Goal: Task Accomplishment & Management: Use online tool/utility

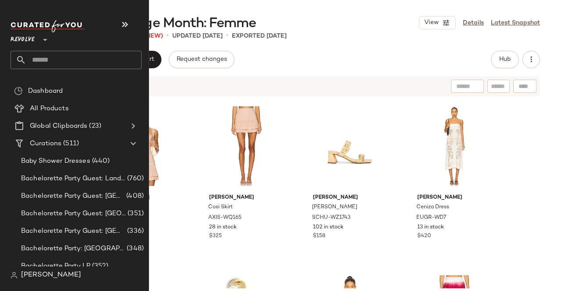
click at [50, 61] on input "text" at bounding box center [83, 60] width 115 height 18
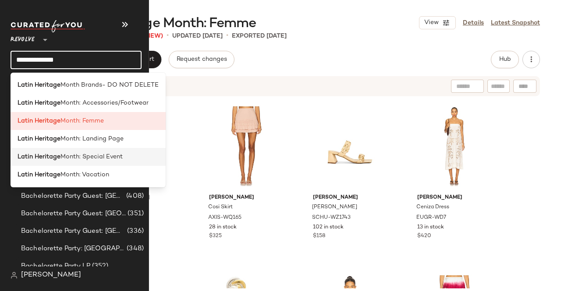
type input "**********"
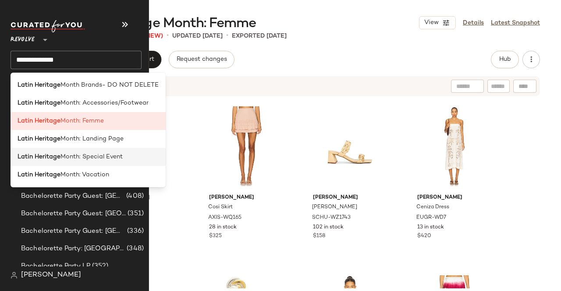
click at [56, 155] on b "Latin Heritage" at bounding box center [39, 156] width 43 height 9
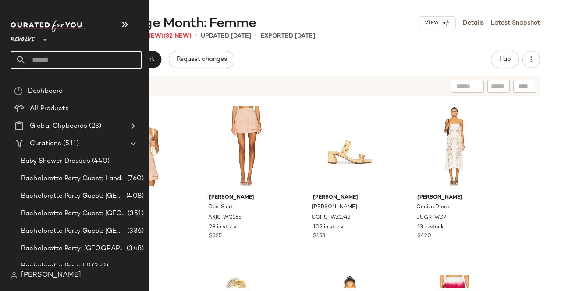
drag, startPoint x: 66, startPoint y: 56, endPoint x: 55, endPoint y: 53, distance: 10.8
click at [60, 55] on input "text" at bounding box center [83, 60] width 115 height 18
type input "*"
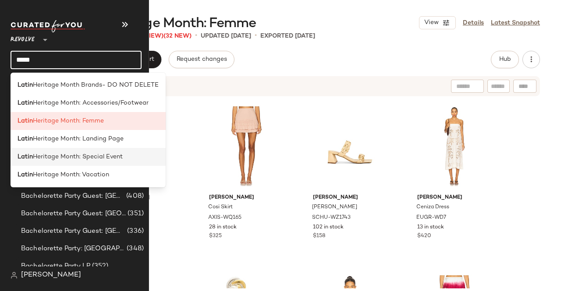
type input "*****"
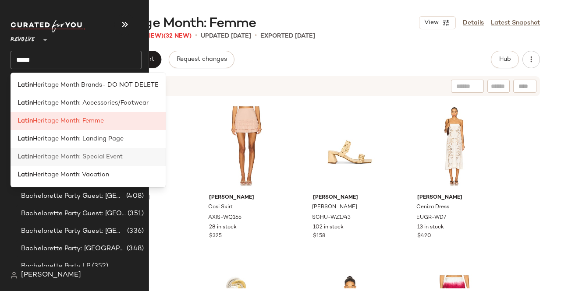
click at [85, 157] on span "Heritage Month: Special Event" at bounding box center [78, 156] width 90 height 9
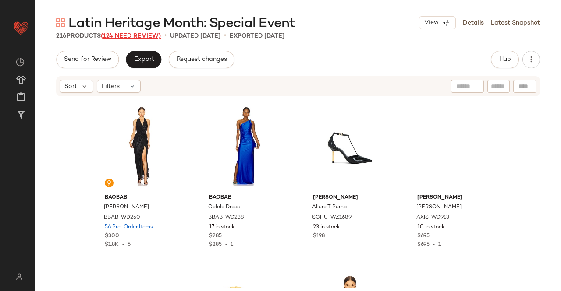
click at [125, 38] on span "(124 Need Review)" at bounding box center [131, 36] width 60 height 7
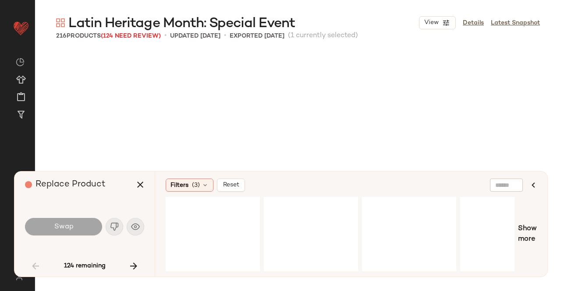
scroll to position [676, 0]
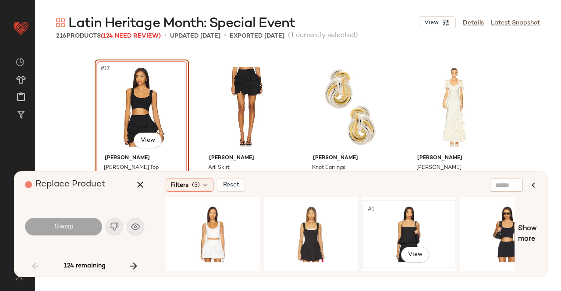
click at [405, 227] on div "#1 View" at bounding box center [409, 234] width 88 height 62
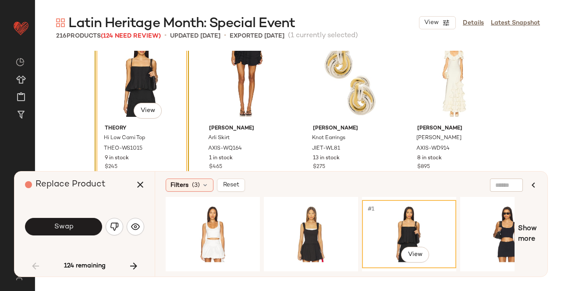
scroll to position [720, 0]
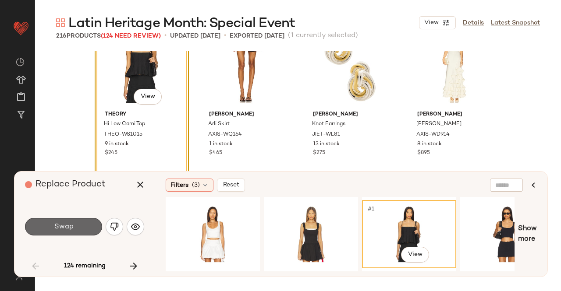
click at [61, 226] on span "Swap" at bounding box center [63, 227] width 20 height 8
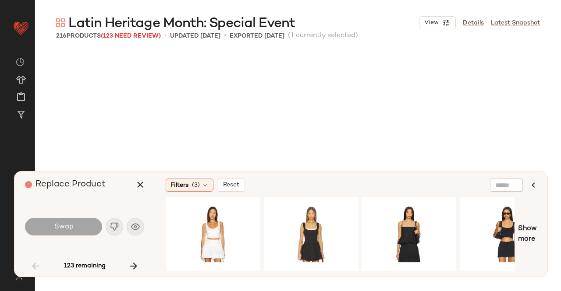
scroll to position [845, 0]
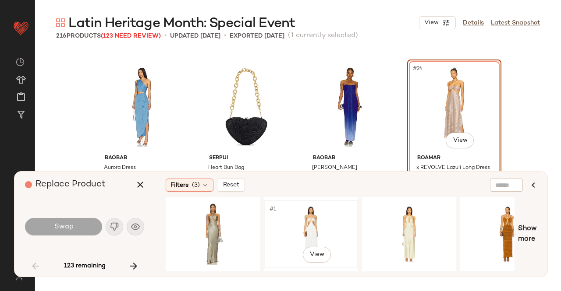
click at [309, 216] on div "#1 View" at bounding box center [311, 234] width 88 height 62
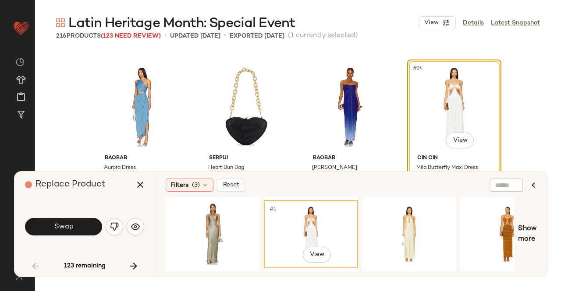
click at [76, 222] on button "Swap" at bounding box center [63, 227] width 77 height 18
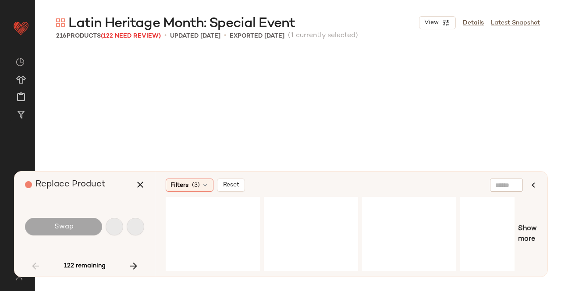
scroll to position [1353, 0]
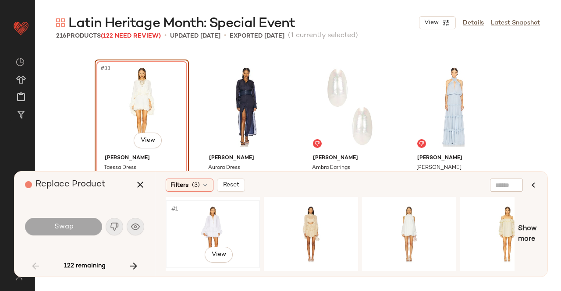
click at [233, 222] on div "#1 View" at bounding box center [213, 234] width 88 height 62
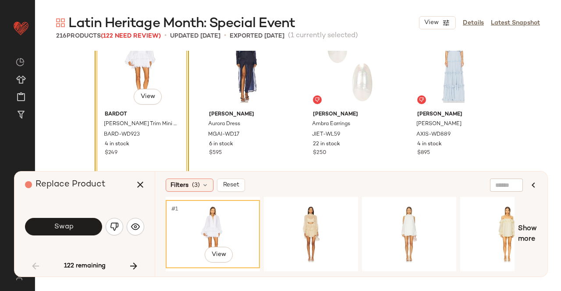
scroll to position [1440, 0]
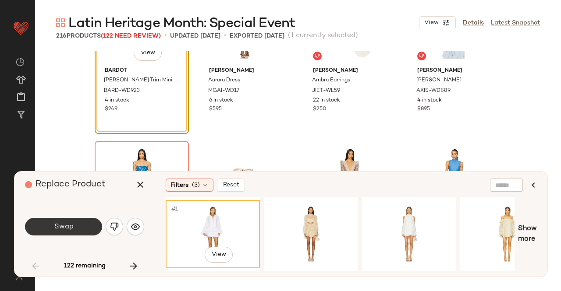
click at [63, 230] on span "Swap" at bounding box center [63, 227] width 20 height 8
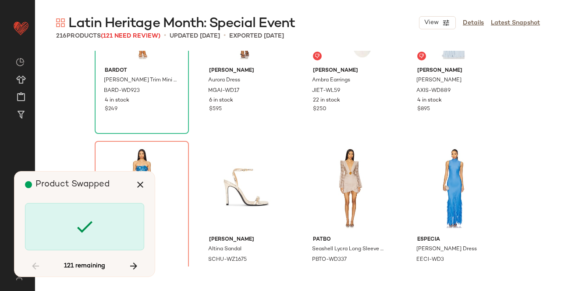
scroll to position [1522, 0]
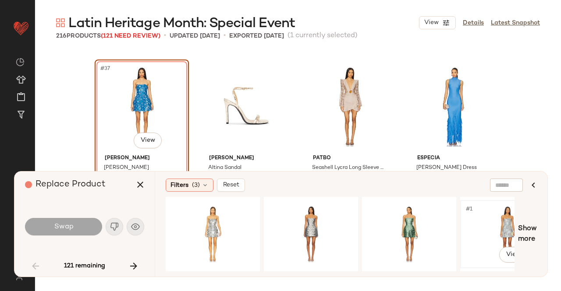
drag, startPoint x: 488, startPoint y: 250, endPoint x: 494, endPoint y: 246, distance: 7.3
click at [491, 247] on div "#1 View" at bounding box center [507, 234] width 88 height 62
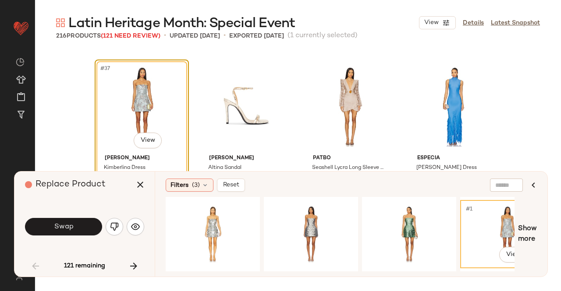
scroll to position [1565, 0]
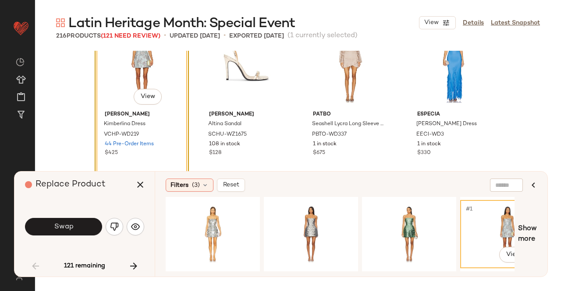
click at [79, 213] on div "Swap" at bounding box center [84, 226] width 119 height 47
click at [74, 227] on button "Swap" at bounding box center [63, 227] width 77 height 18
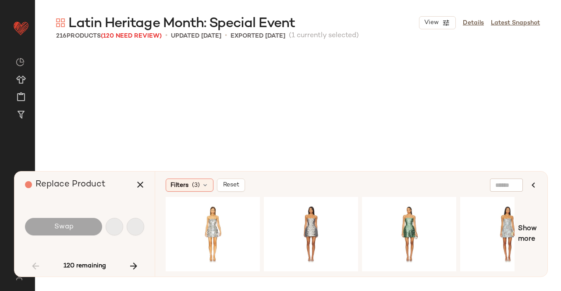
scroll to position [1691, 0]
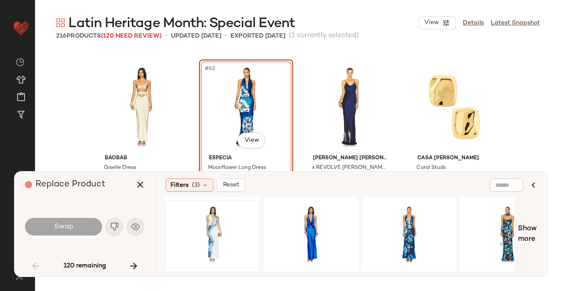
click at [264, 226] on div at bounding box center [311, 234] width 94 height 68
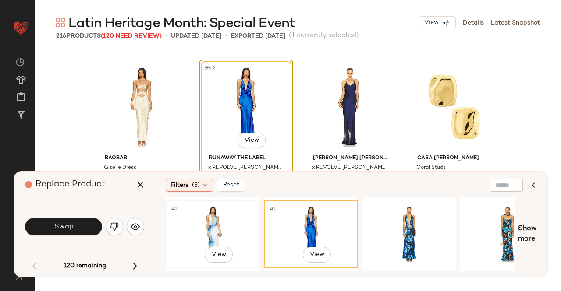
click at [205, 226] on div "#1 View" at bounding box center [213, 234] width 88 height 62
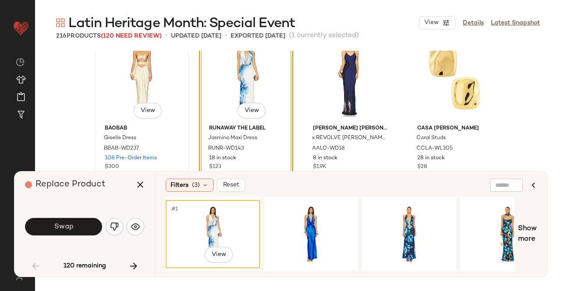
scroll to position [1735, 0]
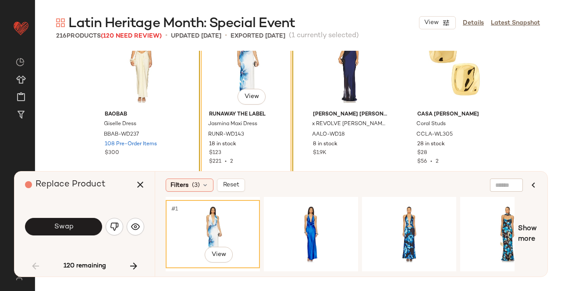
click at [77, 218] on div "Swap" at bounding box center [84, 226] width 119 height 21
click at [76, 225] on button "Swap" at bounding box center [63, 227] width 77 height 18
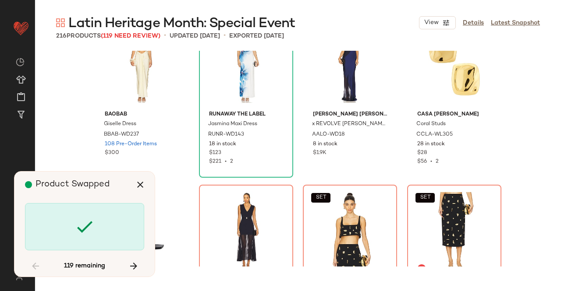
scroll to position [1860, 0]
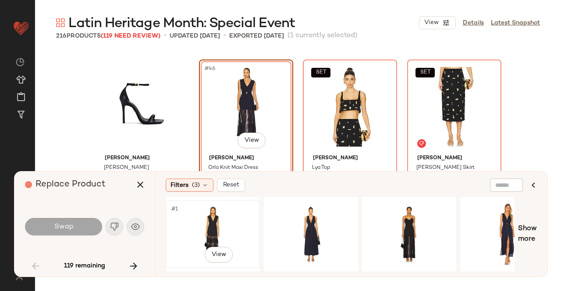
click at [212, 211] on div "#1 View" at bounding box center [213, 234] width 88 height 62
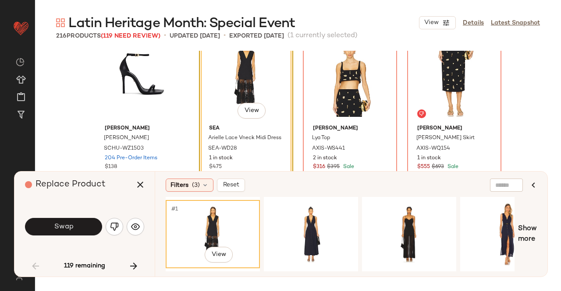
scroll to position [1904, 0]
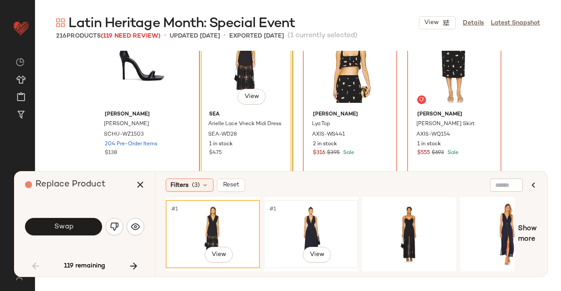
click at [292, 222] on div "#1 View" at bounding box center [311, 234] width 88 height 62
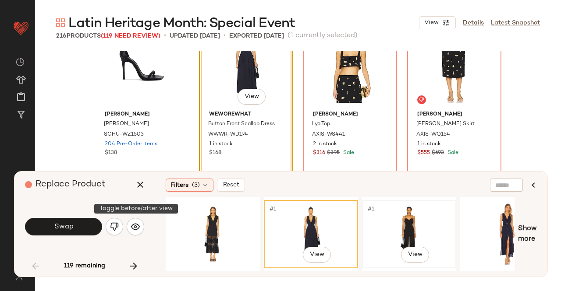
click at [415, 225] on div "#1 View" at bounding box center [409, 234] width 88 height 62
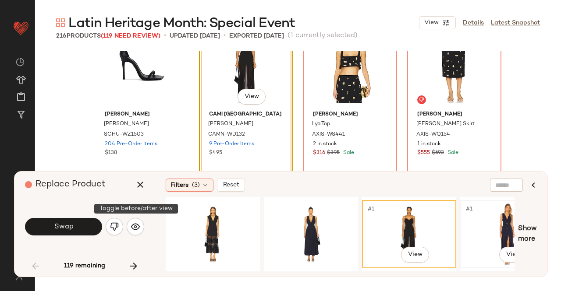
click at [485, 212] on div "#1 View" at bounding box center [507, 234] width 88 height 62
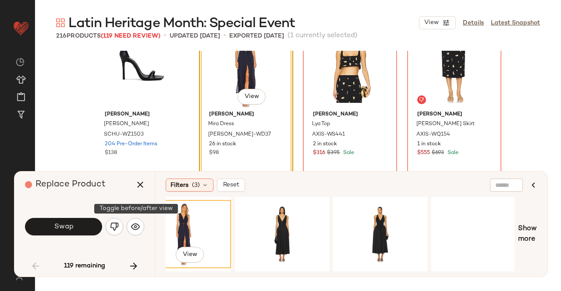
scroll to position [0, 325]
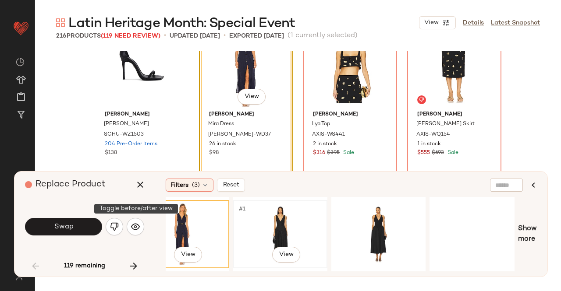
click at [258, 207] on div "#1 View" at bounding box center [280, 234] width 88 height 62
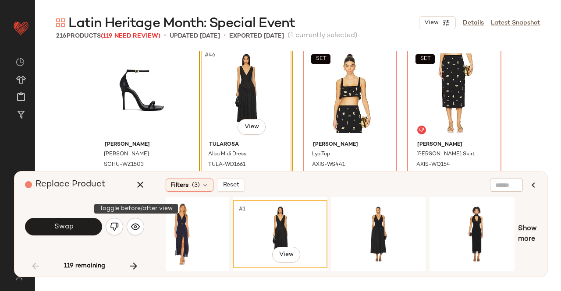
scroll to position [1860, 0]
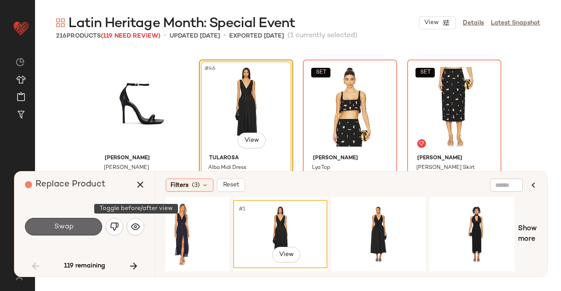
click at [67, 223] on span "Swap" at bounding box center [63, 227] width 20 height 8
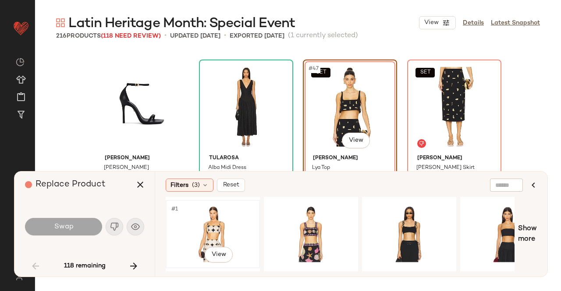
click at [216, 226] on div "#1 View" at bounding box center [213, 234] width 88 height 62
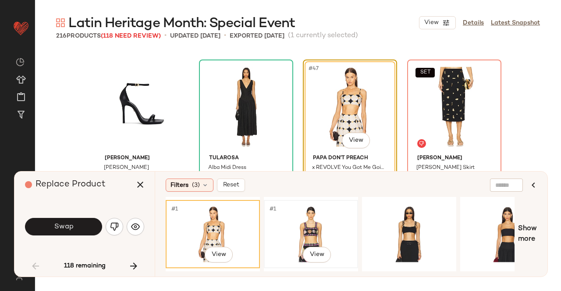
click at [332, 228] on div "#1 View" at bounding box center [311, 234] width 88 height 62
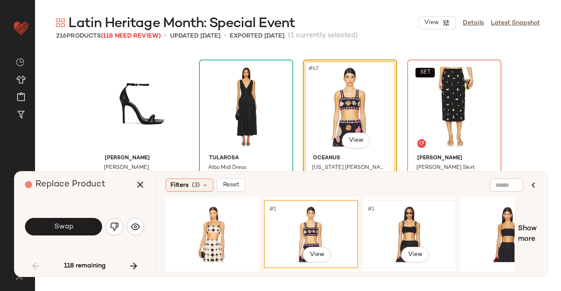
click at [370, 224] on div "#1 View" at bounding box center [409, 234] width 88 height 62
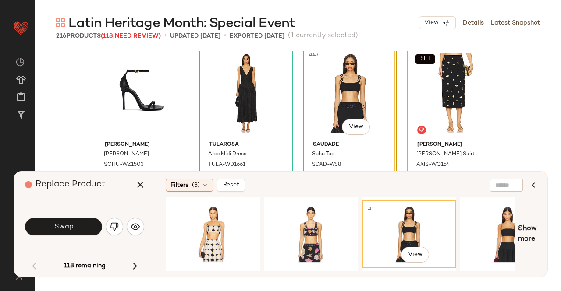
scroll to position [1860, 0]
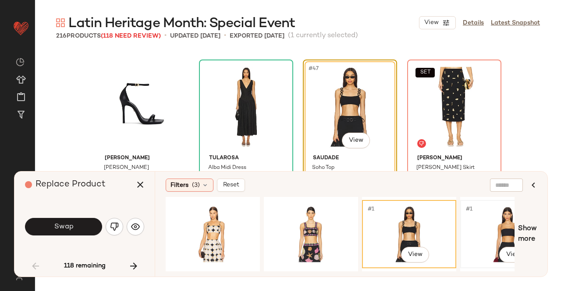
click at [498, 226] on div "#1 View" at bounding box center [507, 234] width 88 height 62
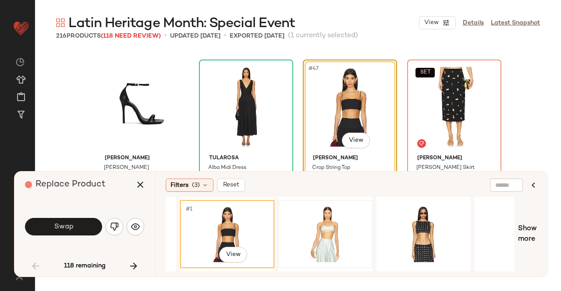
scroll to position [0, 281]
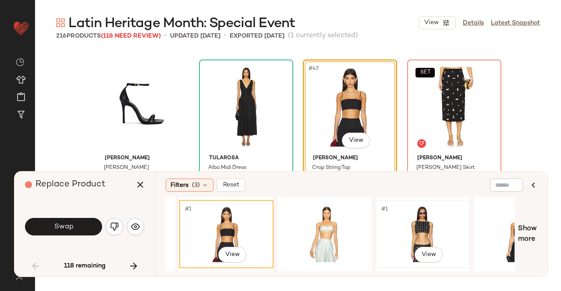
drag, startPoint x: 406, startPoint y: 228, endPoint x: 404, endPoint y: 210, distance: 18.6
click at [407, 224] on div "#1 View" at bounding box center [422, 234] width 88 height 62
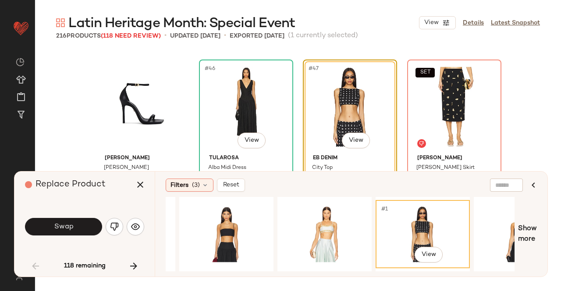
scroll to position [1904, 0]
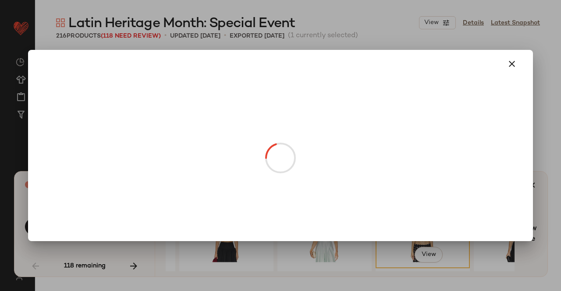
click at [359, 97] on body "Revolve ** Dashboard All Products Global Clipboards (23) Curations (511) [PERSO…" at bounding box center [280, 145] width 561 height 291
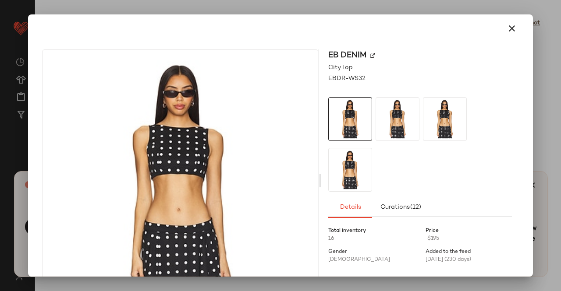
click at [370, 52] on div "EB Denim" at bounding box center [420, 55] width 184 height 12
click at [370, 55] on img at bounding box center [372, 55] width 5 height 5
drag, startPoint x: 498, startPoint y: 28, endPoint x: 267, endPoint y: 219, distance: 300.2
click at [501, 28] on button "button" at bounding box center [511, 28] width 21 height 21
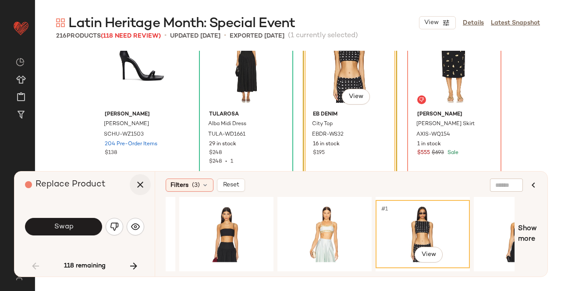
click at [144, 185] on icon "button" at bounding box center [140, 185] width 11 height 11
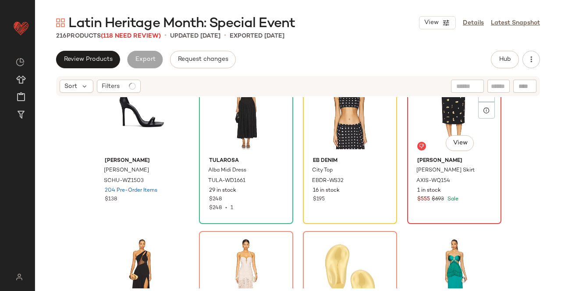
drag, startPoint x: 427, startPoint y: 123, endPoint x: 530, endPoint y: 42, distance: 131.1
click at [427, 123] on div "SET #48 View" at bounding box center [454, 109] width 88 height 88
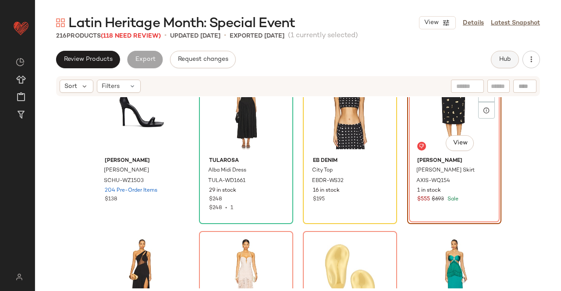
click at [509, 58] on span "Hub" at bounding box center [504, 59] width 12 height 7
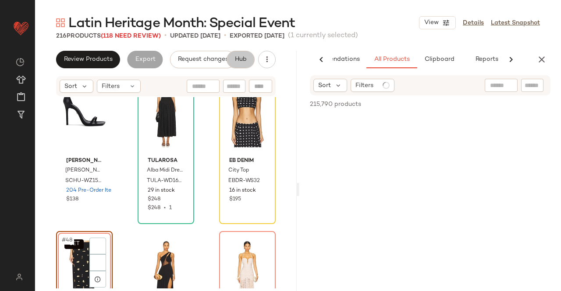
scroll to position [0, 55]
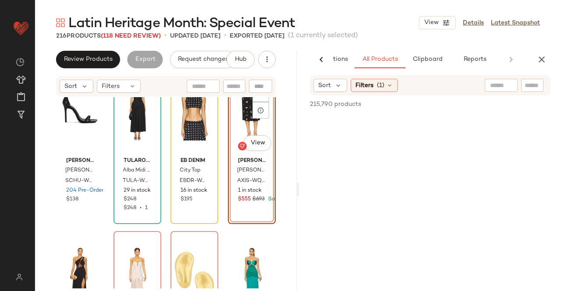
click at [526, 99] on div "215,790 products • 0 selected Add to Top Add to Bottom Deselect All" at bounding box center [429, 104] width 261 height 19
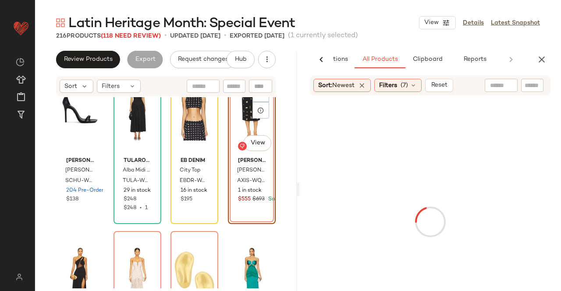
click at [527, 92] on div at bounding box center [532, 85] width 22 height 13
paste input "*********"
type input "*********"
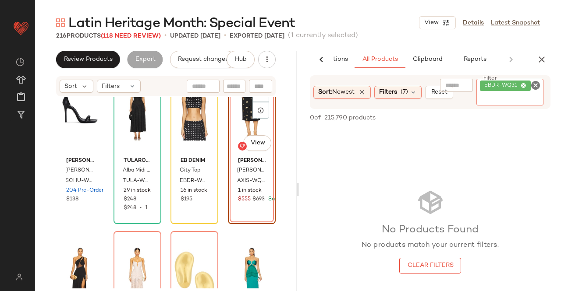
click at [234, 119] on div "SET #48 View" at bounding box center [252, 109] width 42 height 88
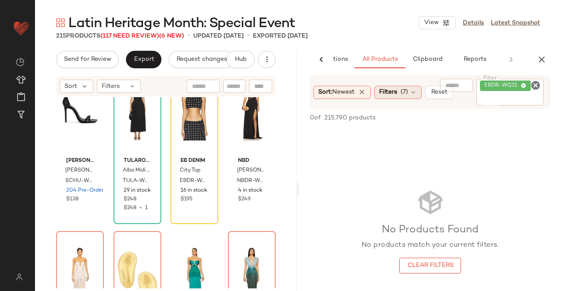
click at [391, 90] on span "Filters" at bounding box center [388, 92] width 18 height 9
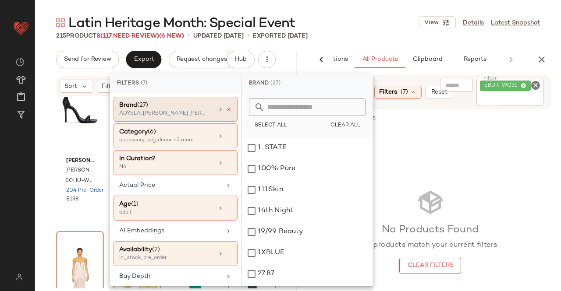
click at [226, 109] on icon at bounding box center [229, 109] width 6 height 6
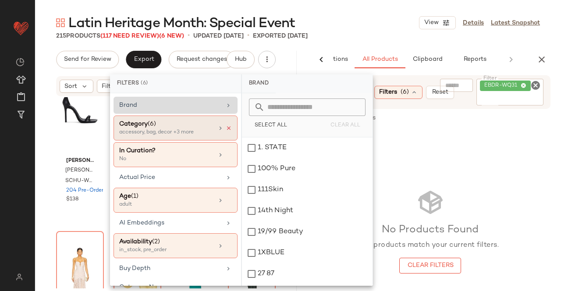
click at [226, 128] on icon at bounding box center [229, 128] width 6 height 6
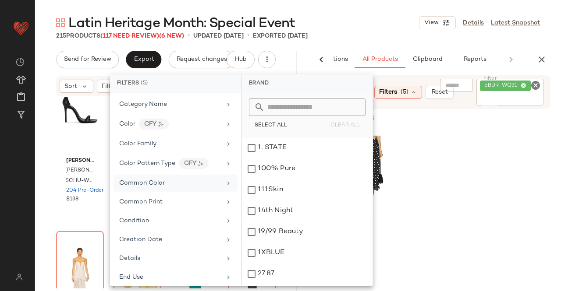
scroll to position [88, 0]
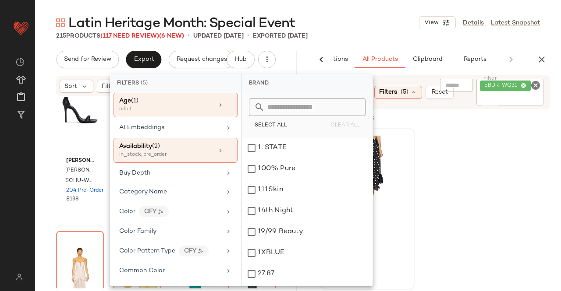
drag, startPoint x: 466, startPoint y: 174, endPoint x: 393, endPoint y: 173, distance: 72.7
click at [465, 174] on div "EB Denim City Skirt EBDR-WQ31 25 in stock $350" at bounding box center [429, 209] width 261 height 162
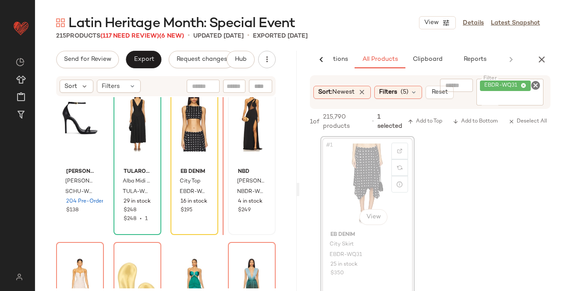
scroll to position [1891, 0]
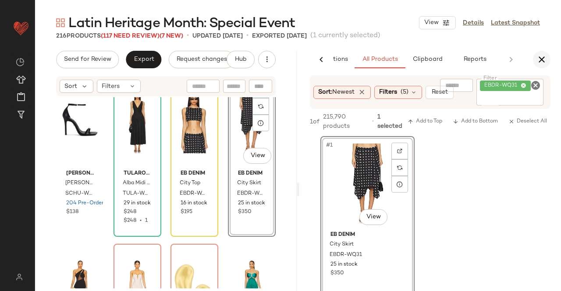
click at [541, 63] on icon "button" at bounding box center [541, 59] width 11 height 11
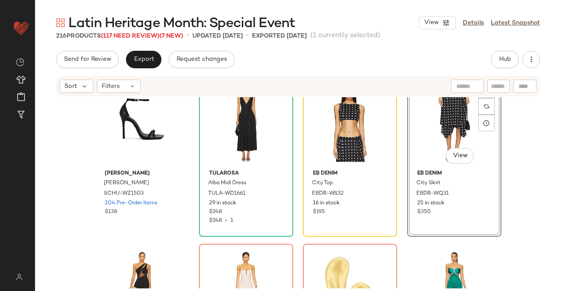
drag, startPoint x: 120, startPoint y: 33, endPoint x: 120, endPoint y: 53, distance: 19.3
click at [120, 34] on span "(117 Need Review)" at bounding box center [130, 36] width 59 height 7
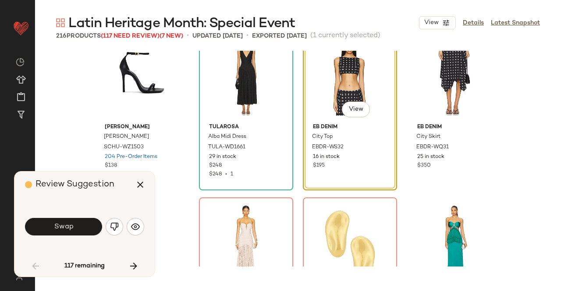
scroll to position [1860, 0]
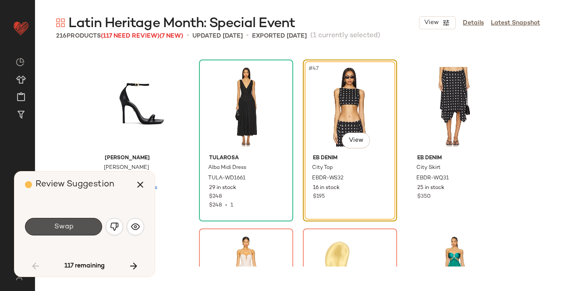
drag, startPoint x: 72, startPoint y: 228, endPoint x: 72, endPoint y: 221, distance: 7.0
click at [72, 227] on span "Swap" at bounding box center [63, 227] width 20 height 8
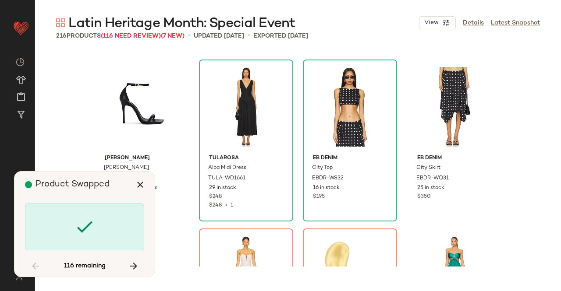
scroll to position [2029, 0]
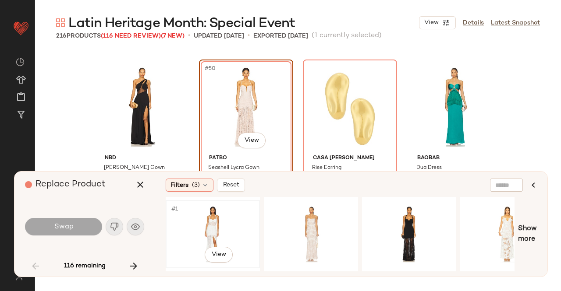
click at [226, 226] on div "#1 View" at bounding box center [213, 234] width 88 height 62
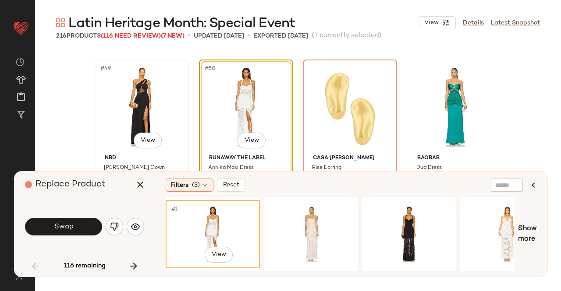
scroll to position [2073, 0]
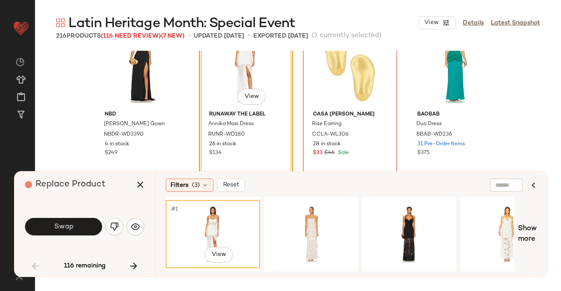
click at [80, 226] on button "Swap" at bounding box center [63, 227] width 77 height 18
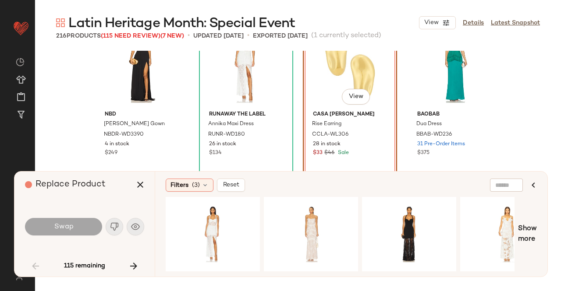
scroll to position [2029, 0]
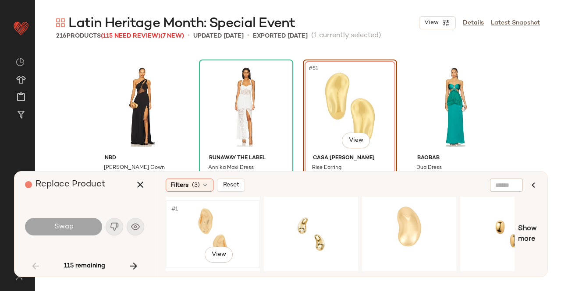
click at [208, 211] on div "#1 View" at bounding box center [213, 234] width 88 height 62
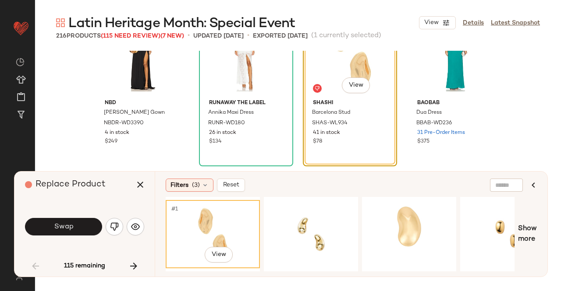
scroll to position [2117, 0]
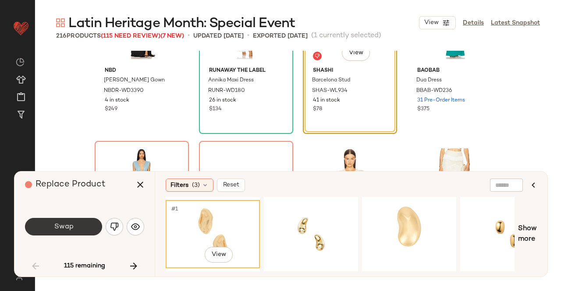
click at [67, 226] on span "Swap" at bounding box center [63, 227] width 20 height 8
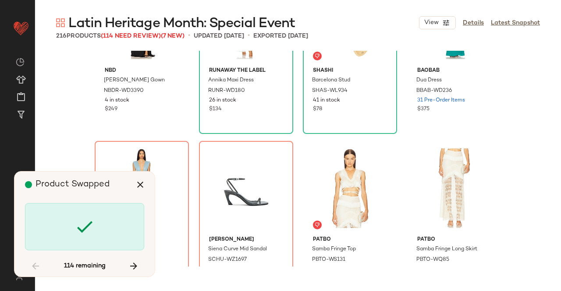
scroll to position [2198, 0]
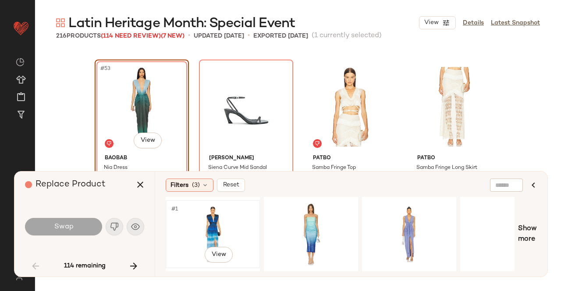
click at [238, 227] on div "#1 View" at bounding box center [213, 234] width 88 height 62
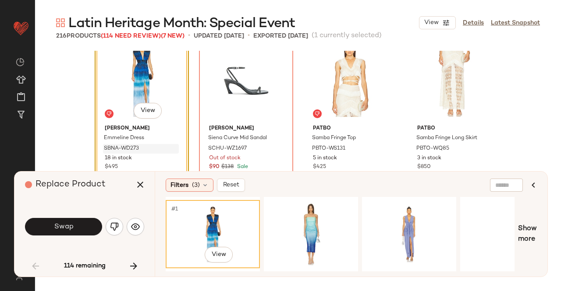
scroll to position [2242, 0]
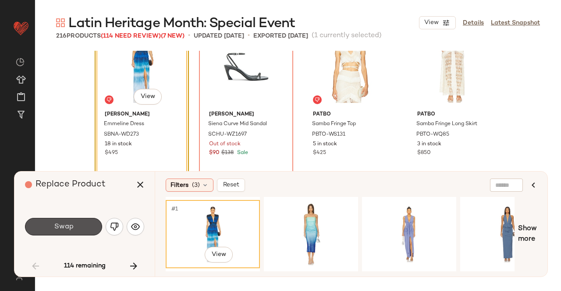
click at [66, 236] on button "Swap" at bounding box center [63, 227] width 77 height 18
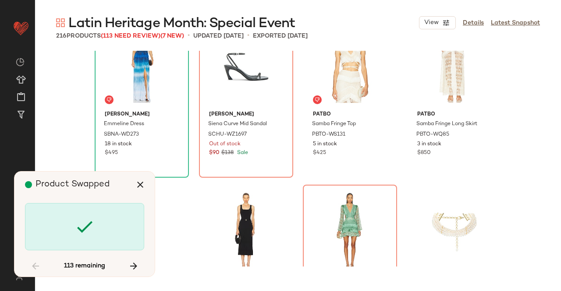
scroll to position [2198, 0]
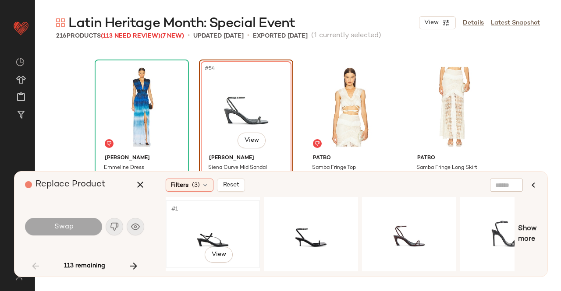
click at [227, 231] on div "#1 View" at bounding box center [213, 234] width 88 height 62
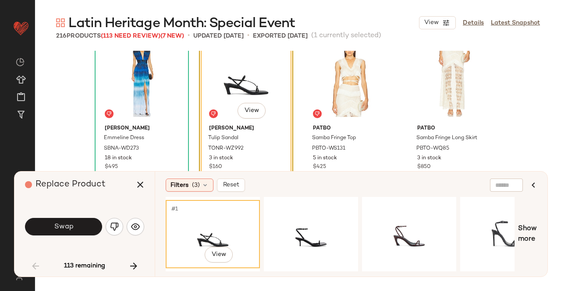
scroll to position [2242, 0]
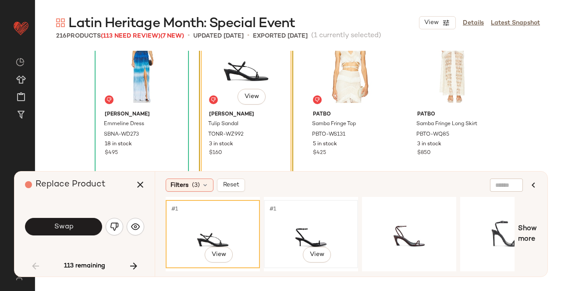
drag, startPoint x: 308, startPoint y: 225, endPoint x: 302, endPoint y: 225, distance: 6.1
click at [308, 225] on div "#1 View" at bounding box center [311, 234] width 88 height 62
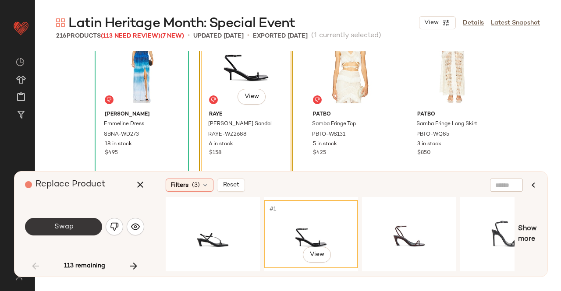
click at [35, 228] on button "Swap" at bounding box center [63, 227] width 77 height 18
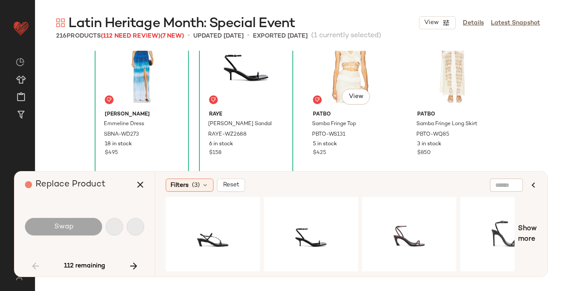
scroll to position [2367, 0]
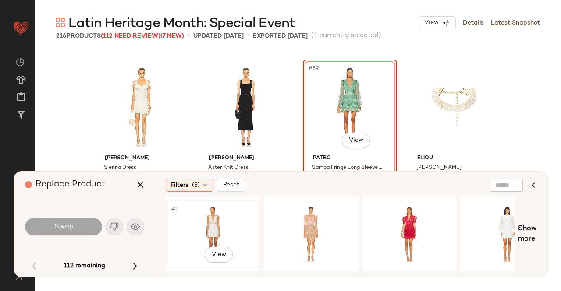
drag, startPoint x: 232, startPoint y: 232, endPoint x: 246, endPoint y: 194, distance: 40.2
click at [232, 232] on div "#1 View" at bounding box center [213, 234] width 88 height 62
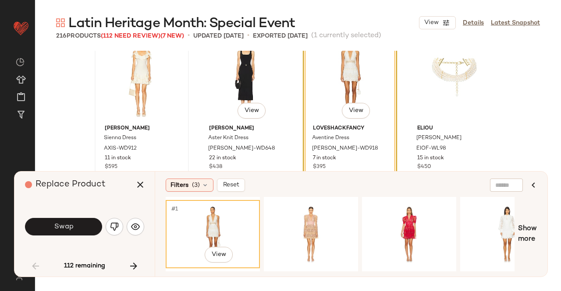
scroll to position [2411, 0]
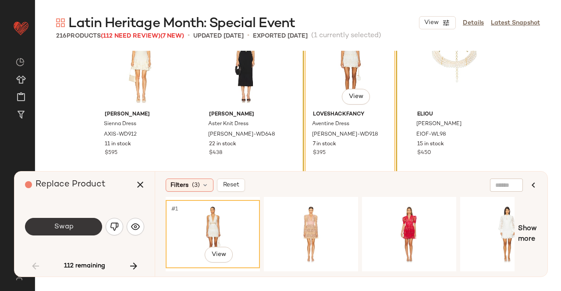
click at [73, 226] on button "Swap" at bounding box center [63, 227] width 77 height 18
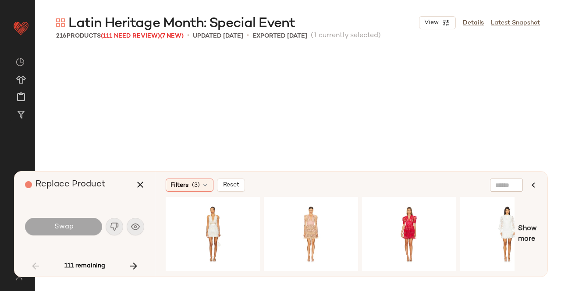
scroll to position [2536, 0]
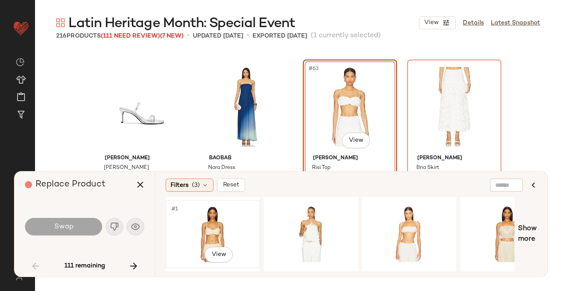
click at [195, 221] on div "#1 View" at bounding box center [213, 234] width 88 height 62
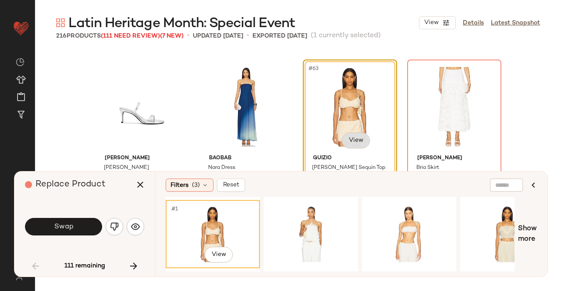
click at [350, 137] on body "Revolve ** Dashboard All Products Global Clipboards (23) Curations (511) [PERSO…" at bounding box center [280, 145] width 561 height 291
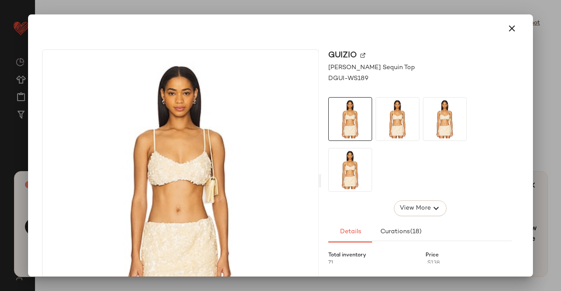
click at [357, 52] on div "GUIZIO" at bounding box center [420, 55] width 184 height 12
click at [360, 54] on img at bounding box center [362, 55] width 5 height 5
click at [506, 25] on icon "button" at bounding box center [511, 28] width 11 height 11
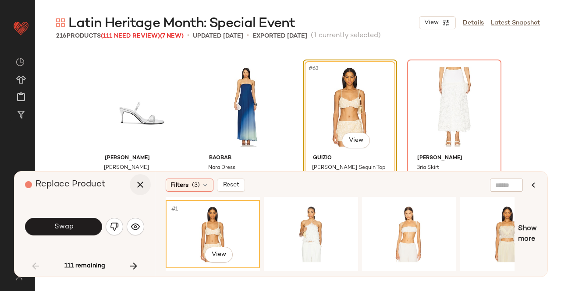
click at [133, 176] on div "Replace Product" at bounding box center [88, 185] width 126 height 26
click at [134, 175] on div "Replace Product" at bounding box center [88, 185] width 126 height 26
click at [143, 183] on icon "button" at bounding box center [140, 185] width 11 height 11
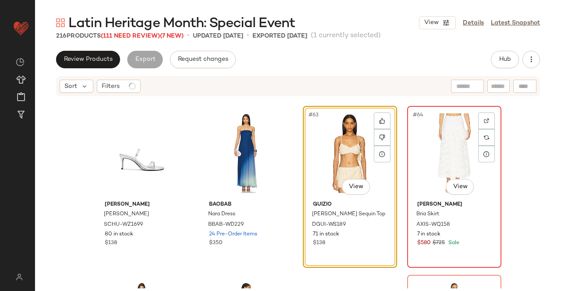
click at [460, 127] on div "#64 View" at bounding box center [454, 153] width 88 height 88
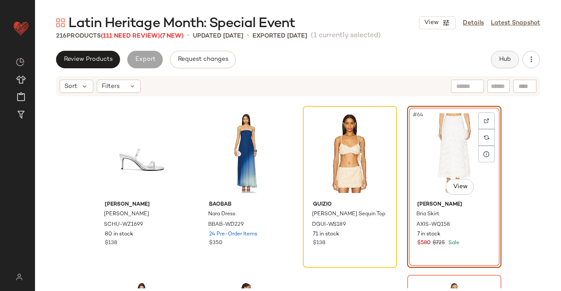
click at [496, 57] on button "Hub" at bounding box center [505, 60] width 28 height 18
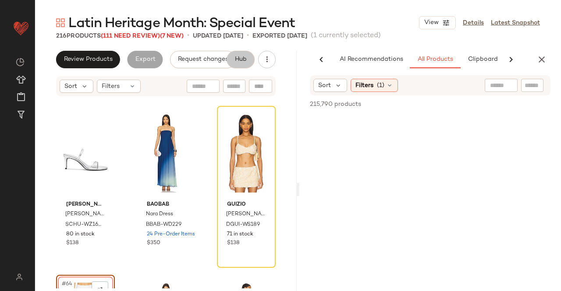
scroll to position [0, 55]
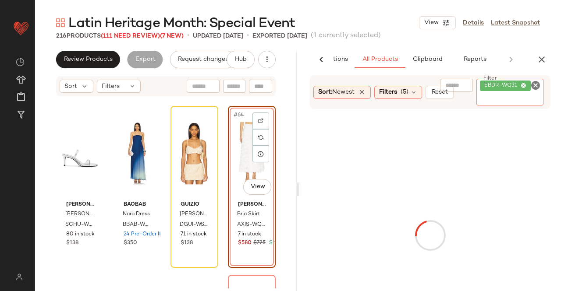
click at [513, 95] on input "Filter" at bounding box center [517, 99] width 74 height 9
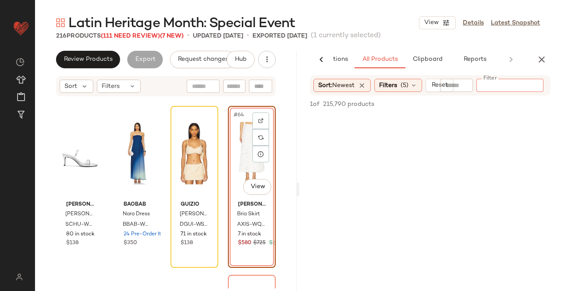
paste input "*********"
type input "*********"
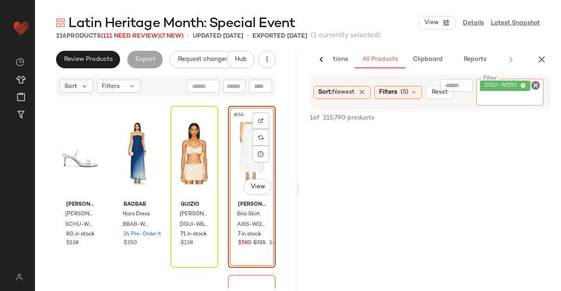
click at [243, 162] on div "#64 View" at bounding box center [252, 153] width 42 height 88
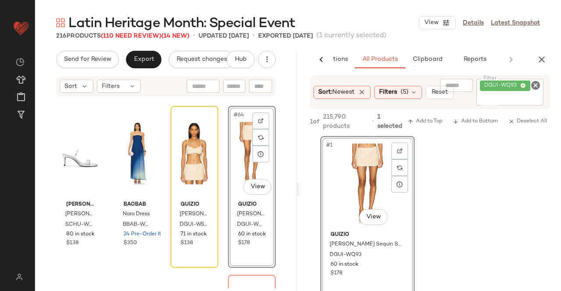
drag, startPoint x: 535, startPoint y: 55, endPoint x: 542, endPoint y: 58, distance: 7.8
click at [538, 57] on button "button" at bounding box center [542, 60] width 18 height 18
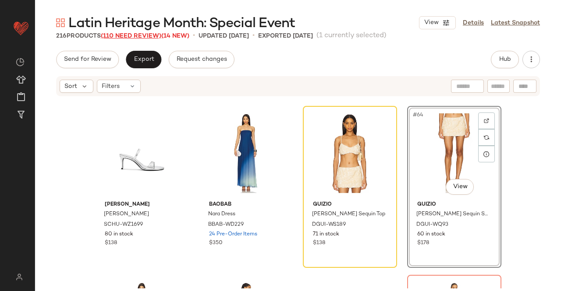
click at [115, 35] on span "(110 Need Review)" at bounding box center [131, 36] width 60 height 7
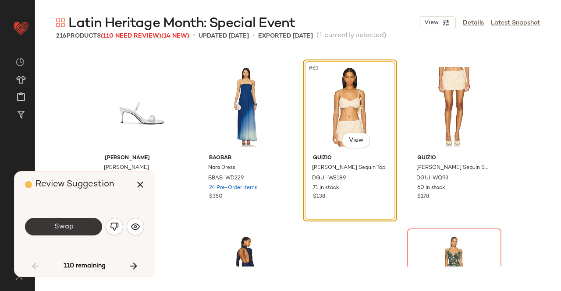
click at [83, 229] on button "Swap" at bounding box center [63, 227] width 77 height 18
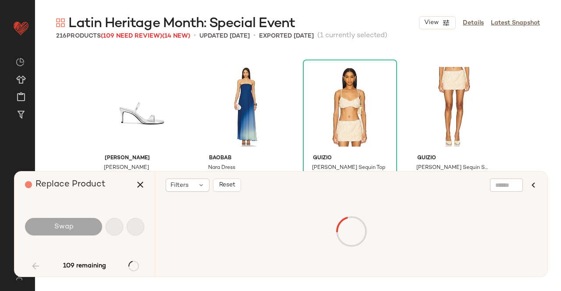
scroll to position [2705, 0]
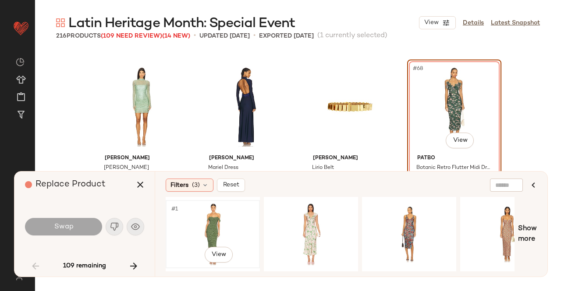
click at [232, 216] on div "#1 View" at bounding box center [213, 234] width 88 height 62
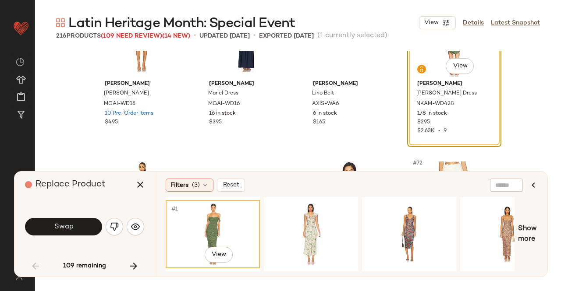
scroll to position [2837, 0]
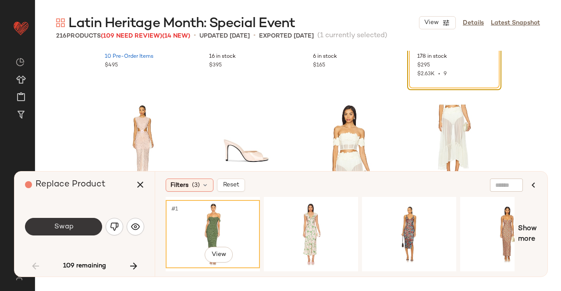
click at [72, 228] on span "Swap" at bounding box center [63, 227] width 20 height 8
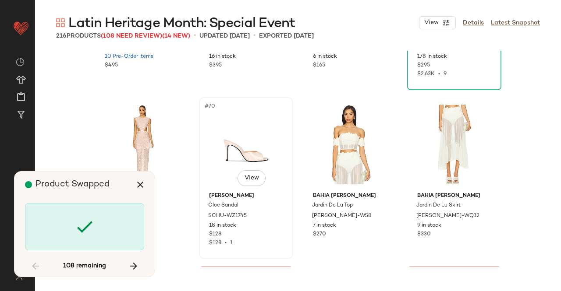
scroll to position [3043, 0]
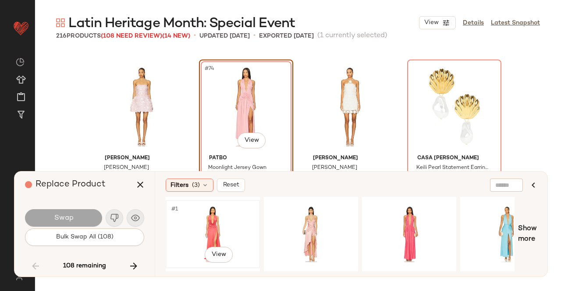
click at [222, 232] on div "#1 View" at bounding box center [213, 234] width 88 height 62
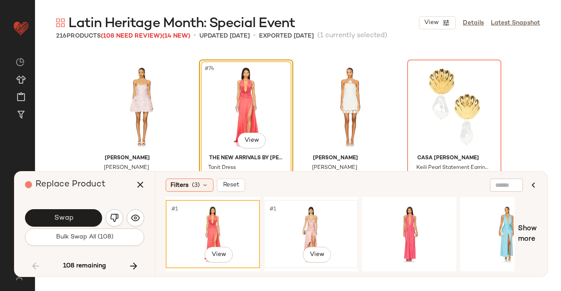
click at [318, 219] on div "#1 View" at bounding box center [311, 234] width 88 height 62
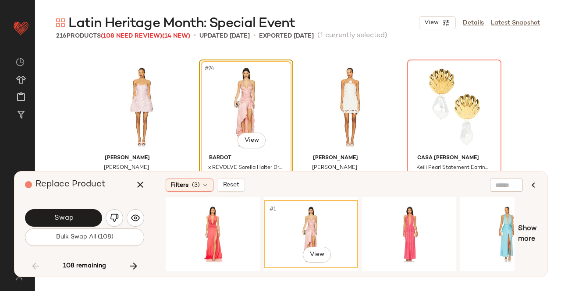
scroll to position [3131, 0]
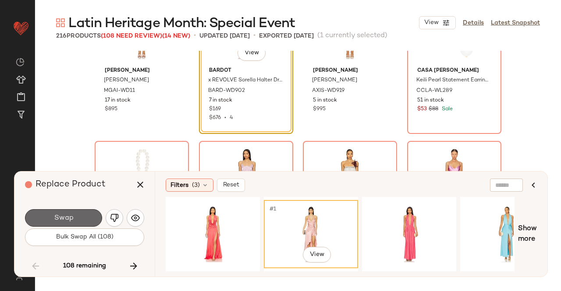
click at [94, 218] on button "Swap" at bounding box center [63, 218] width 77 height 18
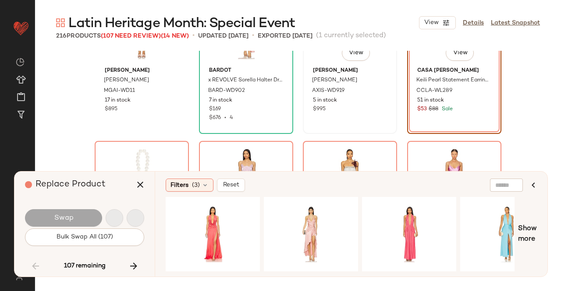
scroll to position [3043, 0]
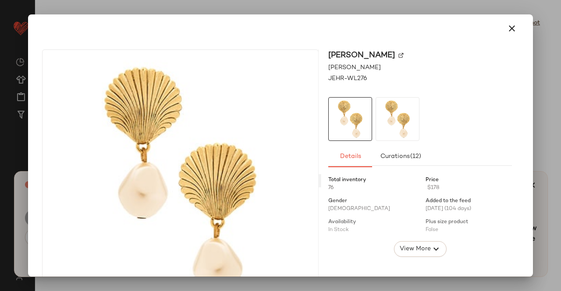
click at [508, 88] on div "[PERSON_NAME] [PERSON_NAME] JEHR-WL276 Details Curations (12) Total inventory 7…" at bounding box center [420, 180] width 198 height 263
click at [545, 88] on div at bounding box center [280, 145] width 561 height 291
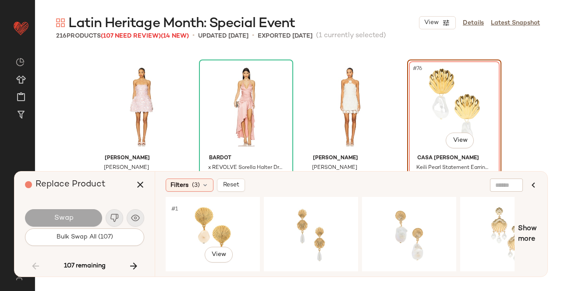
click at [205, 223] on div "#1 View" at bounding box center [213, 234] width 88 height 62
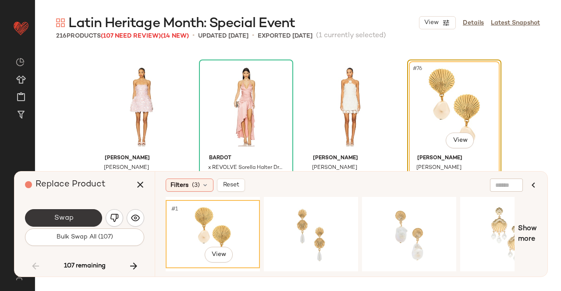
click at [37, 214] on button "Swap" at bounding box center [63, 218] width 77 height 18
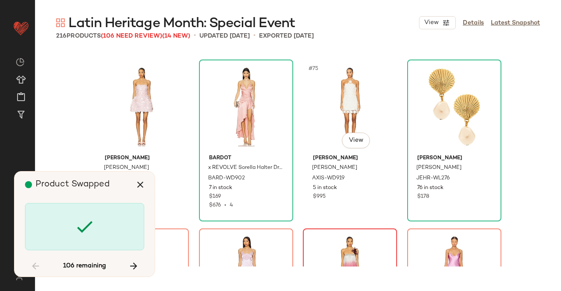
scroll to position [3212, 0]
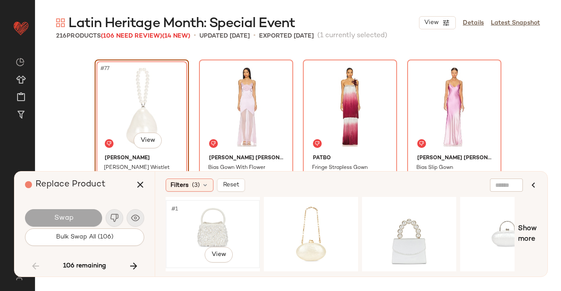
click at [233, 229] on div "#1 View" at bounding box center [213, 234] width 88 height 62
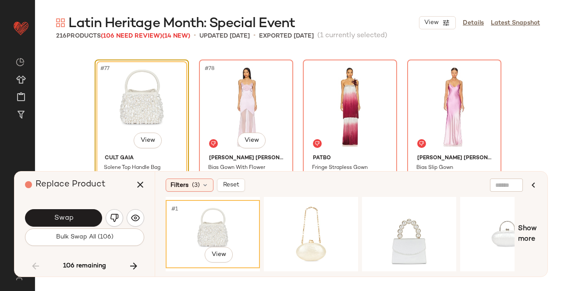
scroll to position [3256, 0]
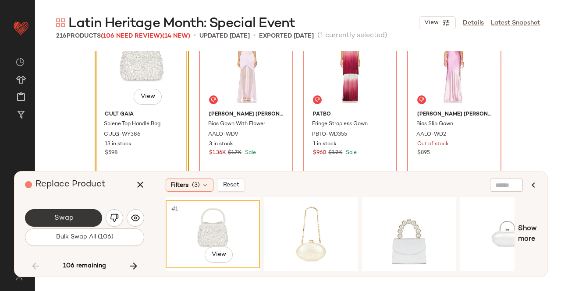
click at [61, 219] on span "Swap" at bounding box center [63, 218] width 20 height 8
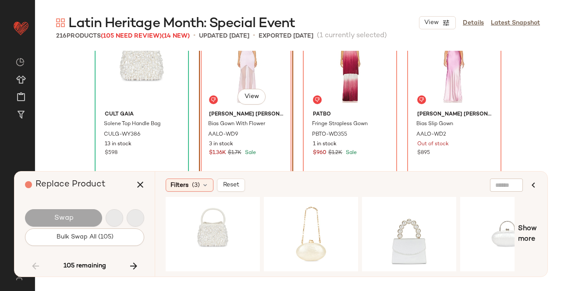
scroll to position [3212, 0]
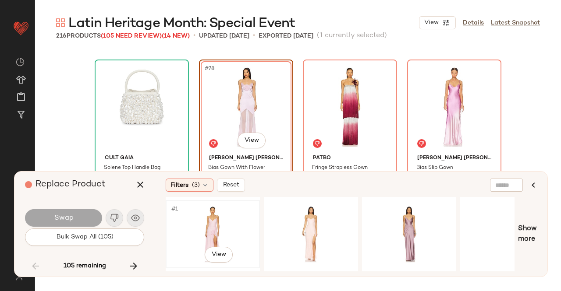
click at [235, 216] on div "#1 View" at bounding box center [213, 234] width 88 height 62
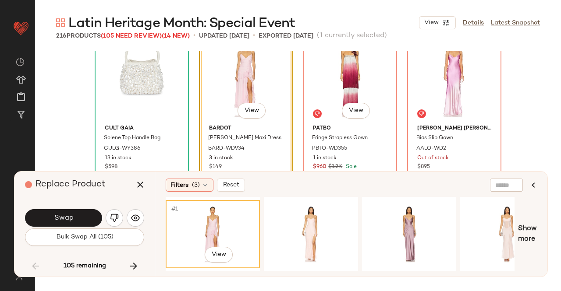
scroll to position [3256, 0]
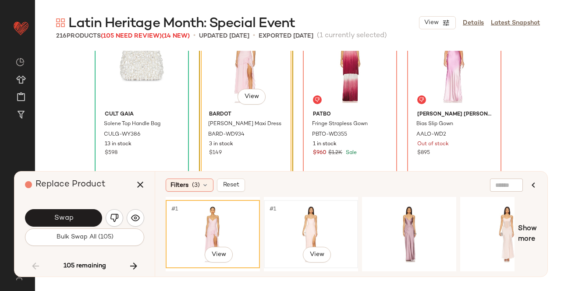
click at [313, 220] on div "#1 View" at bounding box center [311, 234] width 88 height 62
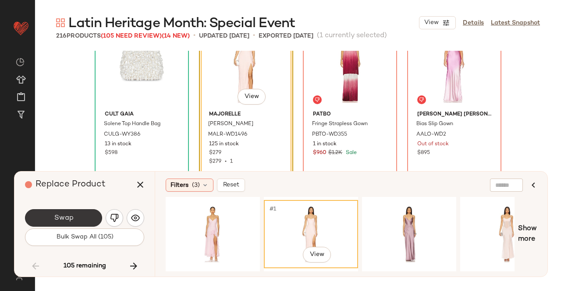
click at [86, 219] on button "Swap" at bounding box center [63, 218] width 77 height 18
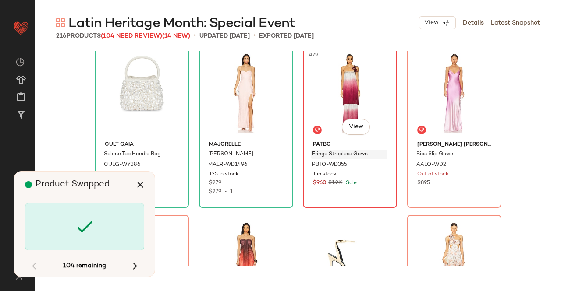
scroll to position [3212, 0]
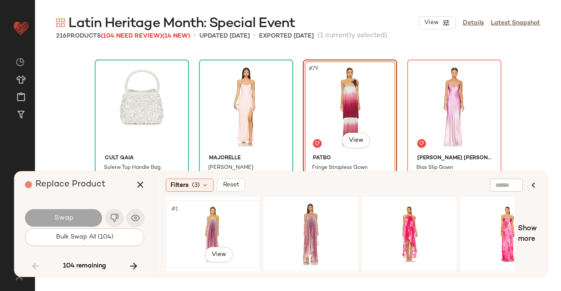
click at [221, 222] on div "#1 View" at bounding box center [213, 234] width 88 height 62
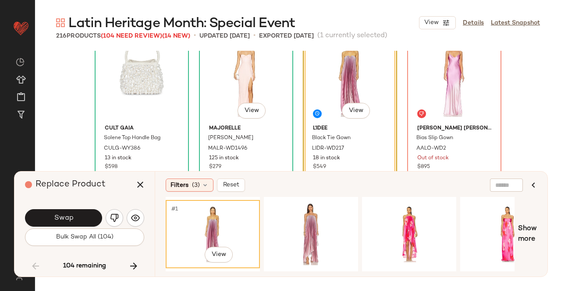
scroll to position [3256, 0]
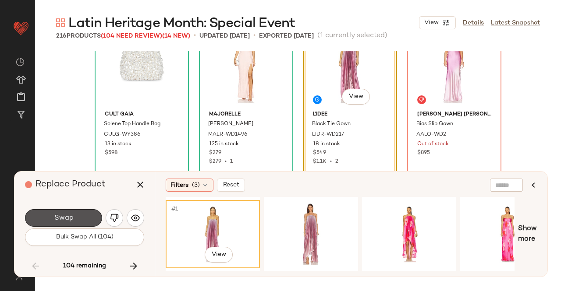
drag, startPoint x: 66, startPoint y: 224, endPoint x: 69, endPoint y: 219, distance: 5.9
click at [67, 223] on button "Swap" at bounding box center [63, 218] width 77 height 18
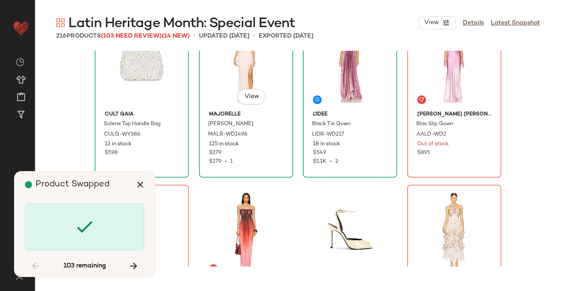
scroll to position [3212, 0]
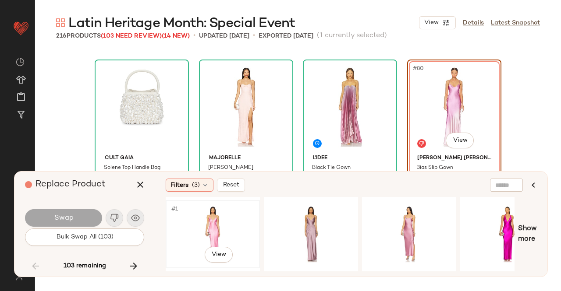
click at [219, 222] on div "#1 View" at bounding box center [213, 234] width 88 height 62
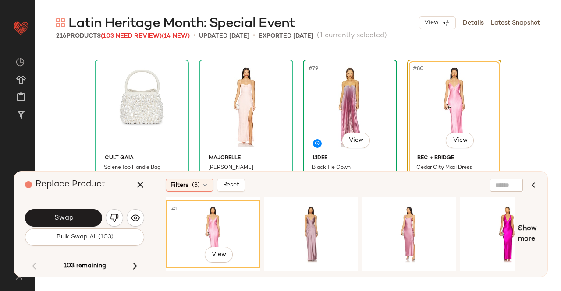
scroll to position [3256, 0]
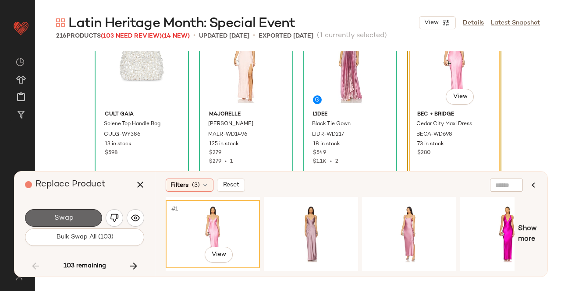
click at [85, 214] on button "Swap" at bounding box center [63, 218] width 77 height 18
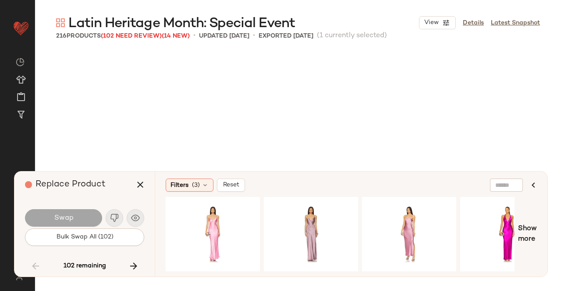
scroll to position [3382, 0]
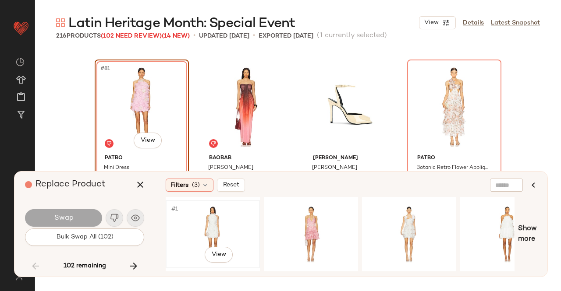
click at [214, 226] on div "#1 View" at bounding box center [213, 234] width 88 height 62
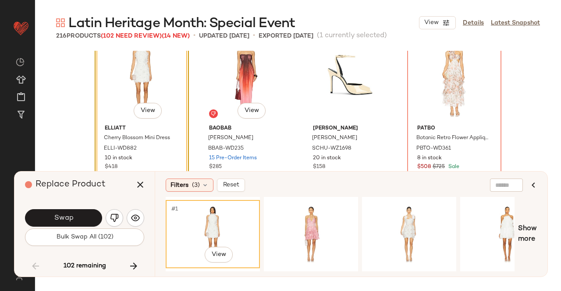
scroll to position [3425, 0]
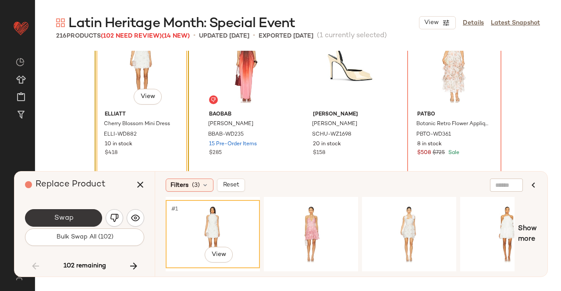
click at [77, 213] on button "Swap" at bounding box center [63, 218] width 77 height 18
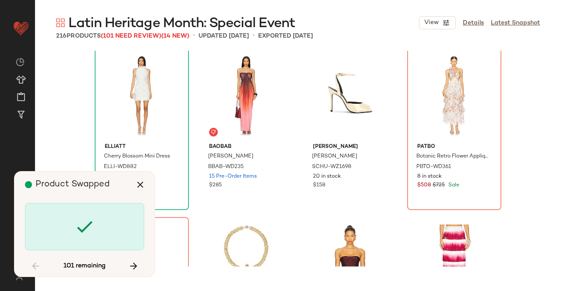
scroll to position [3382, 0]
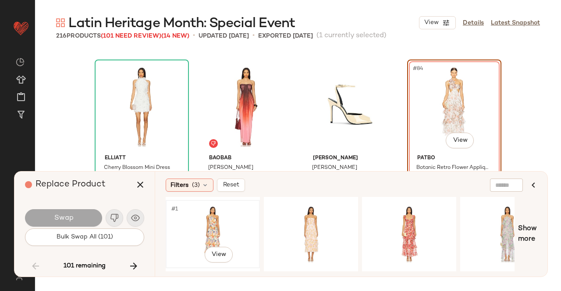
click at [213, 219] on div "#1 View" at bounding box center [213, 234] width 88 height 62
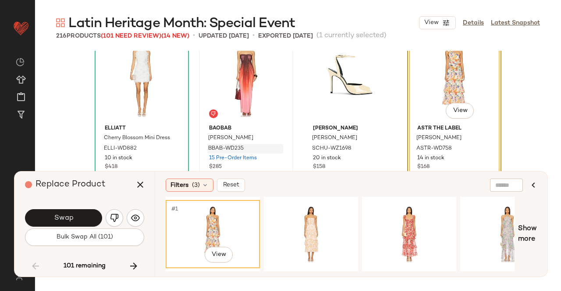
scroll to position [3425, 0]
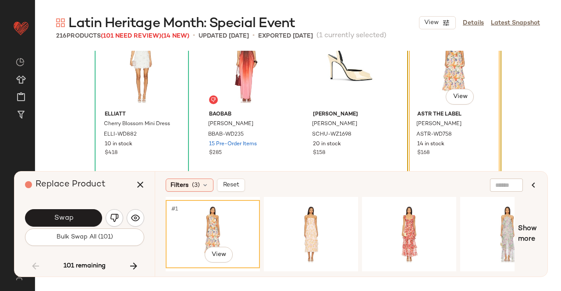
click at [62, 208] on div "Swap" at bounding box center [84, 218] width 119 height 21
click at [63, 212] on button "Swap" at bounding box center [63, 218] width 77 height 18
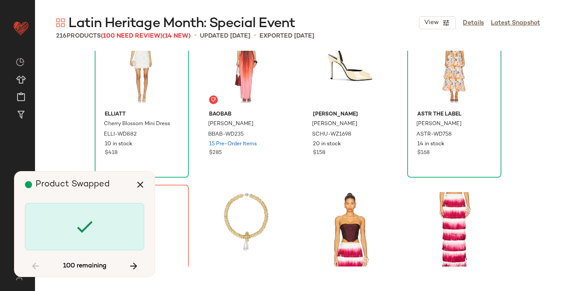
scroll to position [3551, 0]
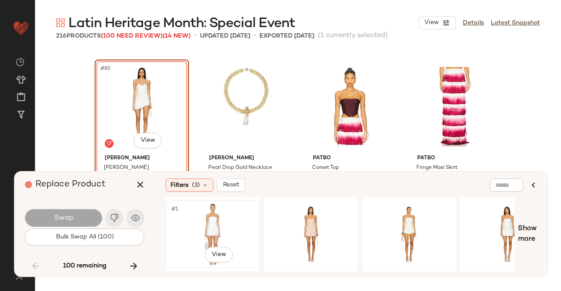
click at [237, 229] on div "#1 View" at bounding box center [213, 234] width 88 height 62
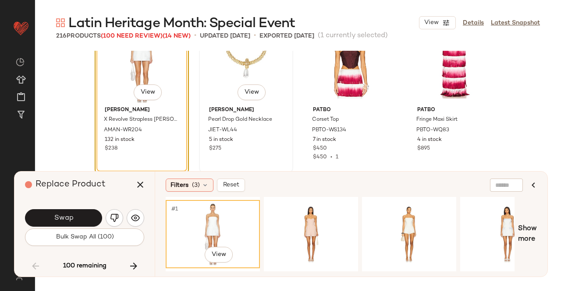
scroll to position [3638, 0]
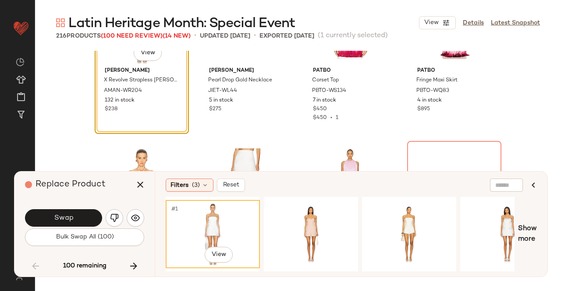
click at [71, 213] on button "Swap" at bounding box center [63, 218] width 77 height 18
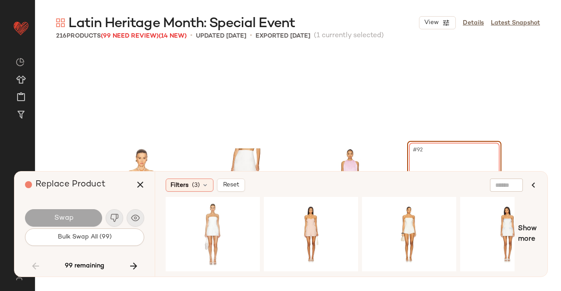
scroll to position [3720, 0]
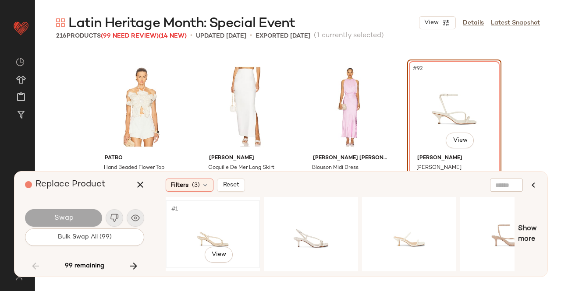
click at [242, 218] on div "#1 View" at bounding box center [213, 234] width 88 height 62
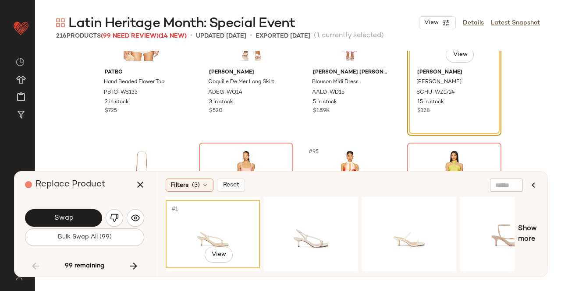
scroll to position [3807, 0]
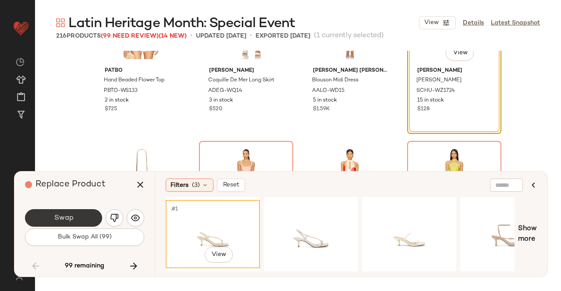
click at [91, 214] on button "Swap" at bounding box center [63, 218] width 77 height 18
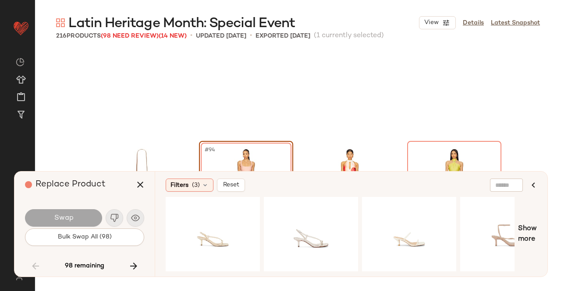
scroll to position [3889, 0]
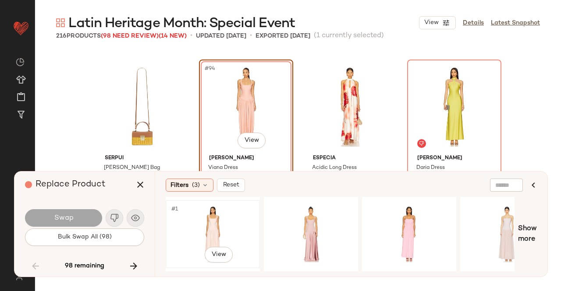
click at [185, 235] on div "#1 View" at bounding box center [213, 234] width 88 height 62
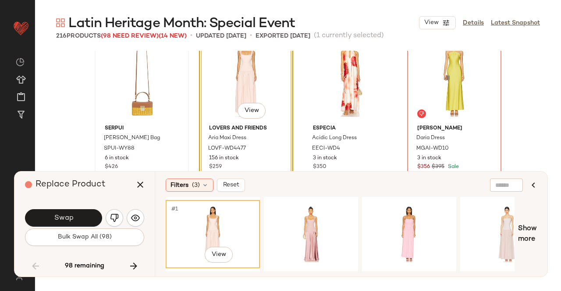
scroll to position [3933, 0]
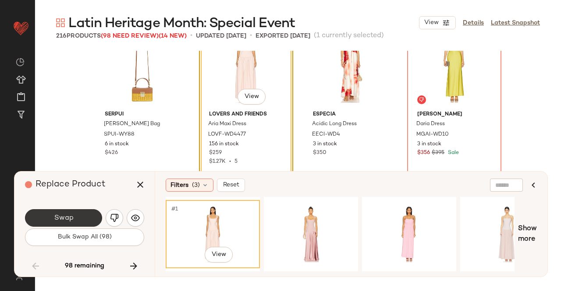
click at [80, 213] on button "Swap" at bounding box center [63, 218] width 77 height 18
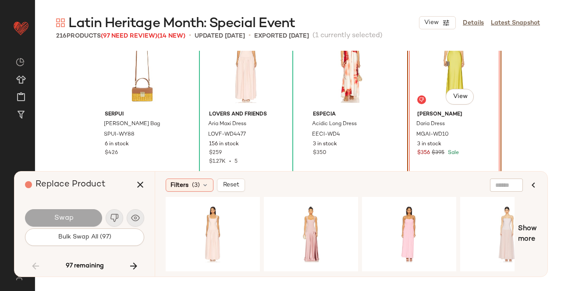
scroll to position [3889, 0]
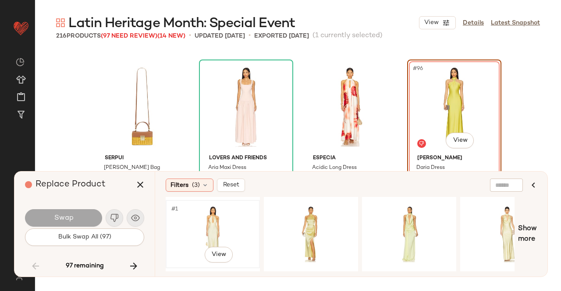
click at [229, 240] on div "#1 View" at bounding box center [213, 234] width 88 height 62
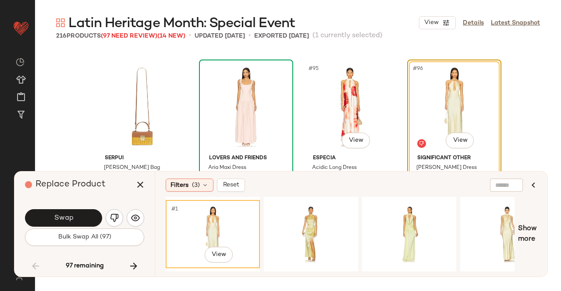
scroll to position [3933, 0]
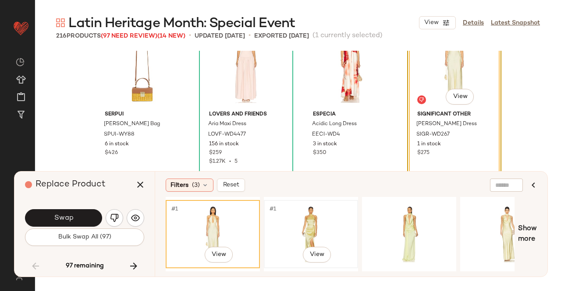
click at [335, 217] on div "#1 View" at bounding box center [311, 234] width 88 height 62
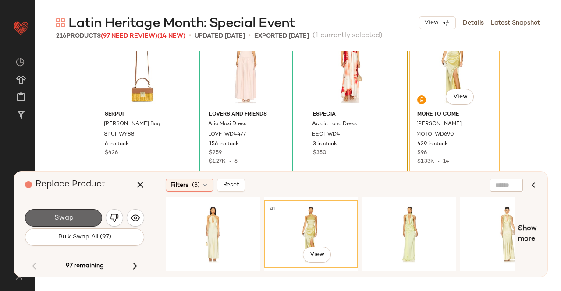
click at [67, 217] on span "Swap" at bounding box center [63, 218] width 20 height 8
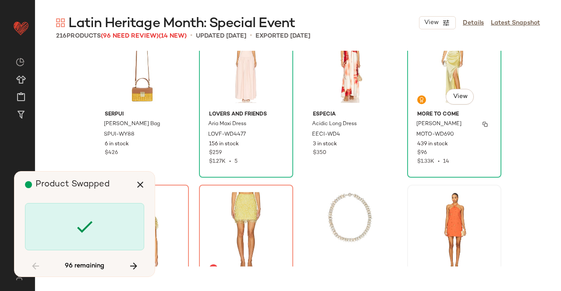
scroll to position [4058, 0]
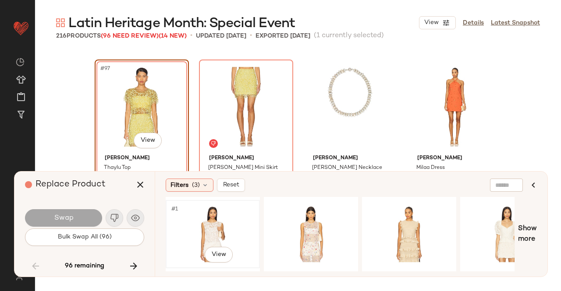
click at [227, 226] on div "#1 View" at bounding box center [213, 234] width 88 height 62
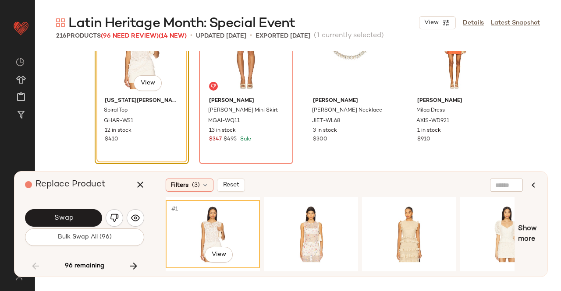
scroll to position [4102, 0]
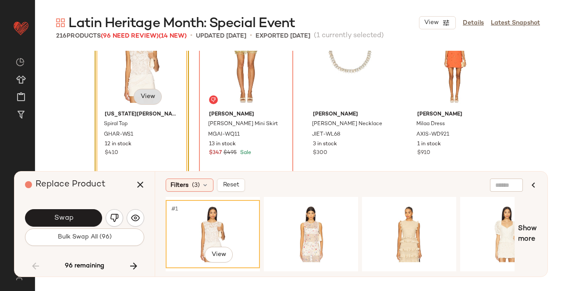
click at [149, 98] on body "Revolve ** Dashboard All Products Global Clipboards (23) Curations (511) [PERSO…" at bounding box center [280, 145] width 561 height 291
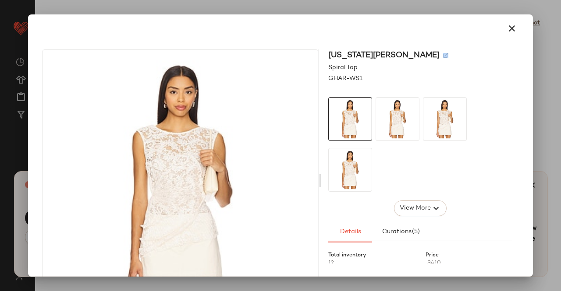
click at [416, 57] on div "[US_STATE][PERSON_NAME]" at bounding box center [420, 55] width 184 height 12
click at [443, 57] on img at bounding box center [445, 55] width 5 height 5
click at [509, 20] on button "button" at bounding box center [511, 28] width 21 height 21
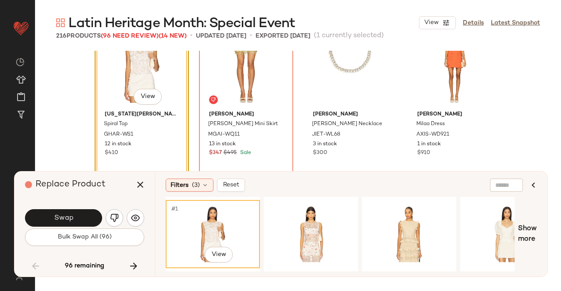
click at [128, 180] on div "Replace Product" at bounding box center [88, 185] width 126 height 26
click at [142, 185] on icon "button" at bounding box center [140, 185] width 11 height 11
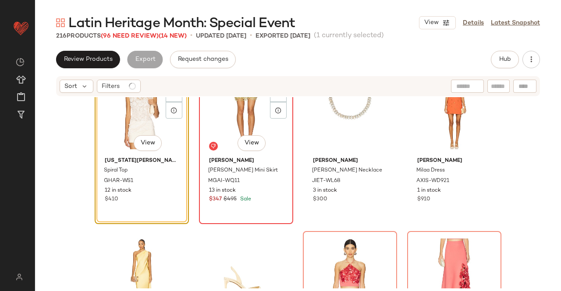
click at [229, 125] on div "#98 View" at bounding box center [246, 109] width 88 height 88
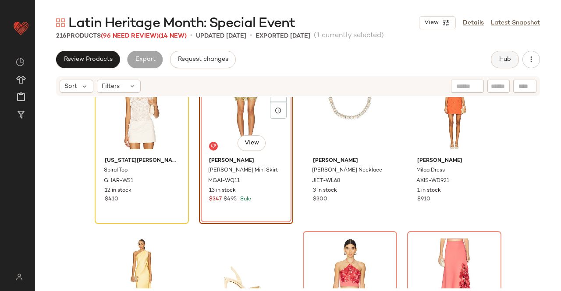
click at [501, 59] on span "Hub" at bounding box center [504, 59] width 12 height 7
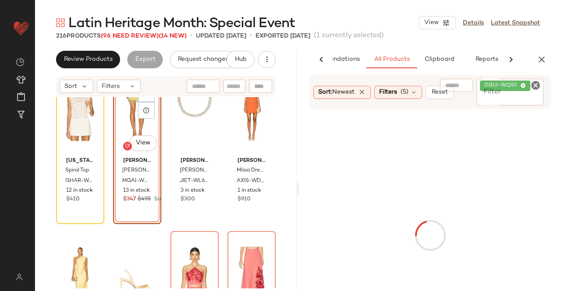
scroll to position [0, 55]
click at [527, 94] on div "DGUI-WQ93" at bounding box center [509, 92] width 67 height 27
paste input "**********"
type input "**********"
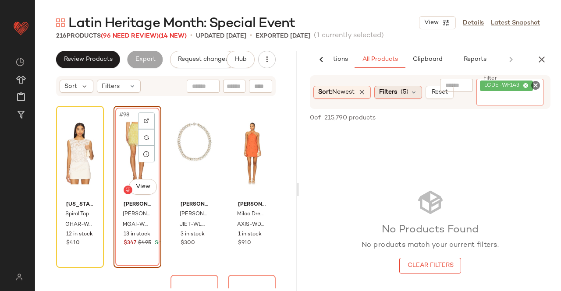
click at [396, 93] on span "Filters" at bounding box center [388, 92] width 18 height 9
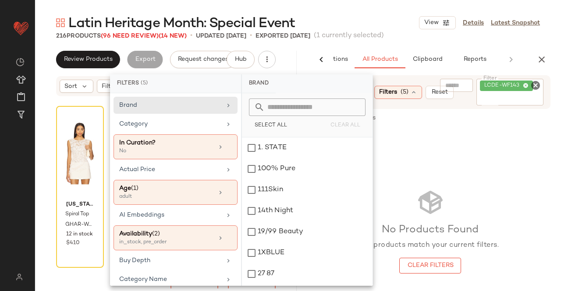
click at [510, 184] on div "No Products Found No products match your current filters. Clear Filters" at bounding box center [429, 230] width 261 height 205
click at [426, 152] on div "No Products Found No products match your current filters. Clear Filters" at bounding box center [429, 230] width 261 height 205
drag, startPoint x: 426, startPoint y: 152, endPoint x: 302, endPoint y: 155, distance: 124.4
click at [427, 152] on div "No Products Found No products match your current filters. Clear Filters" at bounding box center [429, 230] width 261 height 205
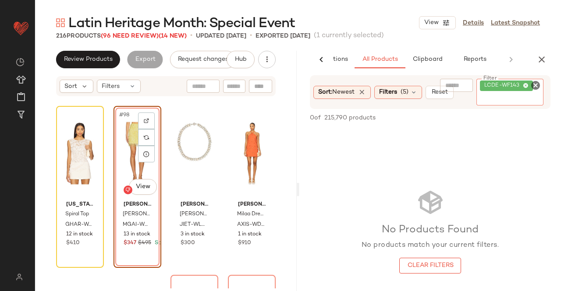
click at [517, 94] on div "LCDE-WF143" at bounding box center [509, 92] width 67 height 27
paste input "*********"
type input "*********"
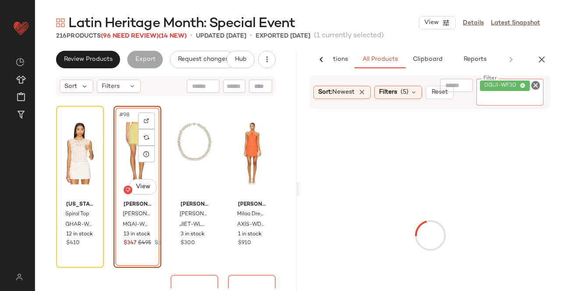
click at [125, 163] on div "#98 View" at bounding box center [138, 153] width 42 height 88
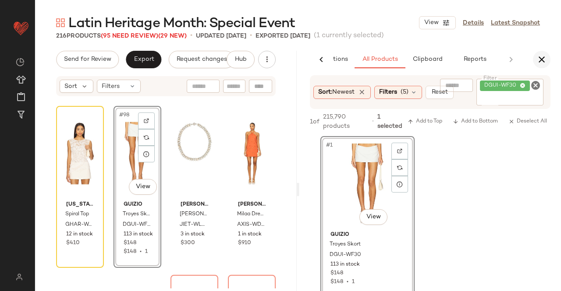
click at [541, 61] on icon "button" at bounding box center [541, 59] width 11 height 11
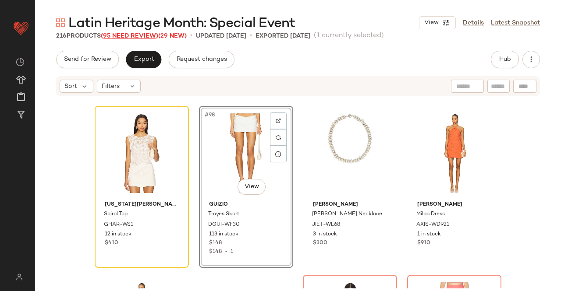
click at [147, 37] on span "(95 Need Review)" at bounding box center [129, 36] width 57 height 7
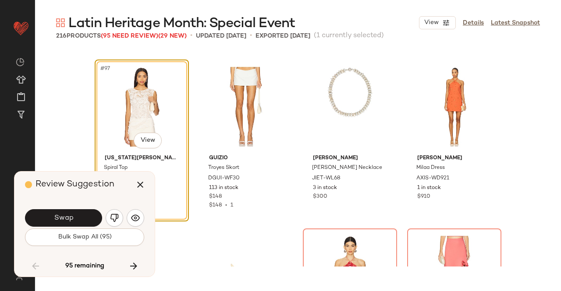
click at [70, 213] on button "Swap" at bounding box center [63, 218] width 77 height 18
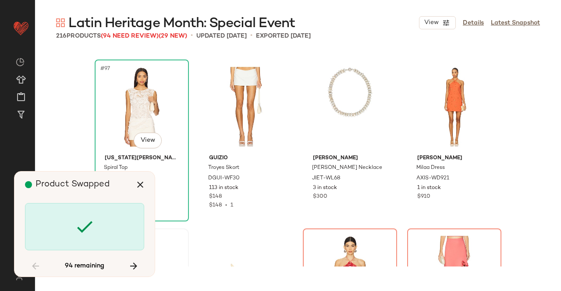
scroll to position [4227, 0]
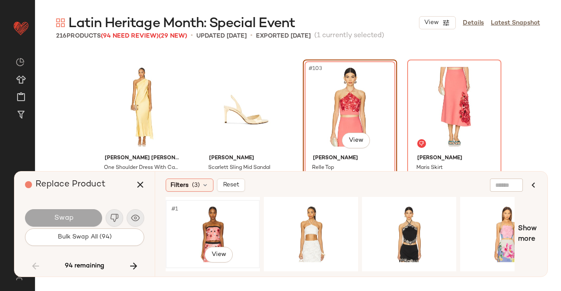
drag, startPoint x: 228, startPoint y: 223, endPoint x: 230, endPoint y: 214, distance: 9.4
click at [228, 223] on div "#1 View" at bounding box center [213, 234] width 88 height 62
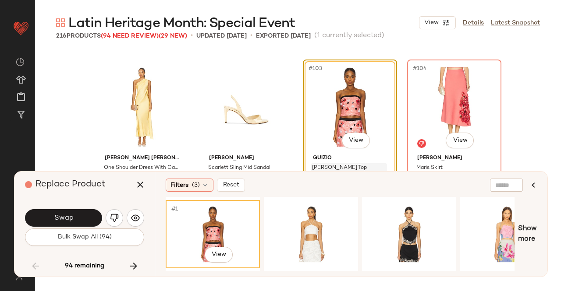
scroll to position [4271, 0]
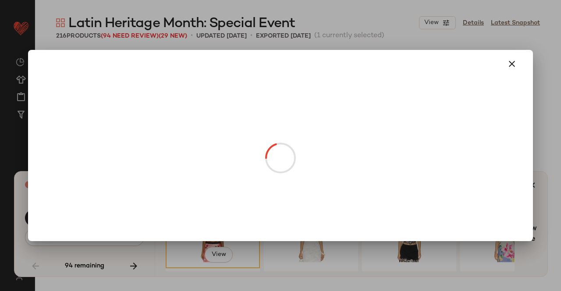
click at [353, 93] on body "Revolve ** Dashboard All Products Global Clipboards (23) Curations (511) [PERSO…" at bounding box center [280, 145] width 561 height 291
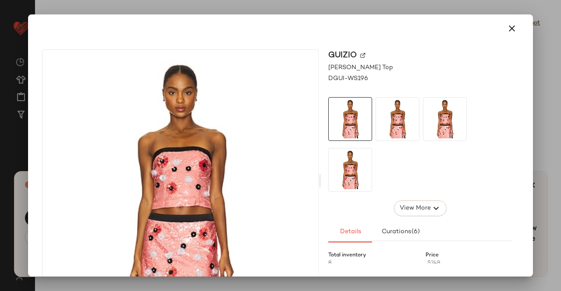
click at [364, 57] on div "GUIZIO" at bounding box center [420, 55] width 184 height 12
click at [360, 57] on img at bounding box center [362, 55] width 5 height 5
drag, startPoint x: 501, startPoint y: 34, endPoint x: 400, endPoint y: 76, distance: 109.6
click at [501, 33] on button "button" at bounding box center [511, 28] width 21 height 21
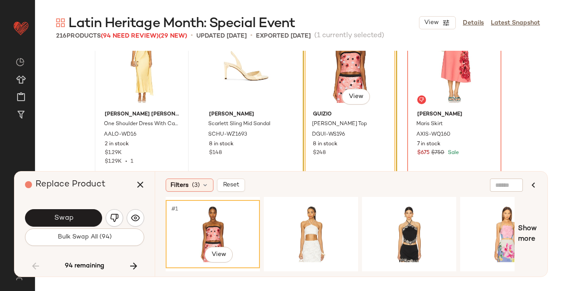
drag, startPoint x: 131, startPoint y: 184, endPoint x: 180, endPoint y: 175, distance: 49.1
click at [132, 184] on button "button" at bounding box center [140, 184] width 21 height 21
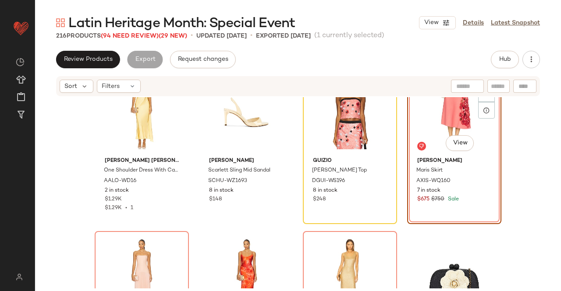
scroll to position [4270, 0]
click at [509, 57] on span "Hub" at bounding box center [504, 59] width 12 height 7
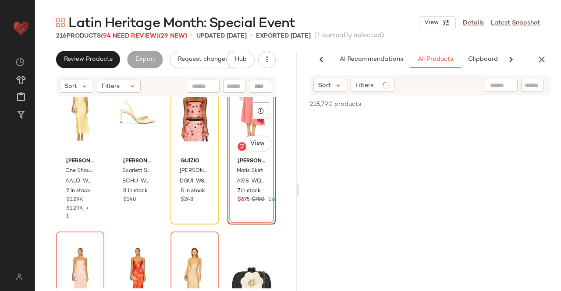
scroll to position [0, 55]
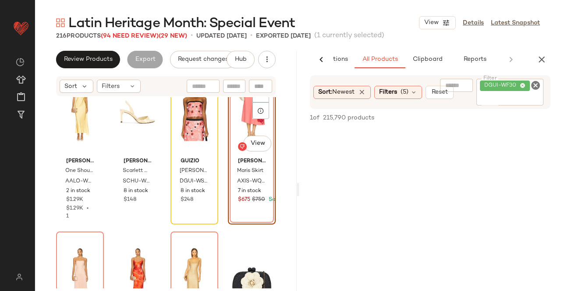
click at [507, 92] on div "DGUI-WF30" at bounding box center [509, 92] width 67 height 27
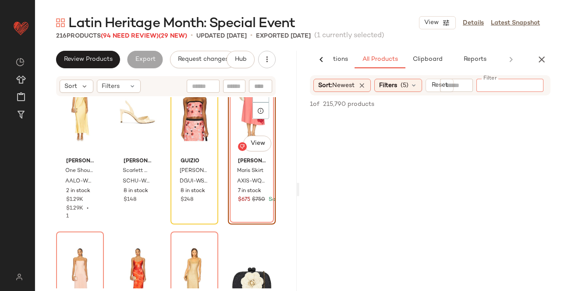
paste input "*********"
type input "*********"
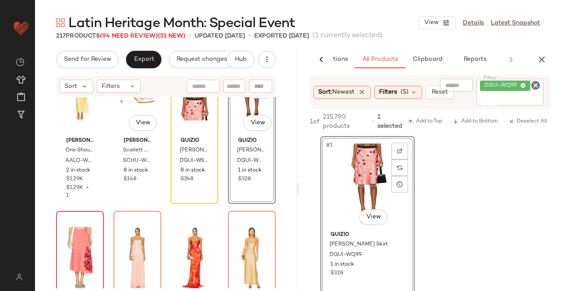
scroll to position [4314, 0]
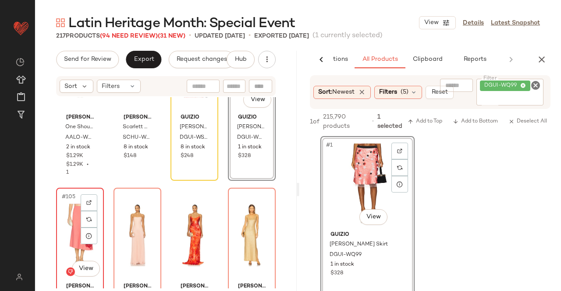
click at [65, 233] on div "#105 View" at bounding box center [80, 235] width 42 height 88
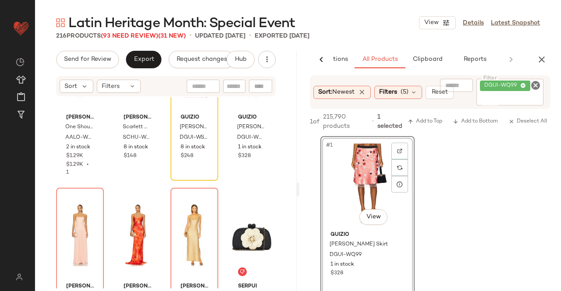
click at [536, 59] on button "button" at bounding box center [542, 60] width 18 height 18
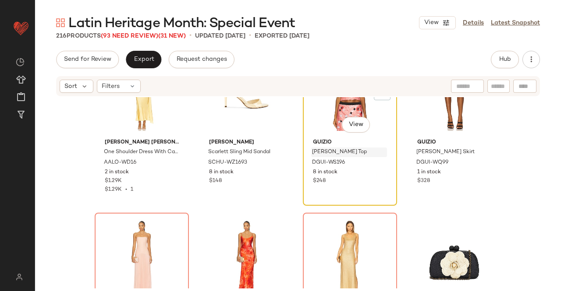
scroll to position [4270, 0]
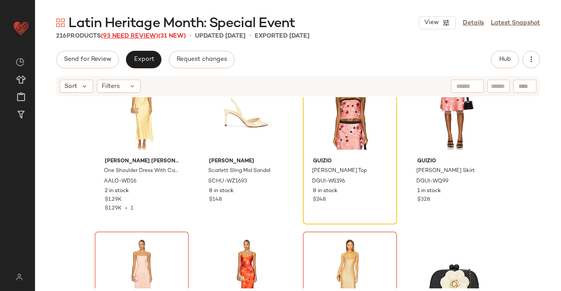
click at [140, 38] on span "(93 Need Review)" at bounding box center [129, 36] width 57 height 7
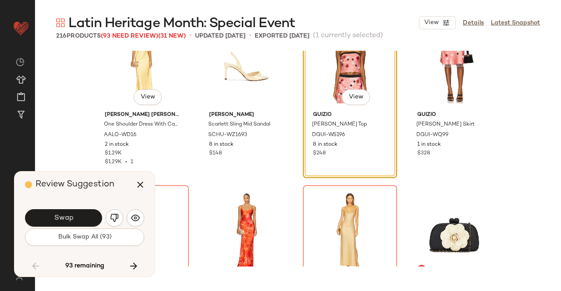
scroll to position [4227, 0]
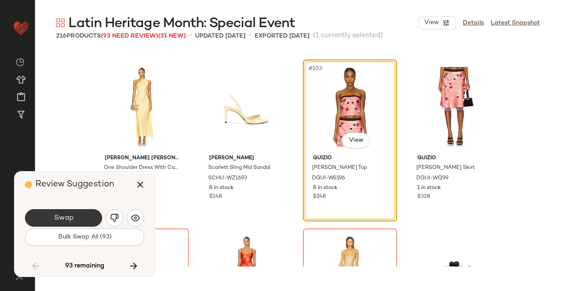
click at [84, 218] on button "Swap" at bounding box center [63, 218] width 77 height 18
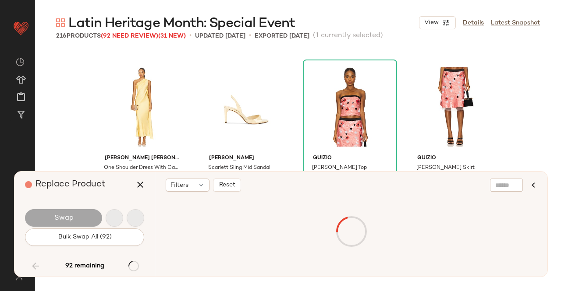
scroll to position [4396, 0]
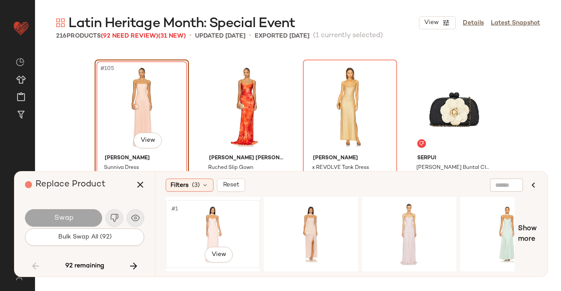
click at [213, 225] on div "#1 View" at bounding box center [213, 234] width 88 height 62
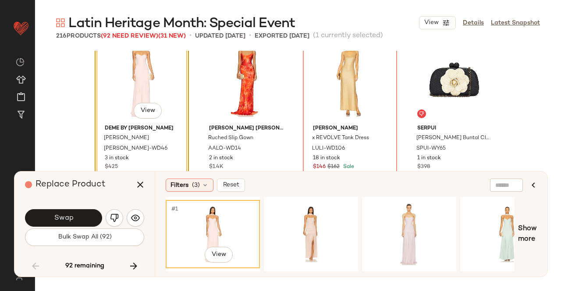
scroll to position [4440, 0]
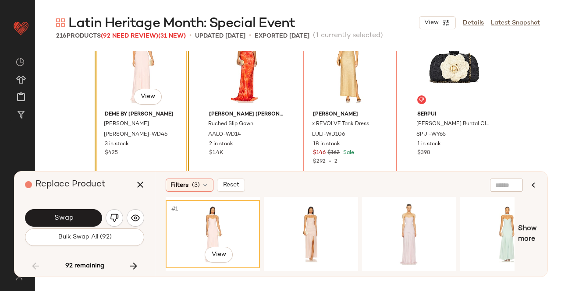
click at [85, 208] on div "Swap" at bounding box center [84, 218] width 119 height 21
click at [336, 216] on div "#1 View" at bounding box center [311, 234] width 88 height 62
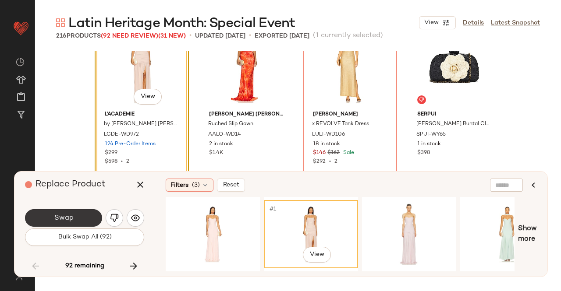
click at [67, 218] on span "Swap" at bounding box center [63, 218] width 20 height 8
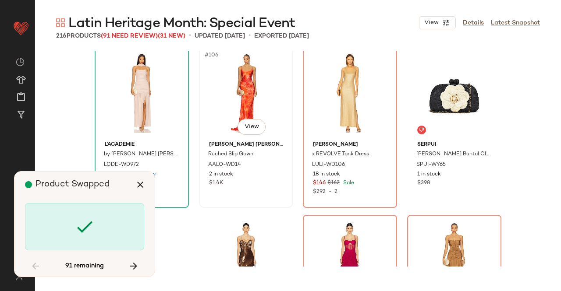
scroll to position [4396, 0]
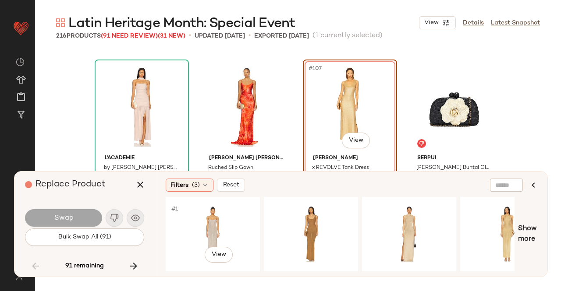
drag, startPoint x: 211, startPoint y: 228, endPoint x: 291, endPoint y: 180, distance: 93.4
click at [212, 227] on div "#1 View" at bounding box center [213, 234] width 88 height 62
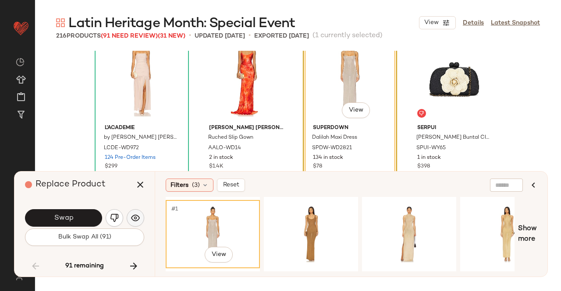
scroll to position [4440, 0]
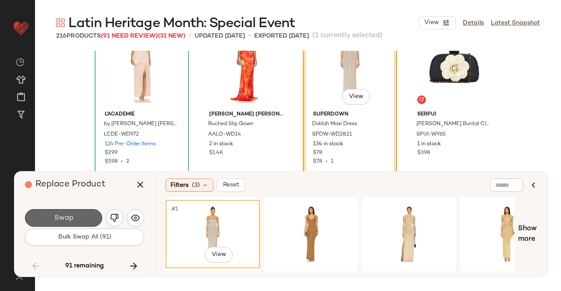
click at [81, 219] on button "Swap" at bounding box center [63, 218] width 77 height 18
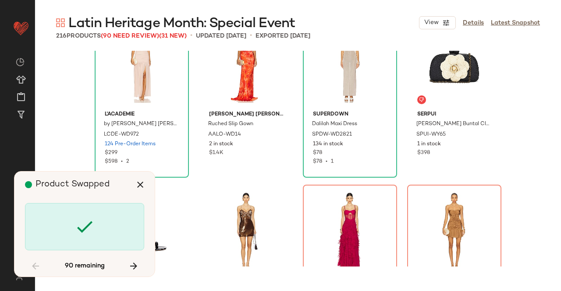
scroll to position [4565, 0]
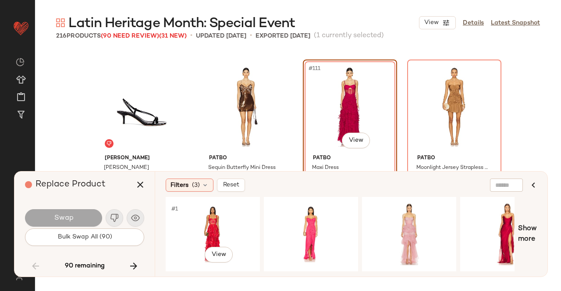
drag, startPoint x: 198, startPoint y: 218, endPoint x: 204, endPoint y: 198, distance: 20.9
click at [199, 218] on div "#1 View" at bounding box center [213, 234] width 88 height 62
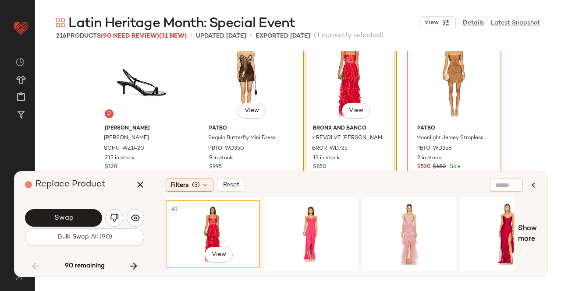
scroll to position [4609, 0]
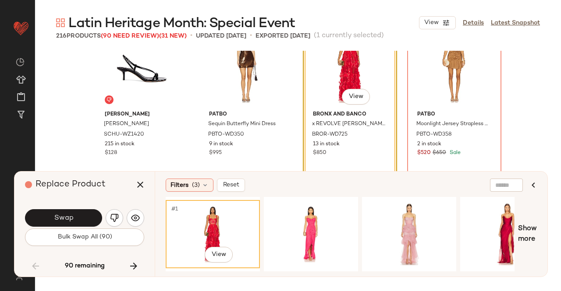
click at [71, 217] on span "Swap" at bounding box center [63, 218] width 20 height 8
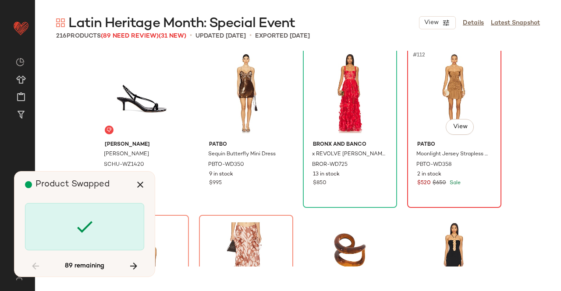
scroll to position [4565, 0]
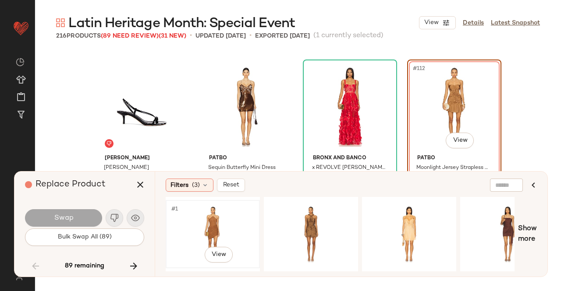
click at [225, 219] on div "#1 View" at bounding box center [213, 234] width 88 height 62
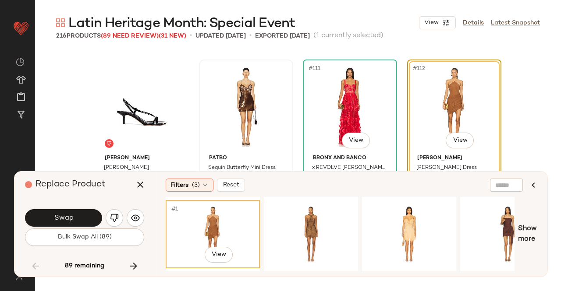
scroll to position [4609, 0]
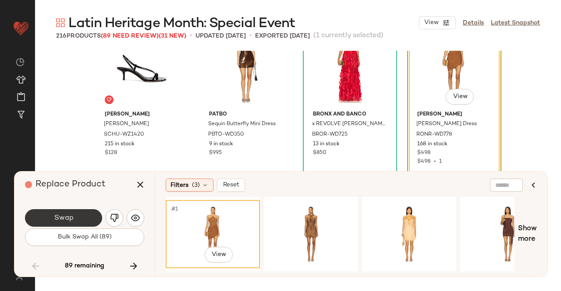
click at [85, 219] on button "Swap" at bounding box center [63, 218] width 77 height 18
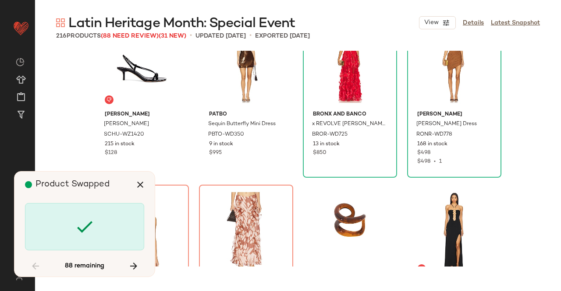
scroll to position [4734, 0]
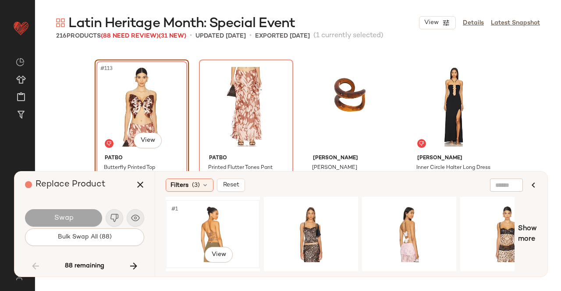
click at [227, 227] on div "#1 View" at bounding box center [213, 234] width 88 height 62
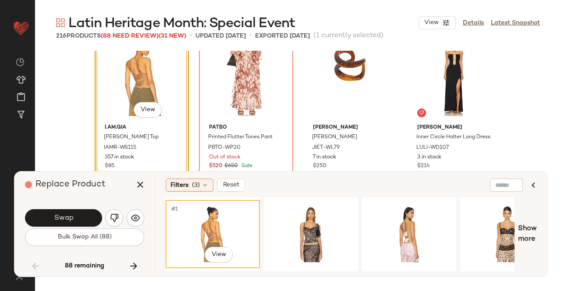
scroll to position [4778, 0]
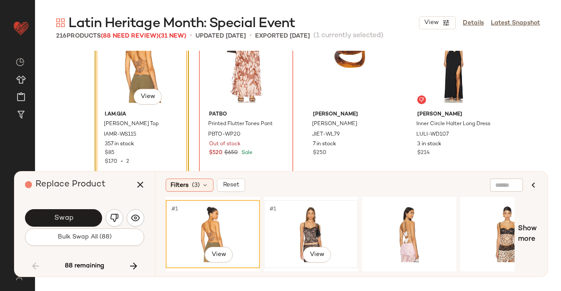
click at [303, 223] on div "#1 View" at bounding box center [311, 234] width 88 height 62
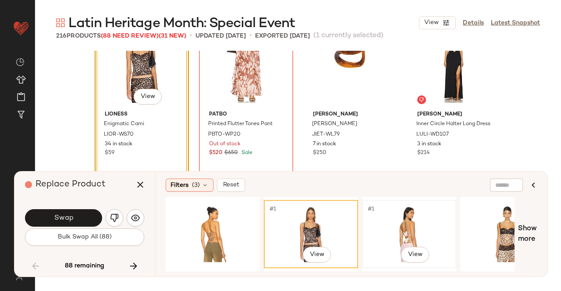
click at [398, 225] on div "#1 View" at bounding box center [409, 234] width 88 height 62
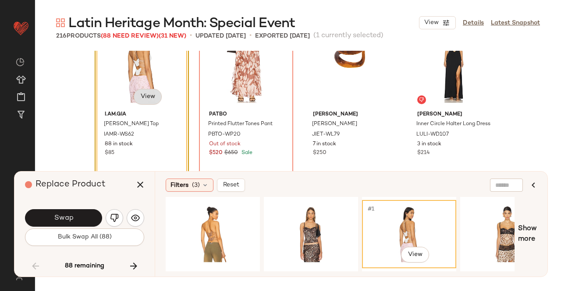
click at [157, 96] on body "Revolve ** Dashboard All Products Global Clipboards (23) Curations (511) [PERSO…" at bounding box center [280, 145] width 561 height 291
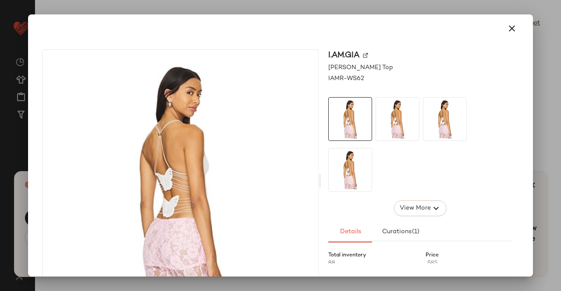
click at [360, 55] on div "I.AM.GIA" at bounding box center [420, 55] width 184 height 12
click at [361, 55] on div "I.AM.GIA" at bounding box center [420, 55] width 184 height 12
click at [364, 55] on img at bounding box center [365, 55] width 5 height 5
click at [506, 28] on icon "button" at bounding box center [511, 28] width 11 height 11
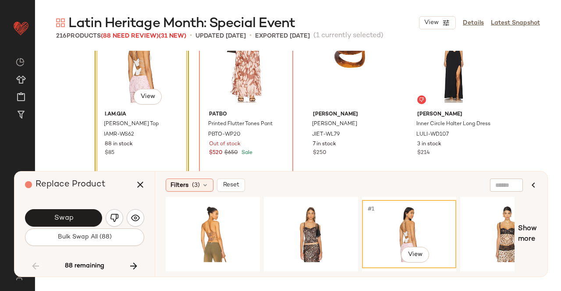
click at [76, 219] on button "Swap" at bounding box center [63, 218] width 77 height 18
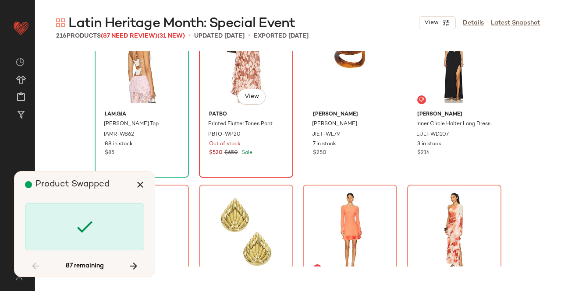
scroll to position [4734, 0]
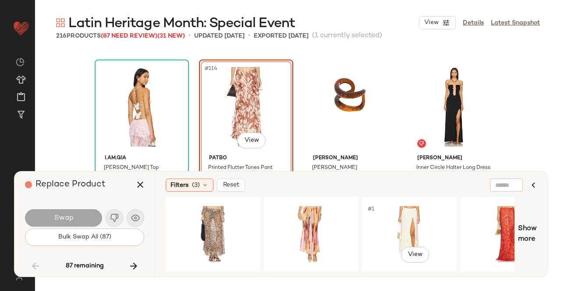
drag, startPoint x: 428, startPoint y: 231, endPoint x: 357, endPoint y: 180, distance: 86.6
click at [428, 231] on div "#1 View" at bounding box center [409, 234] width 88 height 62
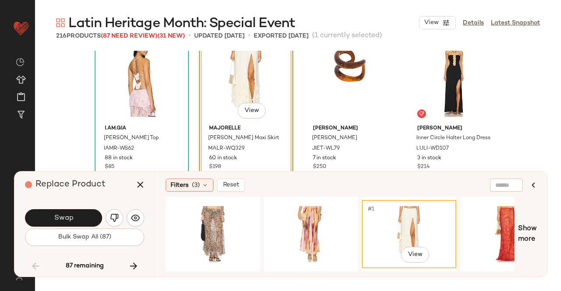
scroll to position [4778, 0]
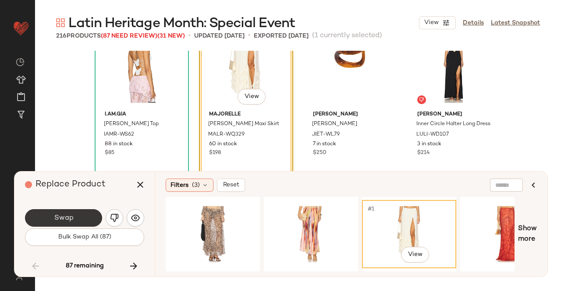
click at [82, 213] on button "Swap" at bounding box center [63, 218] width 77 height 18
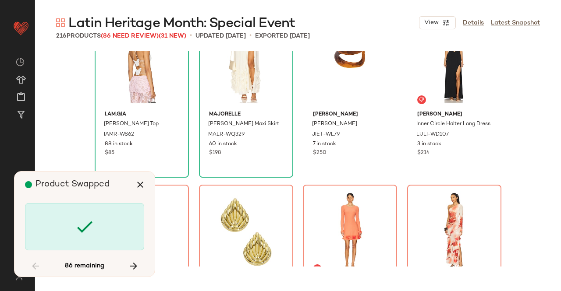
scroll to position [4903, 0]
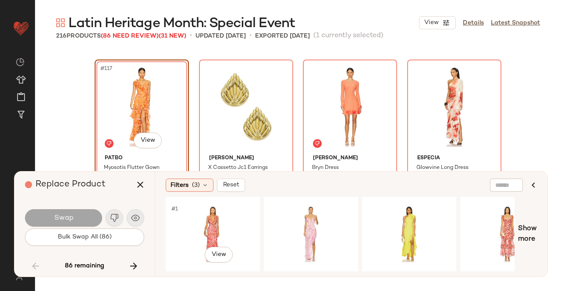
drag, startPoint x: 207, startPoint y: 216, endPoint x: 137, endPoint y: 221, distance: 70.7
click at [208, 216] on div "#1 View" at bounding box center [213, 234] width 88 height 62
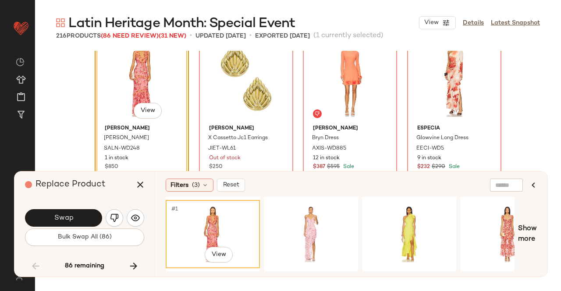
scroll to position [4947, 0]
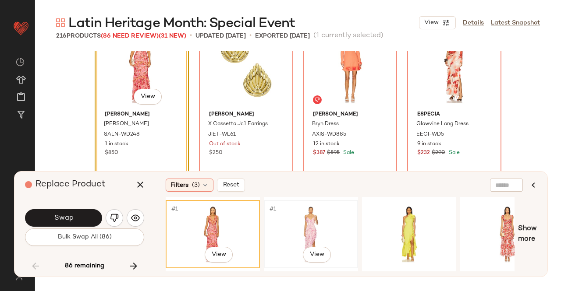
drag, startPoint x: 325, startPoint y: 215, endPoint x: 296, endPoint y: 218, distance: 29.5
click at [325, 215] on div "#1 View" at bounding box center [311, 234] width 88 height 62
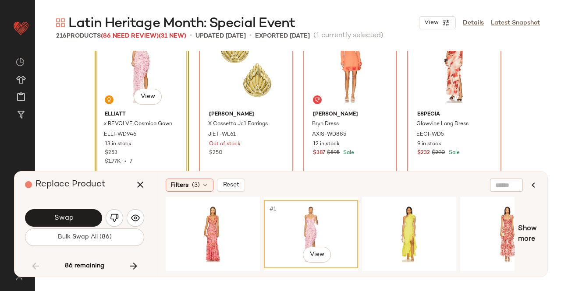
click at [91, 219] on button "Swap" at bounding box center [63, 218] width 77 height 18
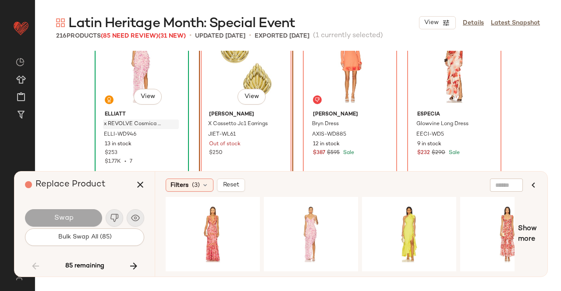
scroll to position [4903, 0]
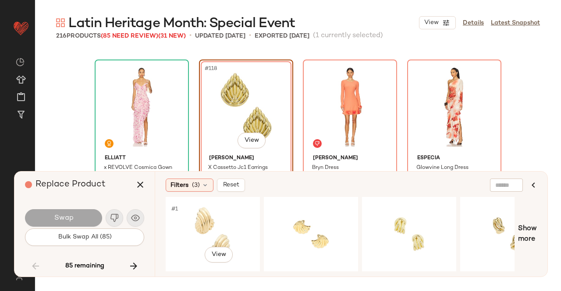
drag, startPoint x: 234, startPoint y: 228, endPoint x: 158, endPoint y: 220, distance: 76.6
click at [234, 229] on div "#1 View" at bounding box center [213, 234] width 88 height 62
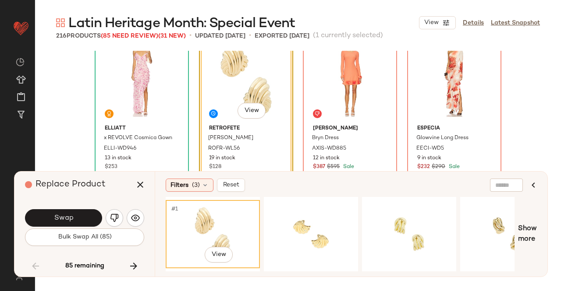
scroll to position [4947, 0]
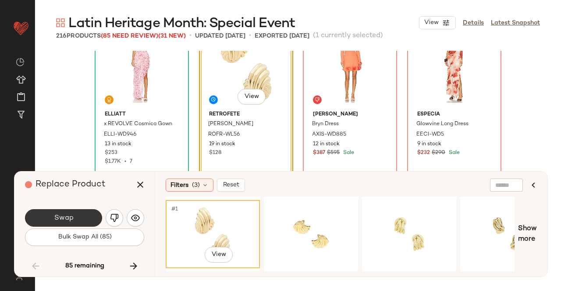
click at [77, 218] on button "Swap" at bounding box center [63, 218] width 77 height 18
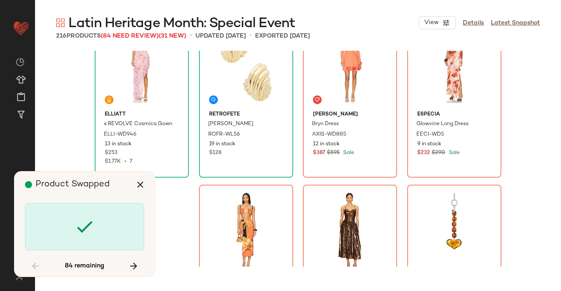
scroll to position [4903, 0]
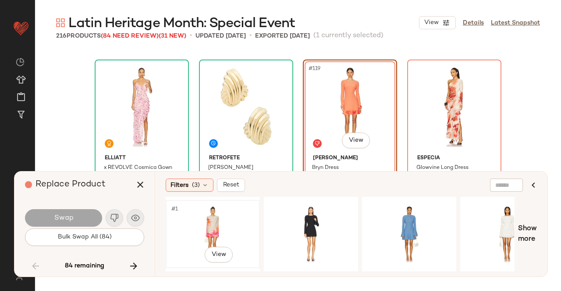
click at [199, 221] on div "#1 View" at bounding box center [213, 234] width 88 height 62
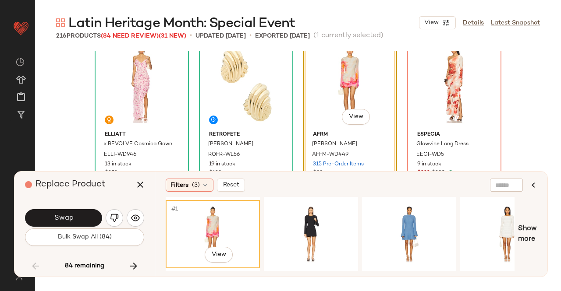
scroll to position [4947, 0]
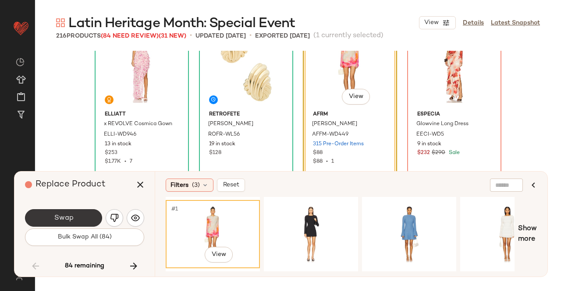
click at [77, 216] on button "Swap" at bounding box center [63, 218] width 77 height 18
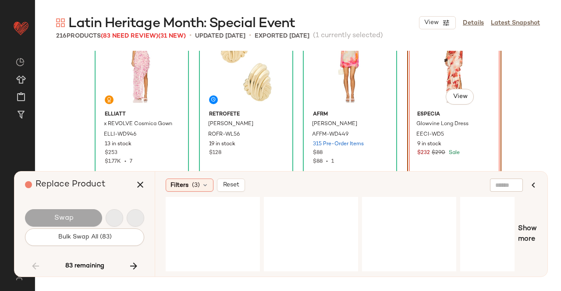
scroll to position [4903, 0]
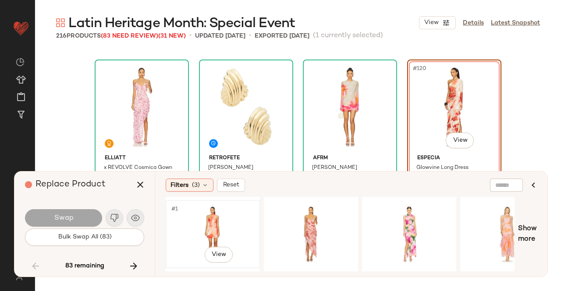
click at [226, 239] on div "#1 View" at bounding box center [213, 234] width 88 height 62
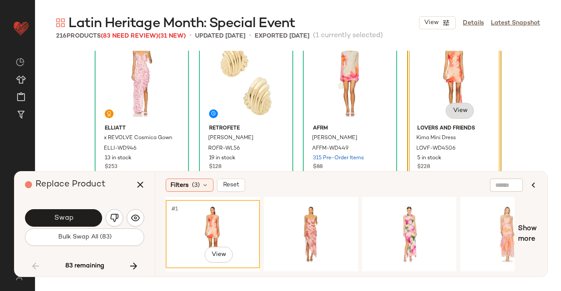
scroll to position [4947, 0]
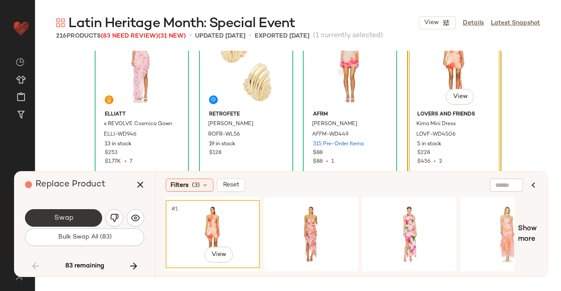
click at [96, 216] on button "Swap" at bounding box center [63, 218] width 77 height 18
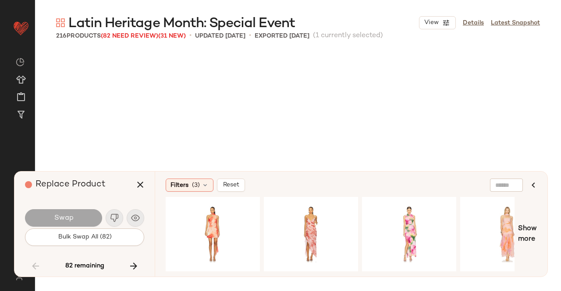
scroll to position [5072, 0]
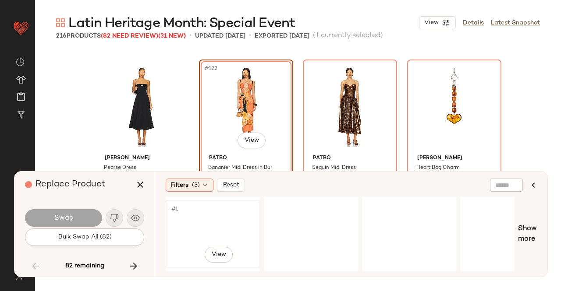
click at [205, 221] on div "#1 View" at bounding box center [213, 234] width 88 height 62
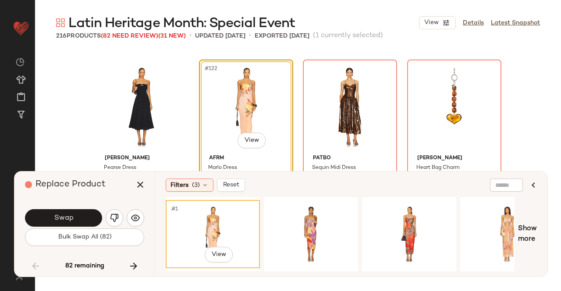
scroll to position [5116, 0]
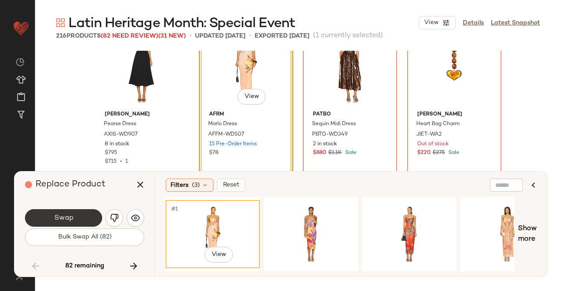
click at [74, 214] on button "Swap" at bounding box center [63, 218] width 77 height 18
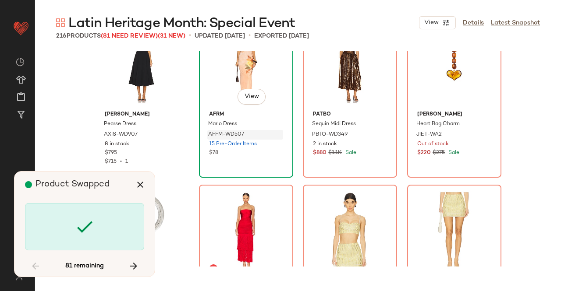
scroll to position [5072, 0]
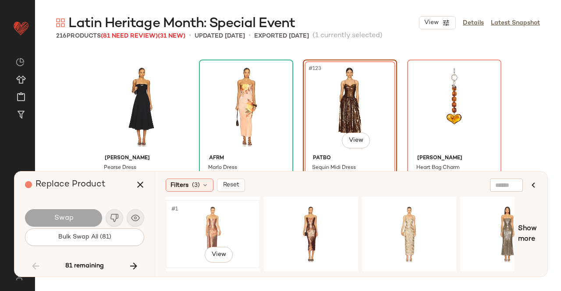
click at [223, 224] on div "#1 View" at bounding box center [213, 234] width 88 height 62
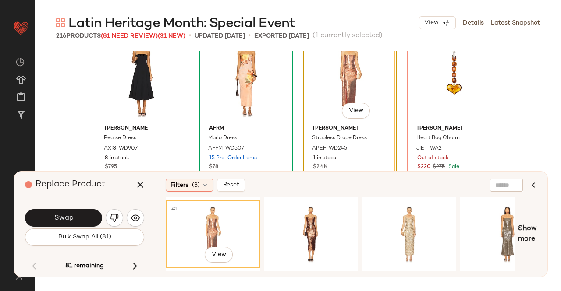
scroll to position [5116, 0]
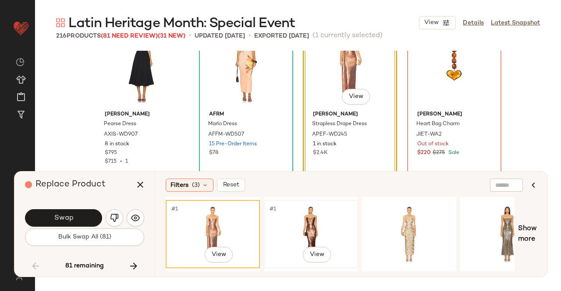
click at [313, 217] on div "#1 View" at bounding box center [311, 234] width 88 height 62
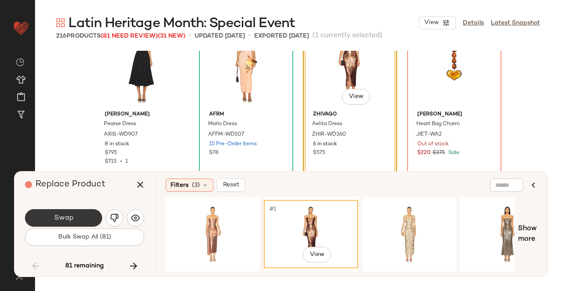
click at [81, 217] on button "Swap" at bounding box center [63, 218] width 77 height 18
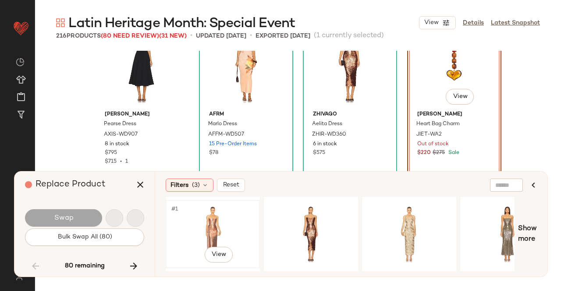
scroll to position [5072, 0]
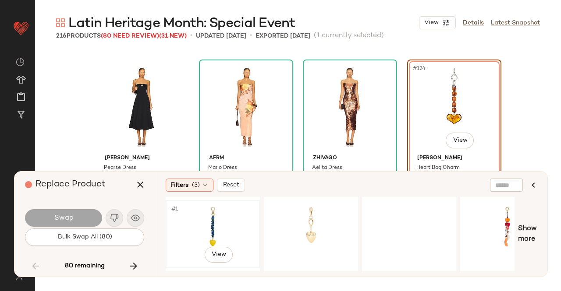
click at [236, 216] on div "#1 View" at bounding box center [213, 234] width 88 height 62
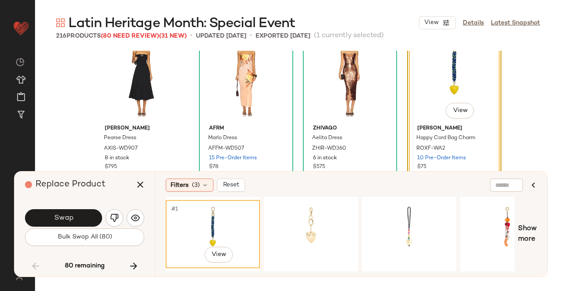
scroll to position [5116, 0]
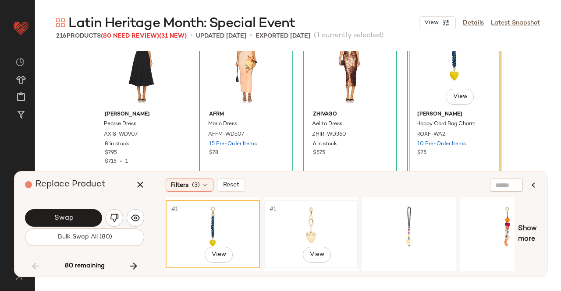
click at [309, 218] on div "#1 View" at bounding box center [311, 234] width 88 height 62
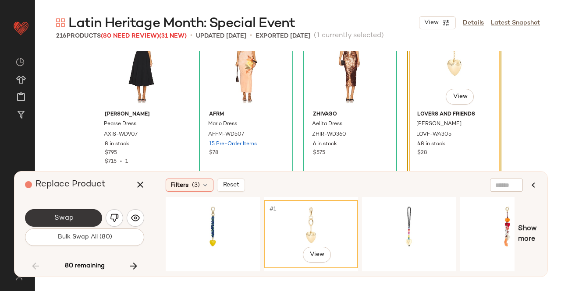
click at [85, 216] on button "Swap" at bounding box center [63, 218] width 77 height 18
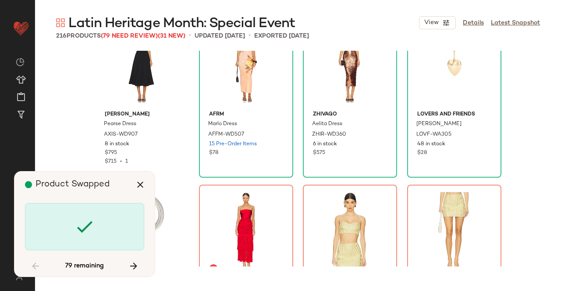
scroll to position [5241, 0]
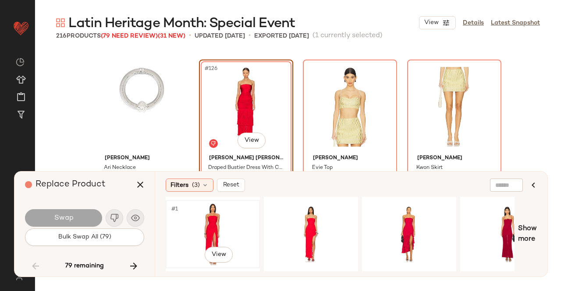
click at [222, 223] on div "#1 View" at bounding box center [213, 234] width 88 height 62
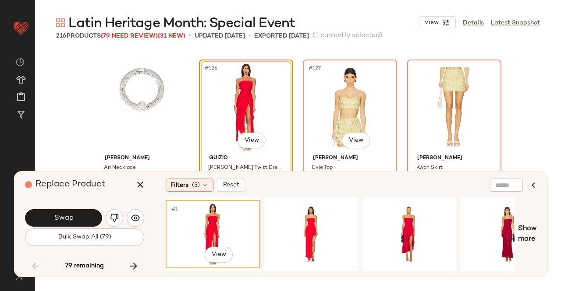
scroll to position [5285, 0]
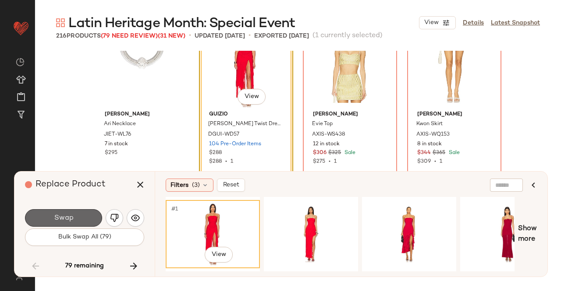
click at [77, 214] on button "Swap" at bounding box center [63, 218] width 77 height 18
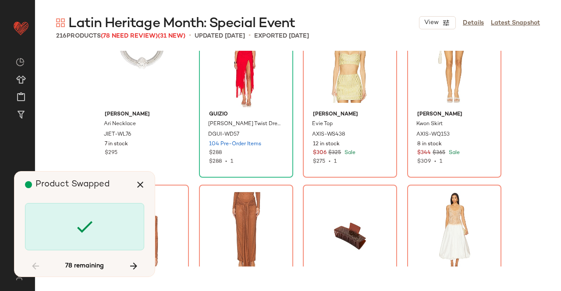
scroll to position [5241, 0]
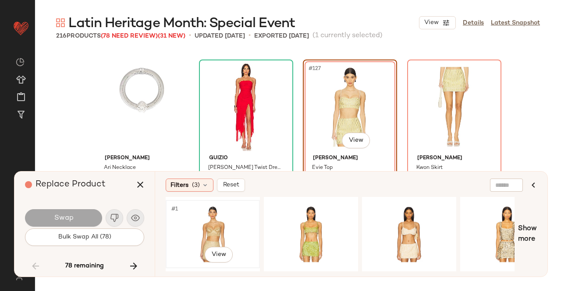
click at [215, 225] on div "#1 View" at bounding box center [213, 234] width 88 height 62
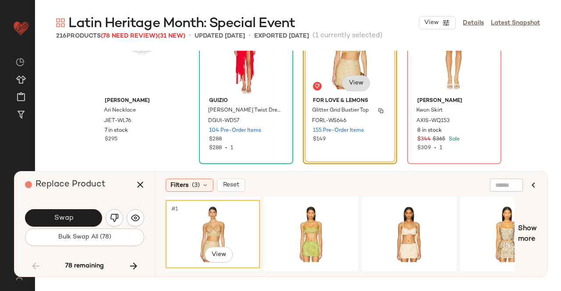
scroll to position [5285, 0]
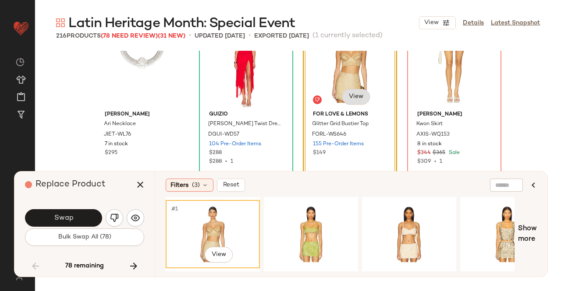
click at [356, 93] on body "Revolve ** Dashboard All Products Global Clipboards (23) Curations (511) [PERSO…" at bounding box center [280, 145] width 561 height 291
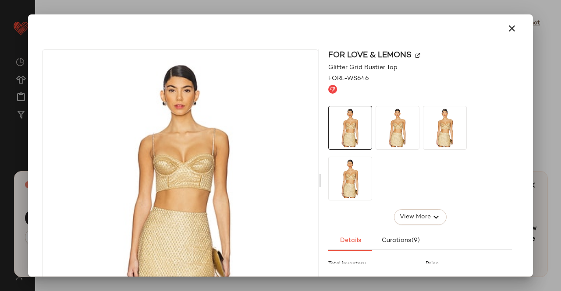
click at [417, 53] on img at bounding box center [417, 55] width 5 height 5
click at [508, 27] on icon "button" at bounding box center [511, 28] width 11 height 11
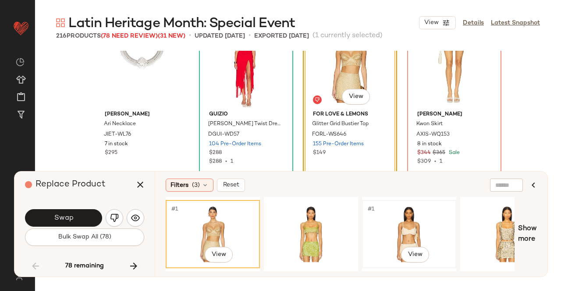
click at [415, 234] on div "#1 View" at bounding box center [409, 234] width 88 height 62
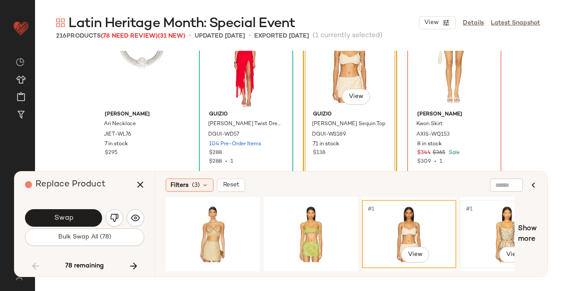
drag, startPoint x: 472, startPoint y: 232, endPoint x: 485, endPoint y: 232, distance: 13.1
click at [473, 232] on div "#1 View" at bounding box center [507, 234] width 88 height 62
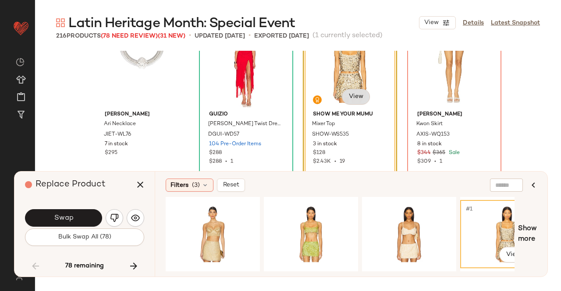
click at [356, 97] on body "Revolve ** Dashboard All Products Global Clipboards (23) Curations (511) [PERSO…" at bounding box center [280, 145] width 561 height 291
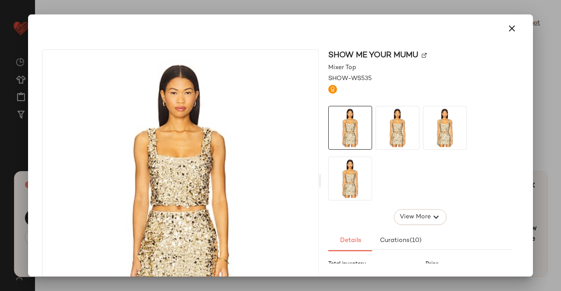
click at [419, 52] on div "Show Me Your Mumu" at bounding box center [420, 55] width 184 height 12
click at [421, 52] on div "Show Me Your Mumu" at bounding box center [420, 55] width 184 height 12
click at [421, 54] on img at bounding box center [423, 55] width 5 height 5
click at [508, 22] on button "button" at bounding box center [511, 28] width 21 height 21
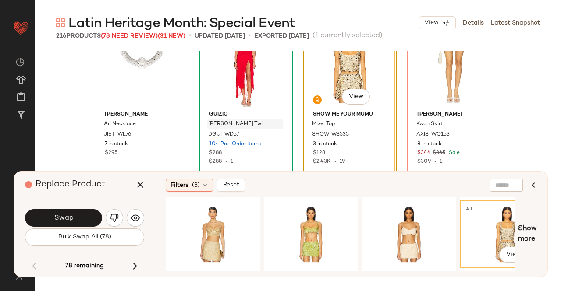
drag, startPoint x: 145, startPoint y: 186, endPoint x: 217, endPoint y: 171, distance: 74.2
click at [145, 187] on icon "button" at bounding box center [140, 185] width 11 height 11
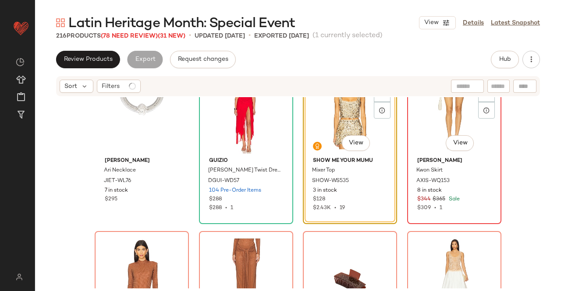
click at [466, 110] on div "#128 View" at bounding box center [454, 109] width 88 height 88
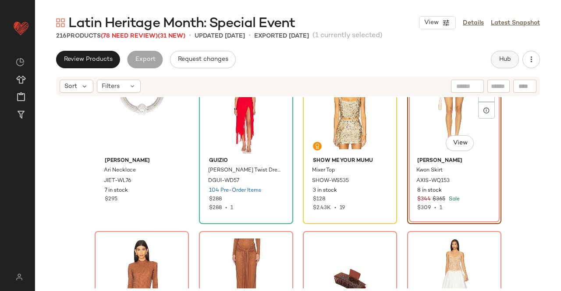
click at [508, 58] on span "Hub" at bounding box center [504, 59] width 12 height 7
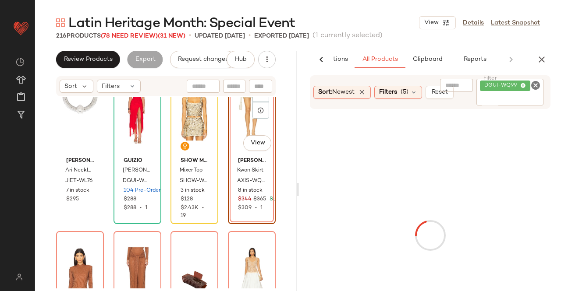
scroll to position [0, 55]
click at [515, 87] on span "DGUI-WQ99" at bounding box center [502, 86] width 36 height 8
paste input "**********"
type input "**********"
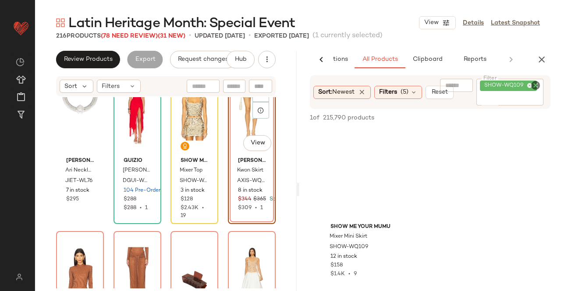
click at [244, 126] on div "#128 View" at bounding box center [252, 109] width 42 height 88
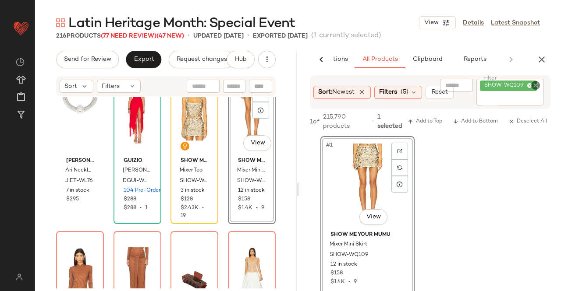
drag, startPoint x: 538, startPoint y: 59, endPoint x: 307, endPoint y: 49, distance: 231.5
click at [536, 59] on button "button" at bounding box center [542, 60] width 18 height 18
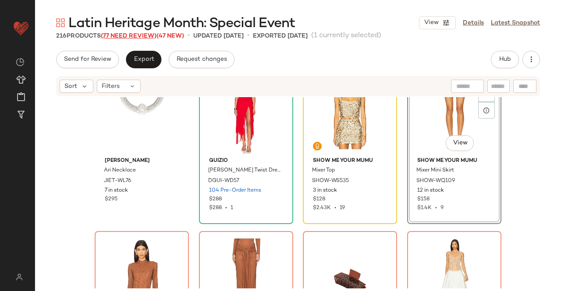
click at [140, 36] on span "(77 Need Review)" at bounding box center [129, 36] width 56 height 7
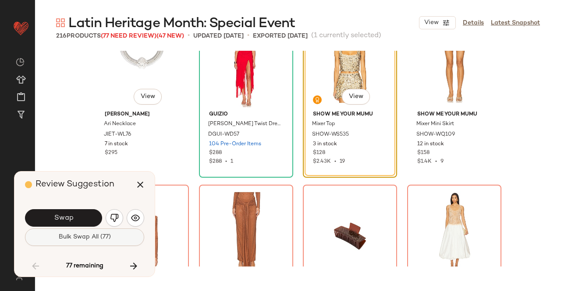
scroll to position [5241, 0]
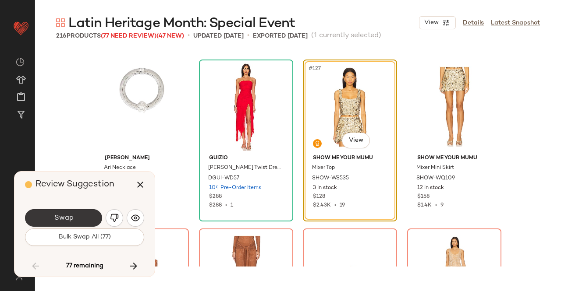
click at [73, 216] on button "Swap" at bounding box center [63, 218] width 77 height 18
click at [73, 216] on div "Swap" at bounding box center [63, 218] width 77 height 18
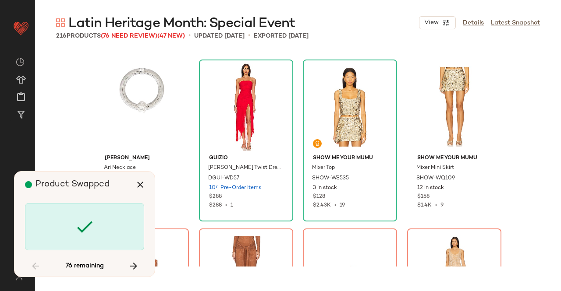
scroll to position [5410, 0]
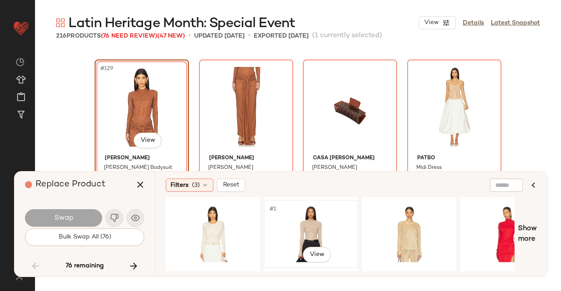
click at [274, 225] on div "#1 View" at bounding box center [311, 234] width 88 height 62
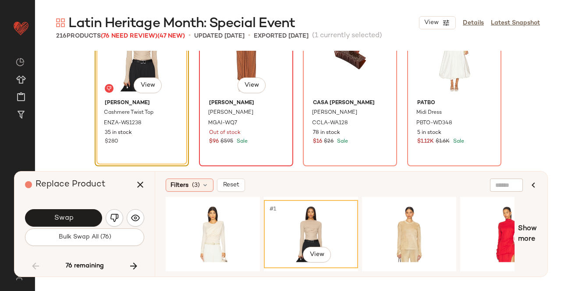
scroll to position [5498, 0]
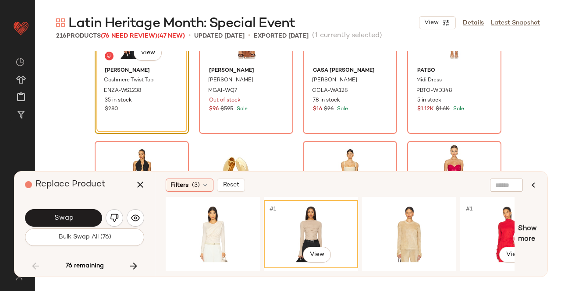
click at [516, 233] on div "#1 View #1 View Show more" at bounding box center [351, 234] width 371 height 74
click at [502, 227] on div "#1 View" at bounding box center [507, 234] width 88 height 62
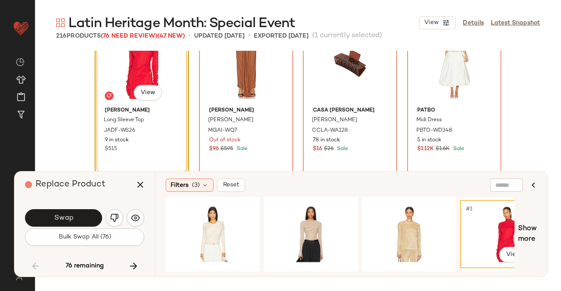
scroll to position [5410, 0]
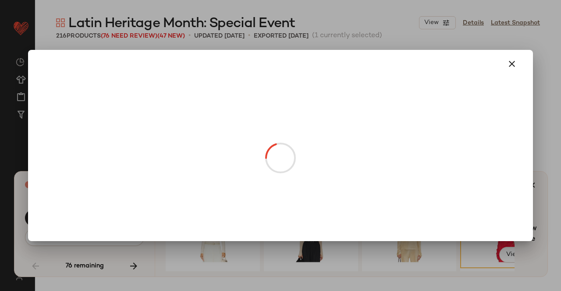
click at [142, 137] on body "Revolve ** Dashboard All Products Global Clipboards (23) Curations (511) [PERSO…" at bounding box center [280, 145] width 561 height 291
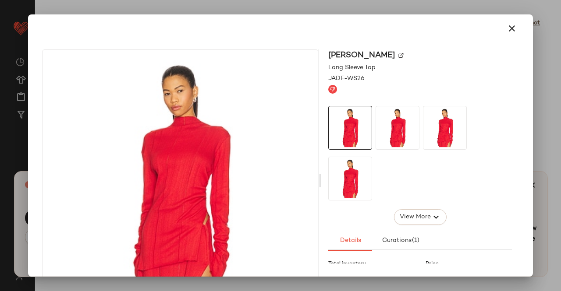
click at [388, 59] on div "[PERSON_NAME]" at bounding box center [420, 55] width 184 height 12
drag, startPoint x: 388, startPoint y: 51, endPoint x: 390, endPoint y: 56, distance: 5.1
click at [389, 53] on div "[PERSON_NAME]" at bounding box center [420, 55] width 184 height 12
click at [398, 56] on img at bounding box center [400, 55] width 5 height 5
click at [507, 28] on icon "button" at bounding box center [511, 28] width 11 height 11
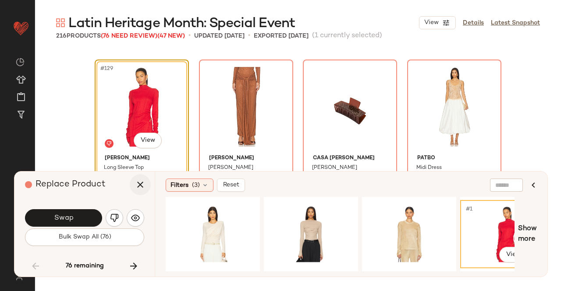
click at [131, 187] on button "button" at bounding box center [140, 184] width 21 height 21
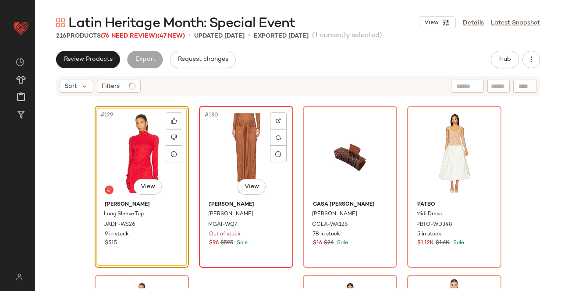
click at [224, 123] on div "#130 View" at bounding box center [246, 153] width 88 height 88
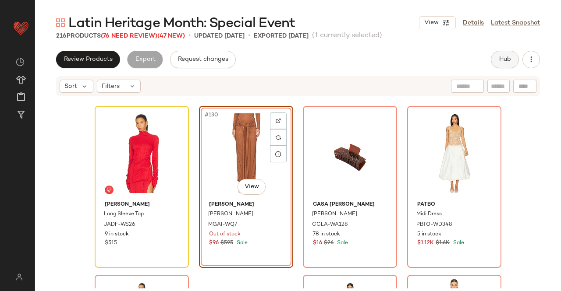
click at [502, 61] on span "Hub" at bounding box center [504, 59] width 12 height 7
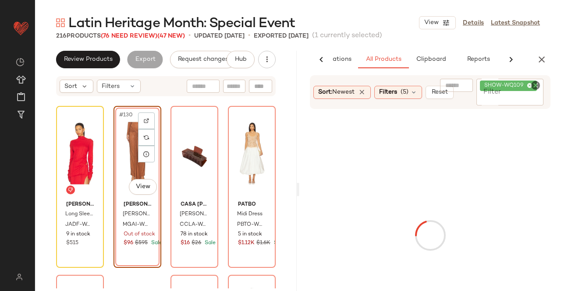
scroll to position [0, 55]
click at [529, 89] on div "SHOW-WQ109" at bounding box center [508, 86] width 48 height 8
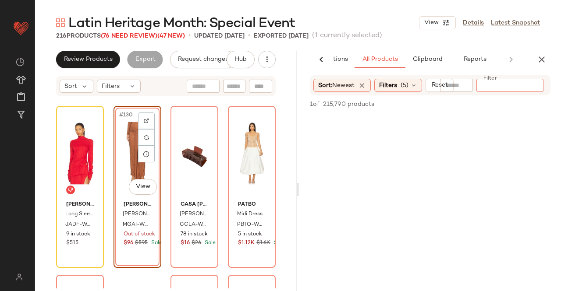
paste input "*********"
type input "*********"
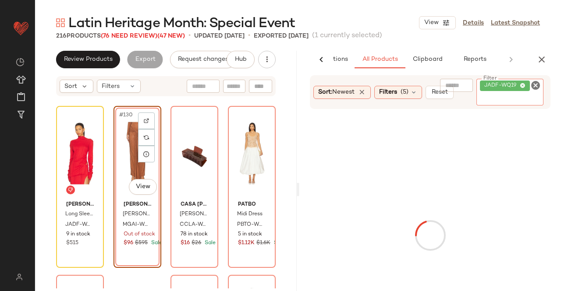
click at [117, 149] on div "#130 View" at bounding box center [138, 153] width 42 height 88
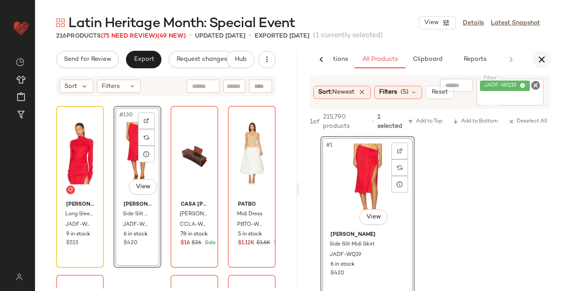
click at [548, 59] on button "button" at bounding box center [542, 60] width 18 height 18
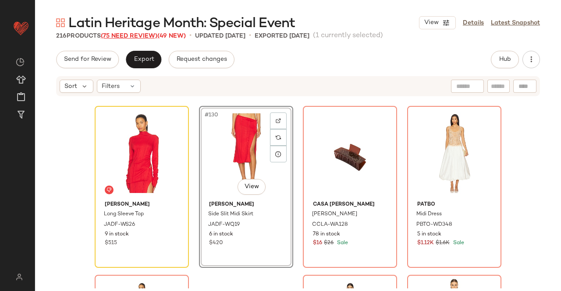
click at [120, 33] on span "(75 Need Review)" at bounding box center [129, 36] width 57 height 7
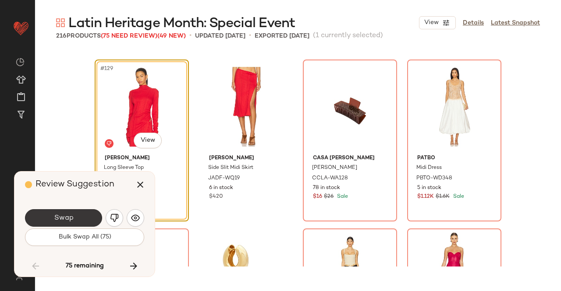
click at [86, 217] on button "Swap" at bounding box center [63, 218] width 77 height 18
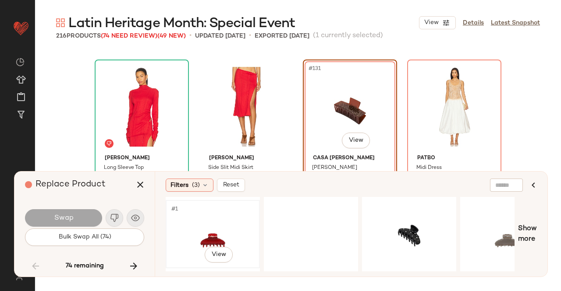
click at [200, 226] on div "#1 View" at bounding box center [213, 234] width 88 height 62
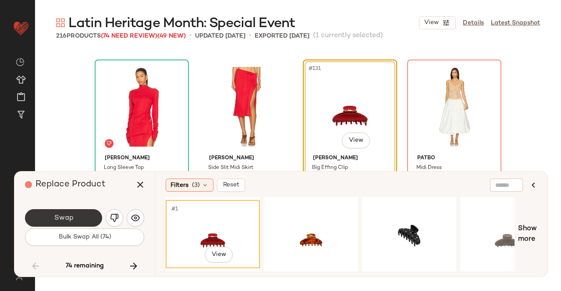
click at [55, 213] on button "Swap" at bounding box center [63, 218] width 77 height 18
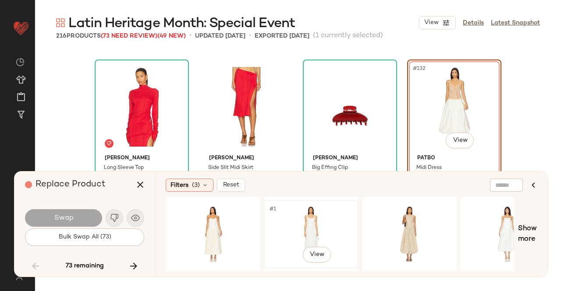
click at [305, 227] on div "#1 View" at bounding box center [311, 234] width 88 height 62
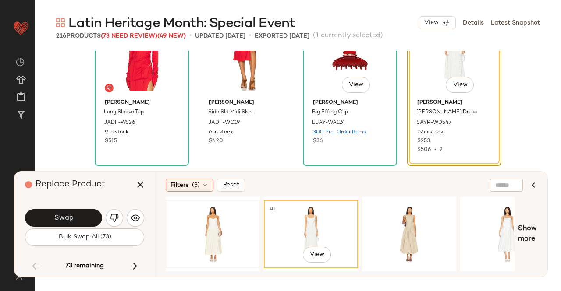
scroll to position [5498, 0]
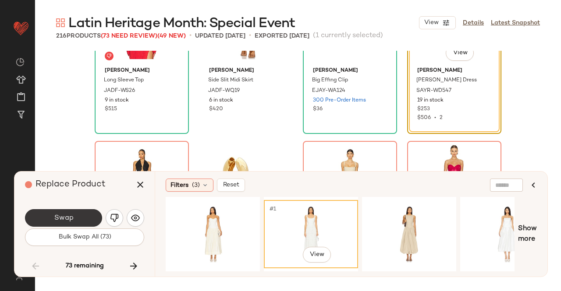
click at [72, 212] on button "Swap" at bounding box center [63, 218] width 77 height 18
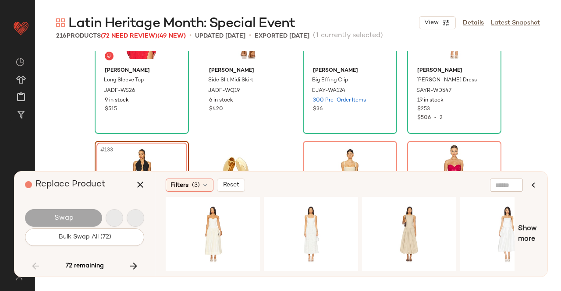
scroll to position [5580, 0]
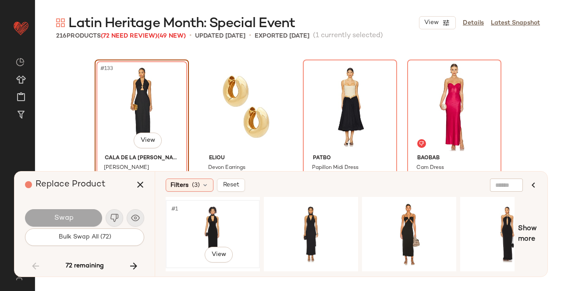
click at [232, 220] on div "#1 View" at bounding box center [213, 234] width 88 height 62
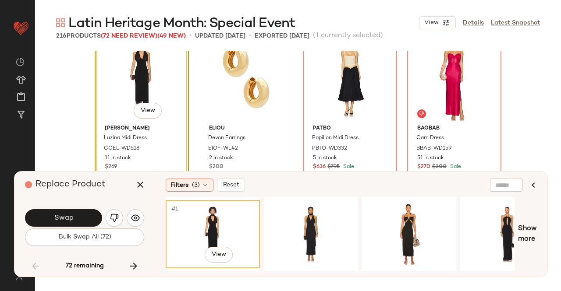
scroll to position [5623, 0]
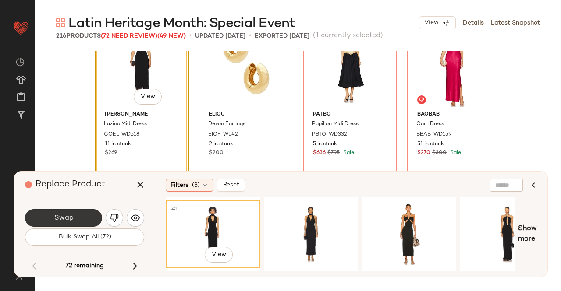
click at [67, 222] on span "Swap" at bounding box center [63, 218] width 20 height 8
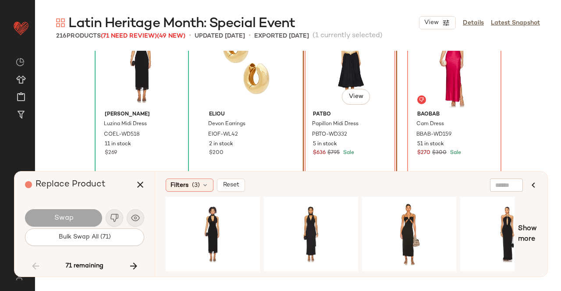
scroll to position [5580, 0]
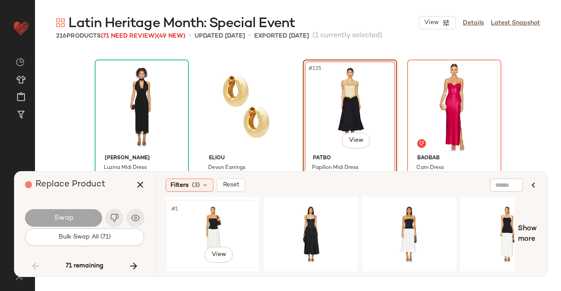
click at [233, 226] on div "#1 View" at bounding box center [213, 234] width 88 height 62
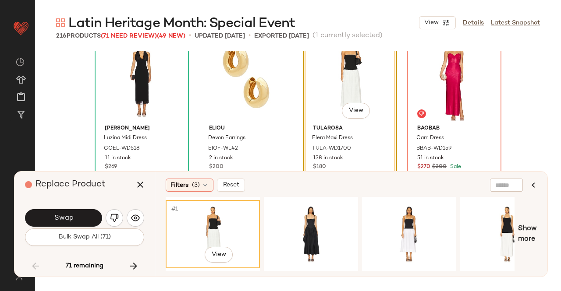
scroll to position [5623, 0]
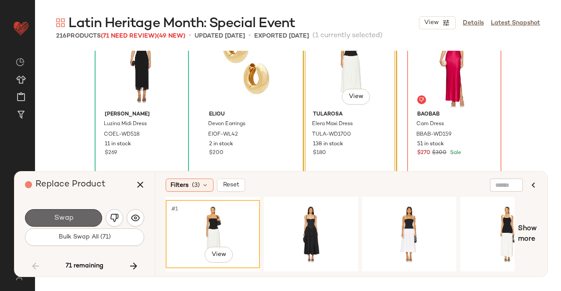
click at [75, 216] on button "Swap" at bounding box center [63, 218] width 77 height 18
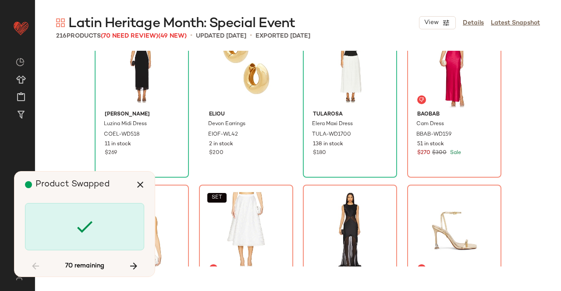
scroll to position [5580, 0]
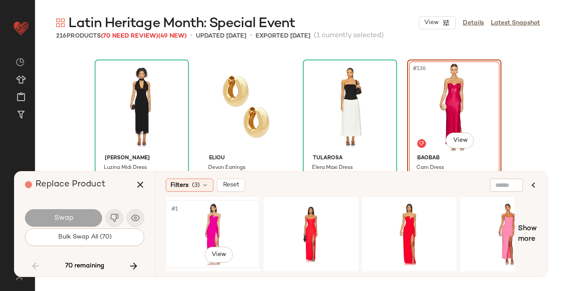
click at [222, 215] on div "#1 View" at bounding box center [213, 234] width 88 height 62
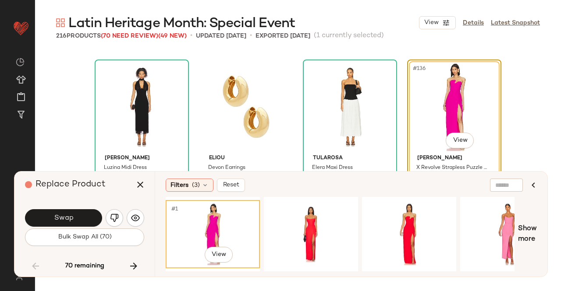
scroll to position [5623, 0]
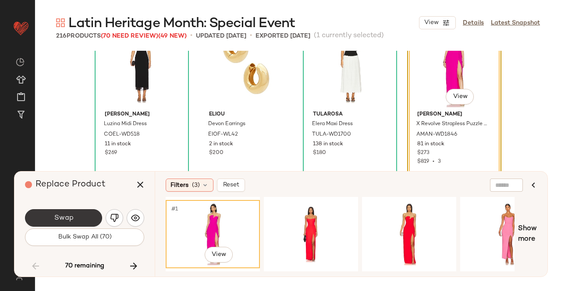
click at [74, 216] on button "Swap" at bounding box center [63, 218] width 77 height 18
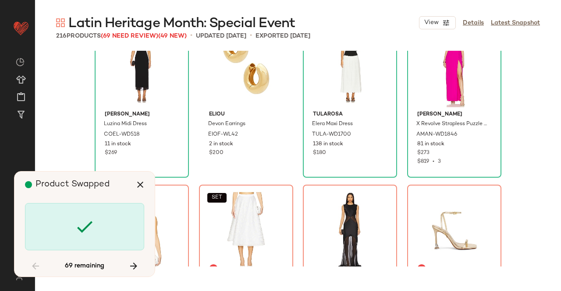
scroll to position [5749, 0]
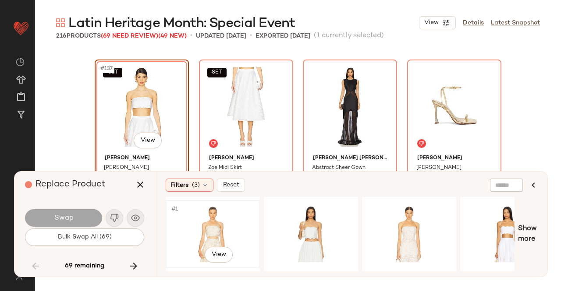
click at [228, 210] on div "#1 View" at bounding box center [213, 234] width 88 height 62
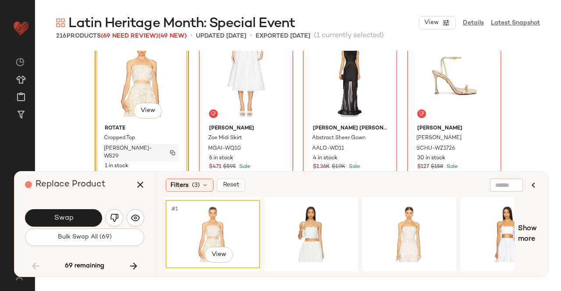
scroll to position [5792, 0]
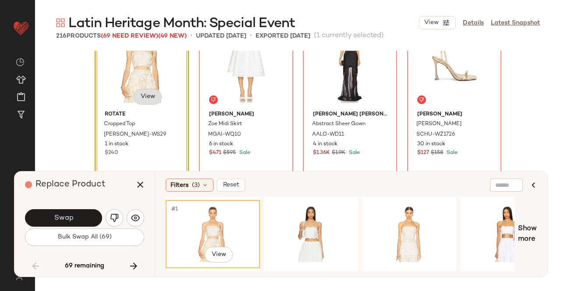
click at [156, 97] on body "Revolve ** Dashboard All Products Global Clipboards (23) Curations (511) [PERSO…" at bounding box center [280, 145] width 561 height 291
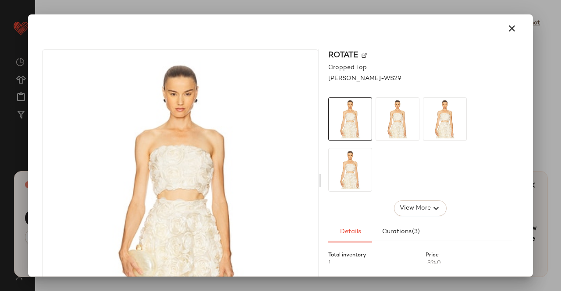
click at [560, 91] on div at bounding box center [280, 145] width 561 height 291
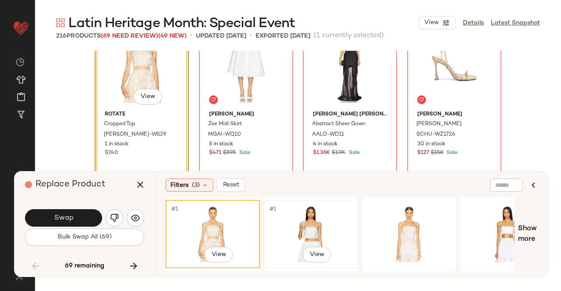
click at [283, 231] on div "#1 View" at bounding box center [311, 234] width 88 height 62
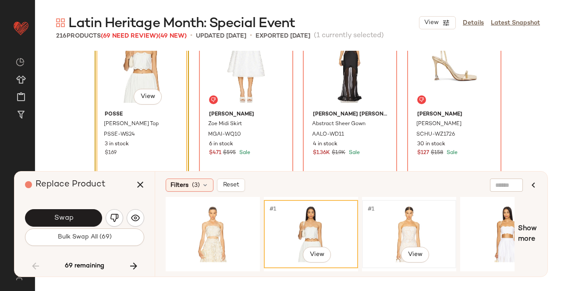
drag, startPoint x: 438, startPoint y: 229, endPoint x: 415, endPoint y: 208, distance: 31.0
click at [438, 229] on div "#1 View" at bounding box center [409, 234] width 88 height 62
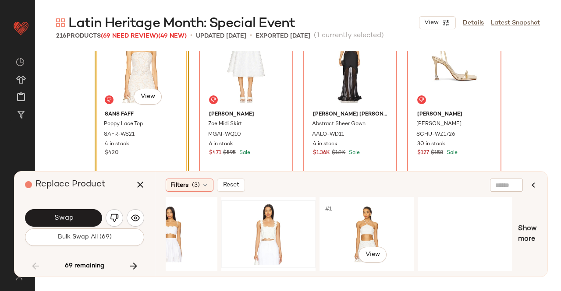
scroll to position [0, 329]
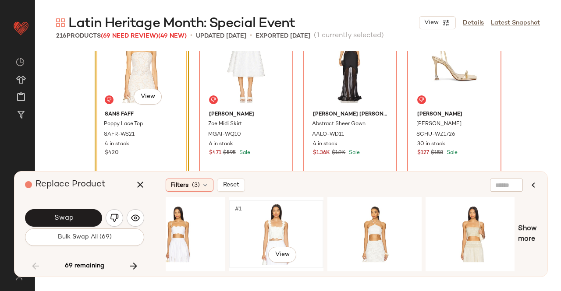
click at [283, 218] on div "#1 View" at bounding box center [276, 234] width 88 height 62
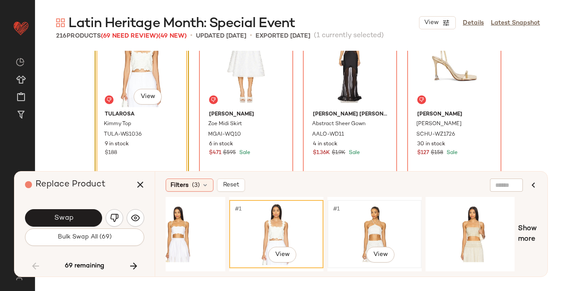
click at [336, 223] on div "#1 View" at bounding box center [374, 234] width 88 height 62
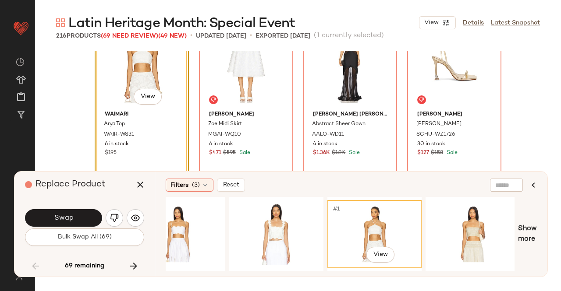
click at [159, 99] on body "Revolve ** Dashboard All Products Global Clipboards (23) Curations (511) [PERSO…" at bounding box center [280, 145] width 561 height 291
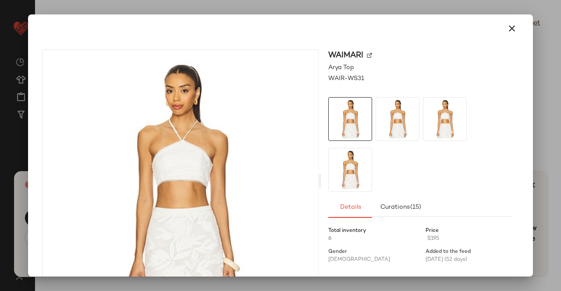
click at [367, 54] on img at bounding box center [369, 55] width 5 height 5
click at [506, 35] on button "button" at bounding box center [511, 28] width 21 height 21
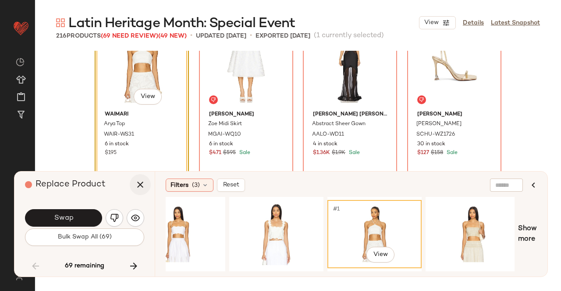
click at [143, 189] on icon "button" at bounding box center [140, 185] width 11 height 11
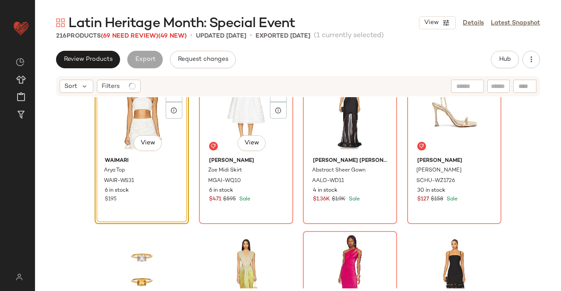
drag, startPoint x: 231, startPoint y: 117, endPoint x: 377, endPoint y: 95, distance: 147.1
click at [232, 117] on div "SET #138 View" at bounding box center [246, 109] width 88 height 88
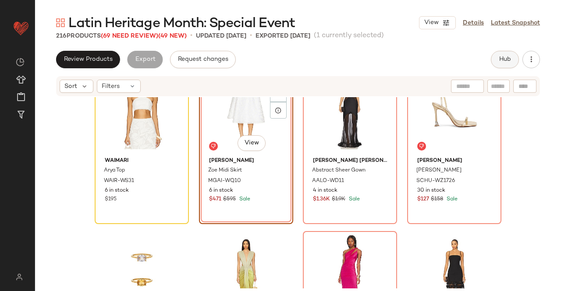
click at [502, 66] on button "Hub" at bounding box center [505, 60] width 28 height 18
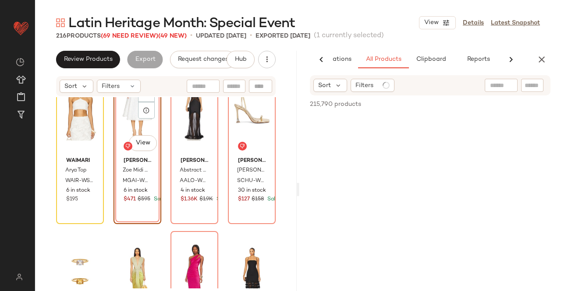
scroll to position [0, 55]
click at [528, 94] on div "Sort Filters (1)" at bounding box center [430, 85] width 240 height 20
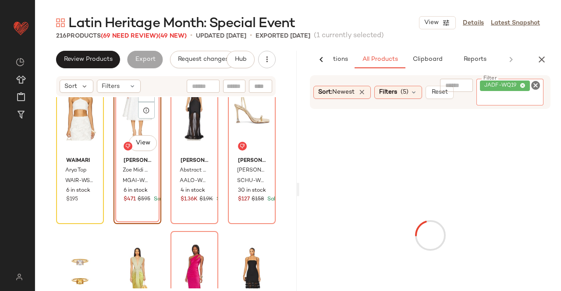
click at [527, 91] on div "JADF-WQ19" at bounding box center [509, 92] width 67 height 27
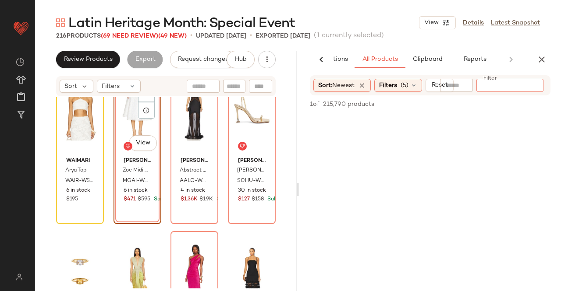
paste input "*********"
type input "*********"
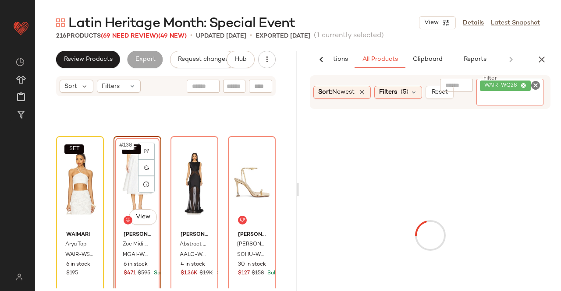
scroll to position [5705, 0]
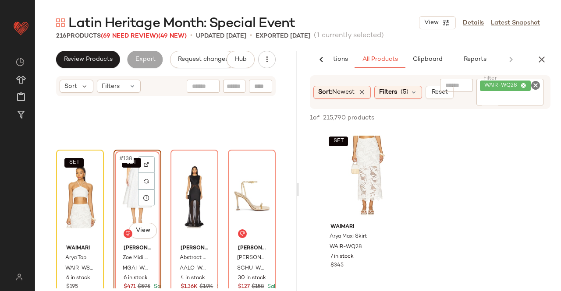
click at [127, 187] on div "SET #138 View" at bounding box center [138, 197] width 42 height 88
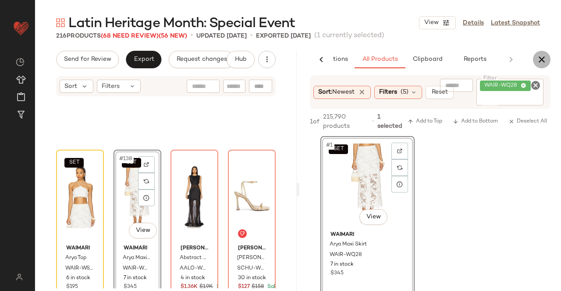
click at [541, 61] on icon "button" at bounding box center [541, 59] width 11 height 11
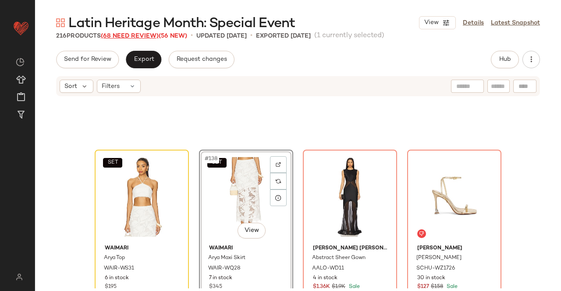
click at [155, 36] on span "(68 Need Review)" at bounding box center [130, 36] width 58 height 7
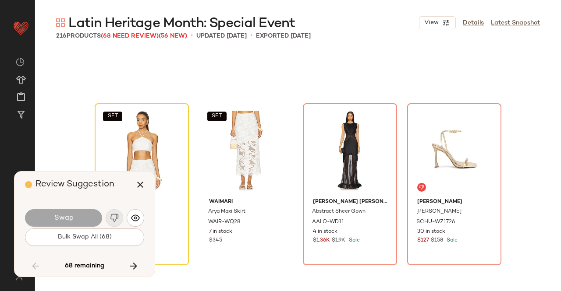
scroll to position [5749, 0]
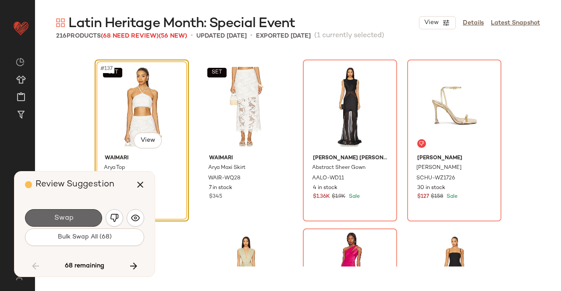
click at [83, 223] on button "Swap" at bounding box center [63, 218] width 77 height 18
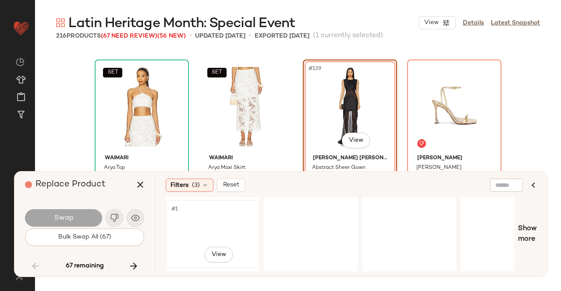
click at [197, 220] on div "#1 View" at bounding box center [213, 234] width 88 height 62
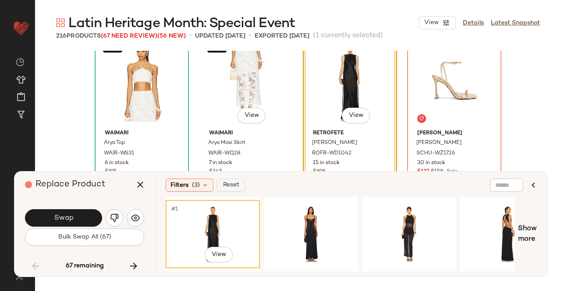
scroll to position [5792, 0]
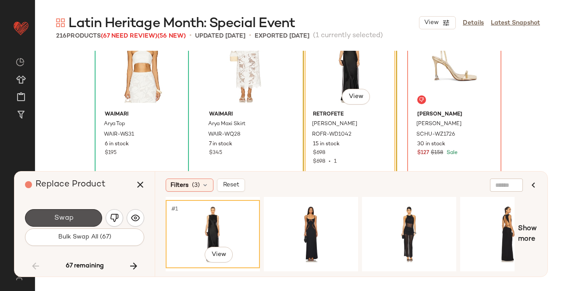
click at [75, 213] on button "Swap" at bounding box center [63, 218] width 77 height 18
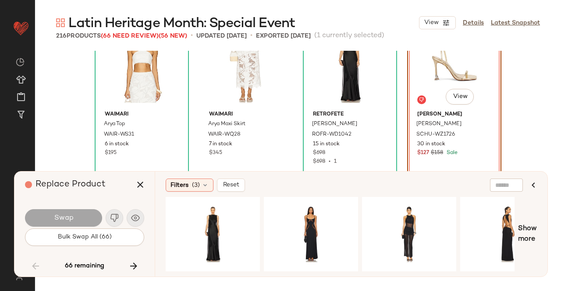
scroll to position [5749, 0]
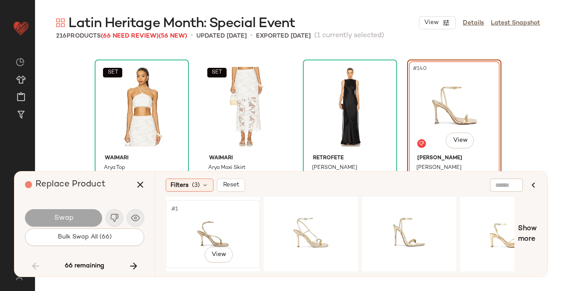
click at [209, 230] on div "#1 View" at bounding box center [213, 234] width 88 height 62
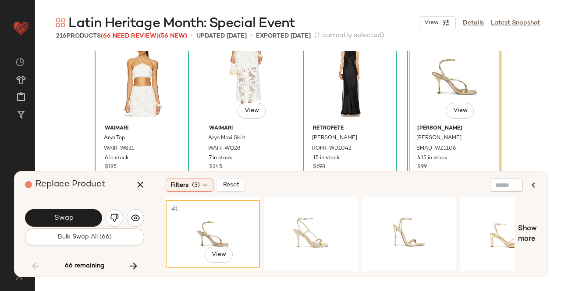
scroll to position [5792, 0]
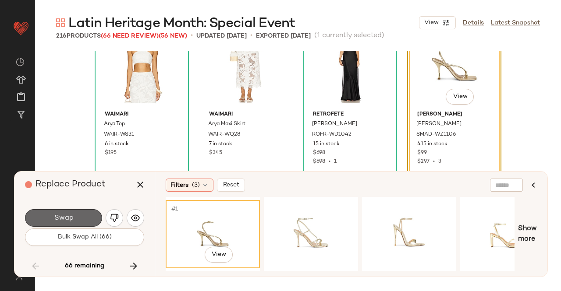
click at [70, 212] on button "Swap" at bounding box center [63, 218] width 77 height 18
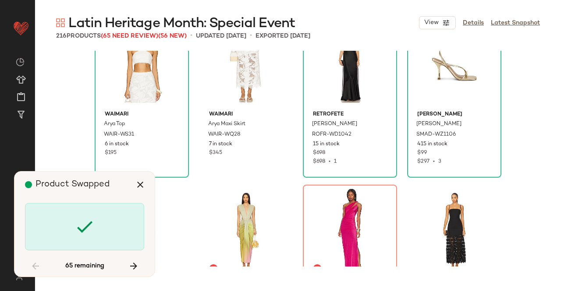
scroll to position [5918, 0]
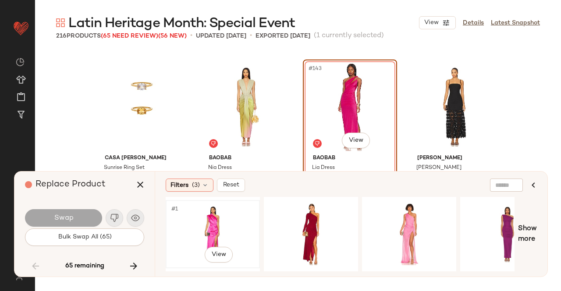
click at [215, 220] on div "#1 View" at bounding box center [213, 234] width 88 height 62
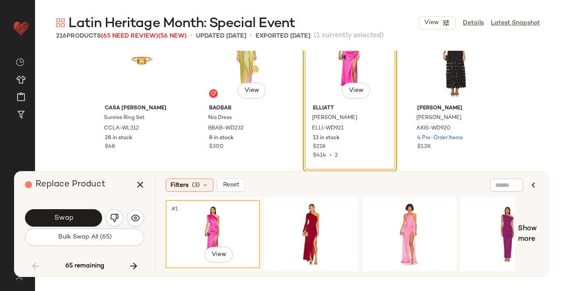
scroll to position [6005, 0]
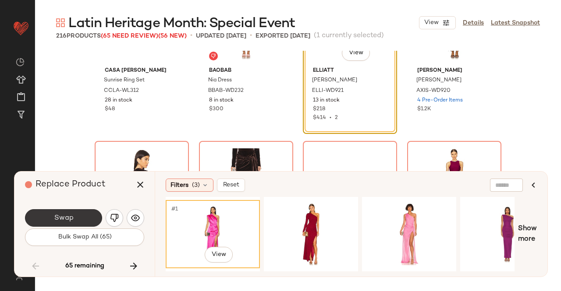
click at [63, 218] on span "Swap" at bounding box center [63, 218] width 20 height 8
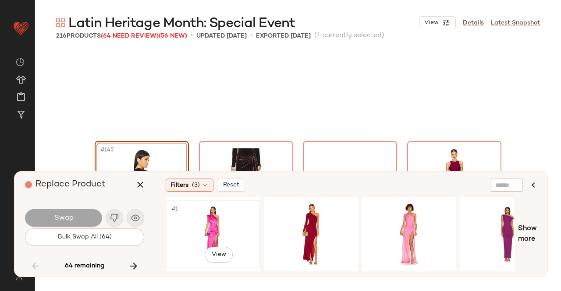
scroll to position [6087, 0]
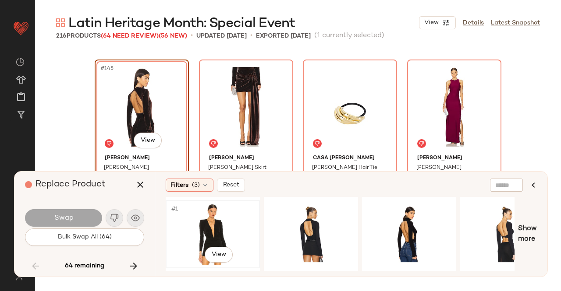
click at [228, 228] on div "#1 View" at bounding box center [213, 234] width 88 height 62
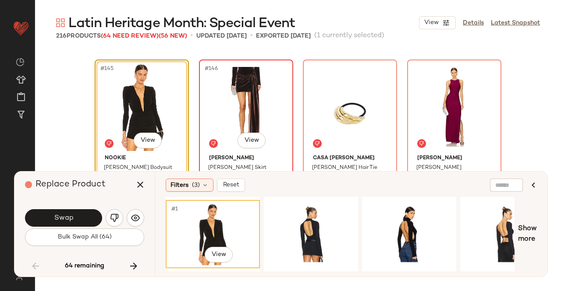
scroll to position [6131, 0]
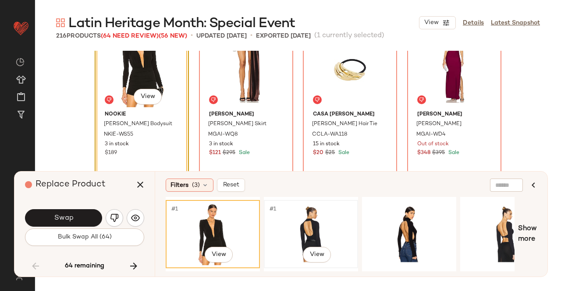
click at [325, 231] on div "#1 View" at bounding box center [311, 234] width 88 height 62
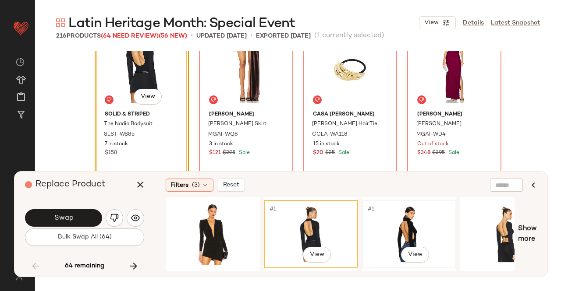
click at [373, 230] on div "#1 View" at bounding box center [409, 234] width 88 height 62
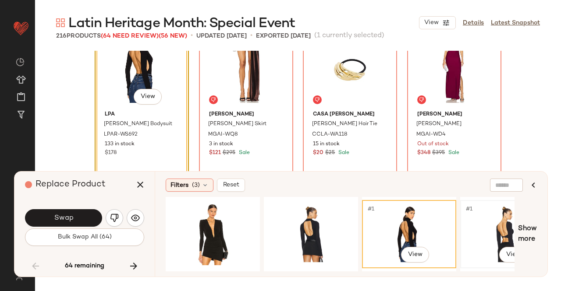
click at [511, 229] on div "#1 View" at bounding box center [507, 234] width 88 height 62
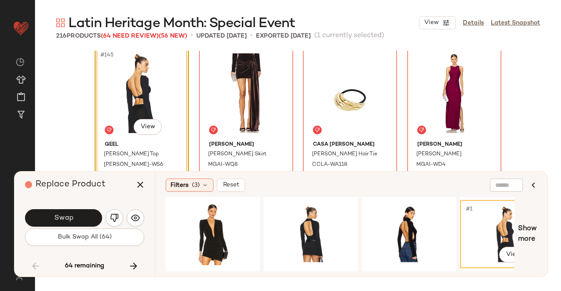
scroll to position [6087, 0]
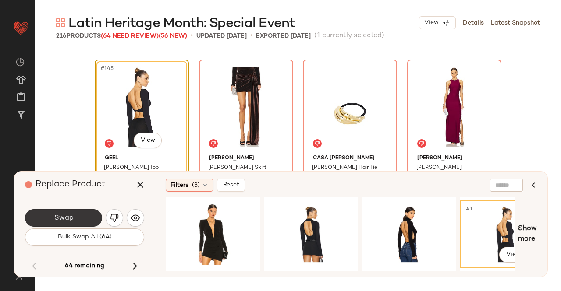
click at [64, 216] on span "Swap" at bounding box center [63, 218] width 20 height 8
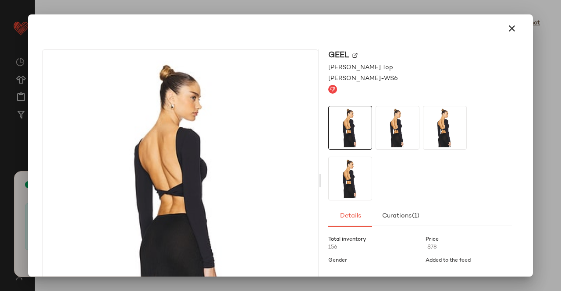
click at [352, 57] on img at bounding box center [354, 55] width 5 height 5
click at [506, 28] on icon "button" at bounding box center [511, 28] width 11 height 11
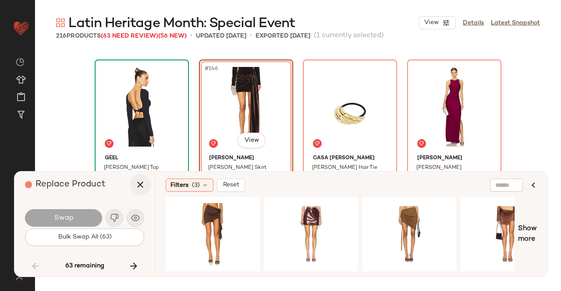
click at [135, 184] on icon "button" at bounding box center [140, 185] width 11 height 11
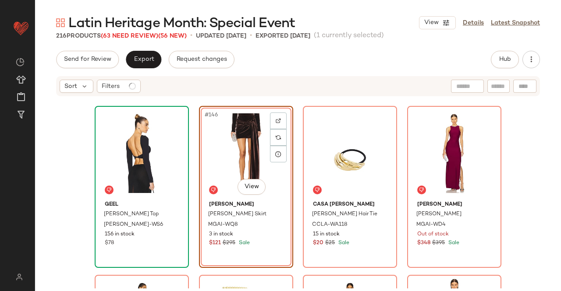
click at [218, 151] on div "#146 View" at bounding box center [246, 153] width 88 height 88
click at [499, 60] on span "Hub" at bounding box center [504, 59] width 12 height 7
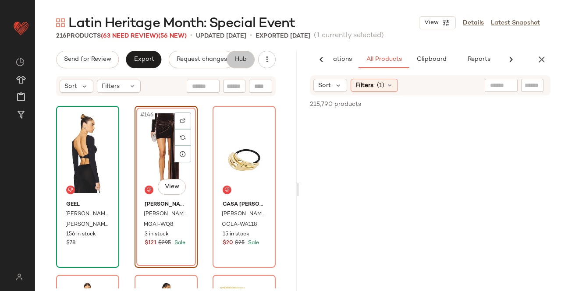
scroll to position [0, 55]
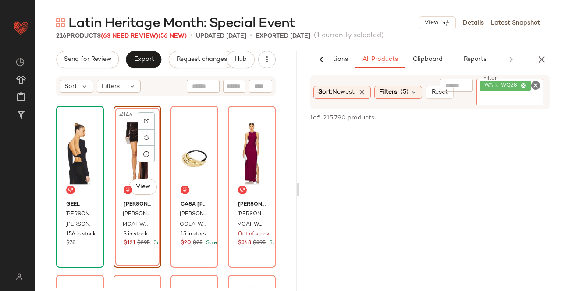
click at [509, 99] on input "Filter" at bounding box center [517, 99] width 74 height 9
paste input "*********"
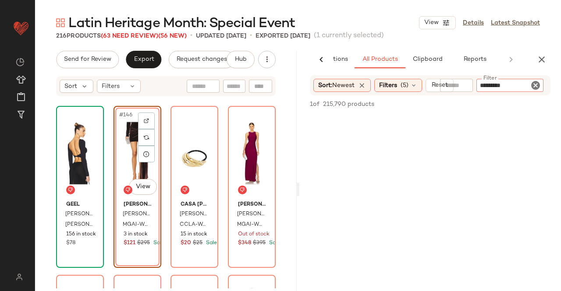
type input "*********"
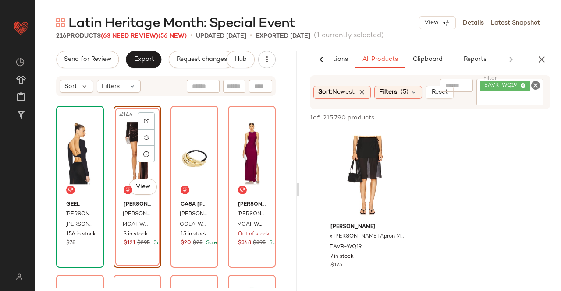
click at [129, 152] on div "#146 View" at bounding box center [138, 153] width 42 height 88
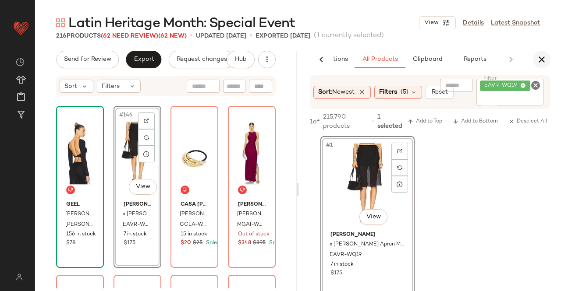
click at [534, 58] on button "button" at bounding box center [542, 60] width 18 height 18
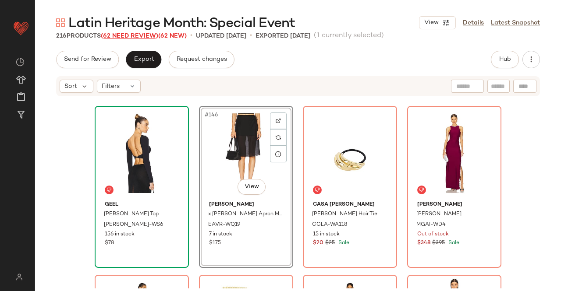
click at [137, 33] on span "(62 Need Review)" at bounding box center [129, 36] width 57 height 7
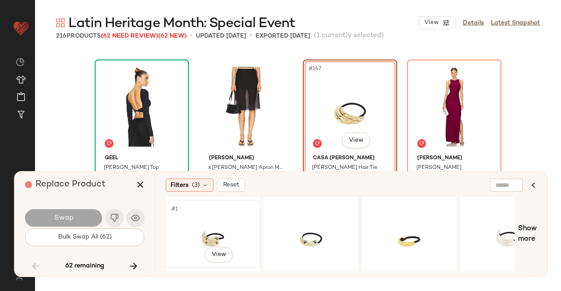
click at [231, 236] on div "#1 View" at bounding box center [213, 234] width 88 height 62
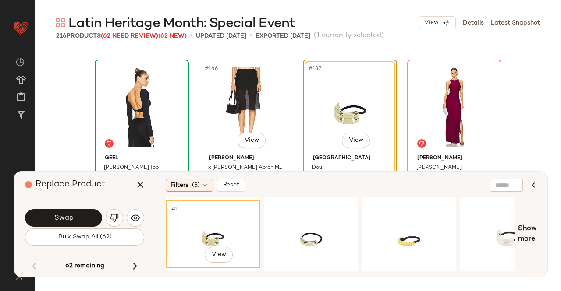
scroll to position [6131, 0]
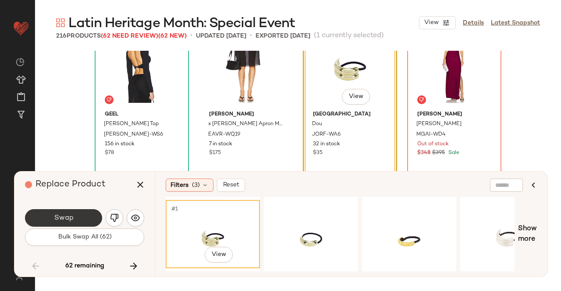
click at [67, 218] on span "Swap" at bounding box center [63, 218] width 20 height 8
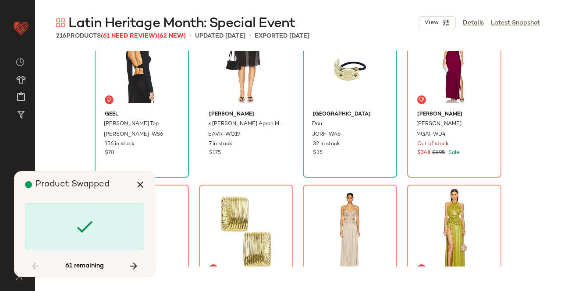
scroll to position [6087, 0]
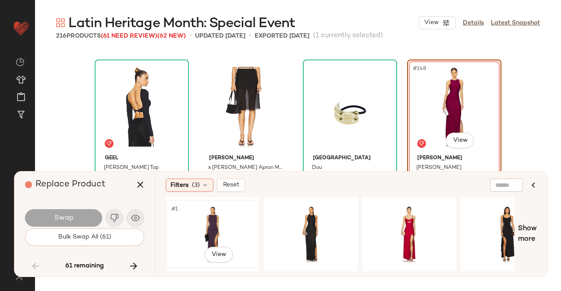
click at [196, 226] on div "#1 View" at bounding box center [213, 234] width 88 height 62
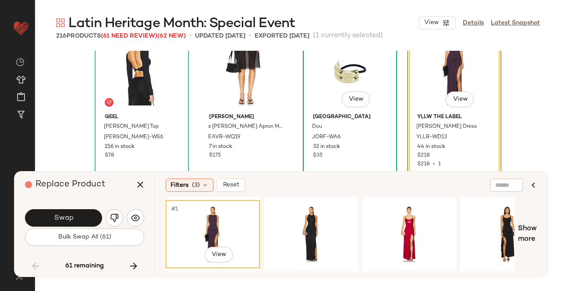
scroll to position [6174, 0]
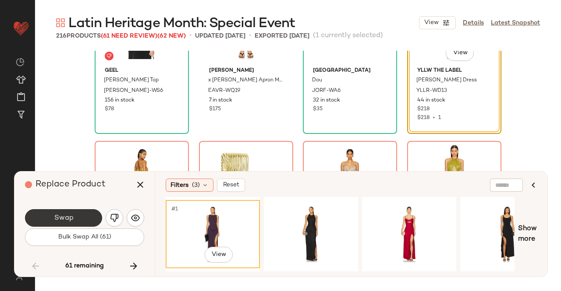
click at [54, 219] on span "Swap" at bounding box center [63, 218] width 20 height 8
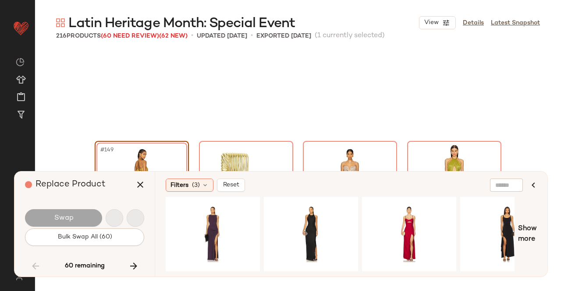
scroll to position [6256, 0]
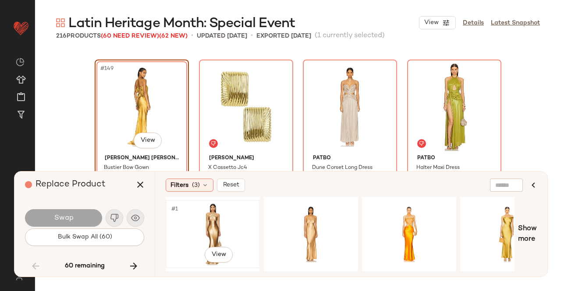
click at [229, 209] on div "#1 View" at bounding box center [213, 234] width 88 height 62
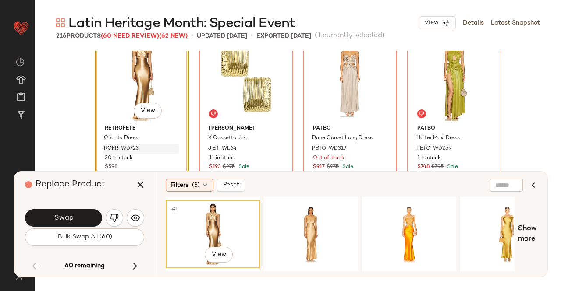
scroll to position [6300, 0]
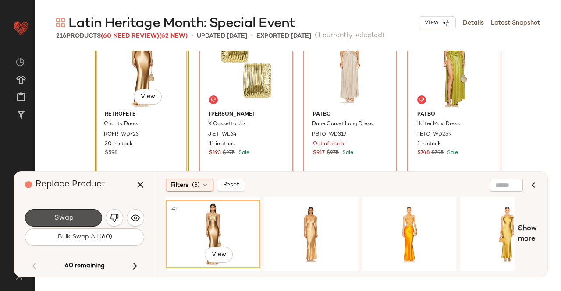
click at [83, 212] on button "Swap" at bounding box center [63, 218] width 77 height 18
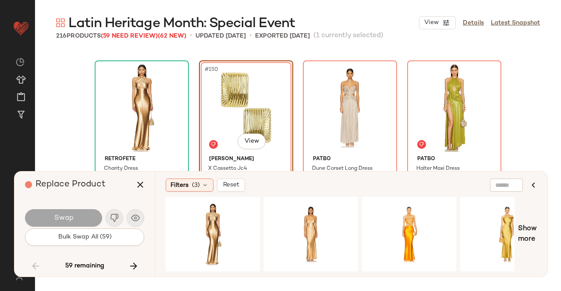
scroll to position [6212, 0]
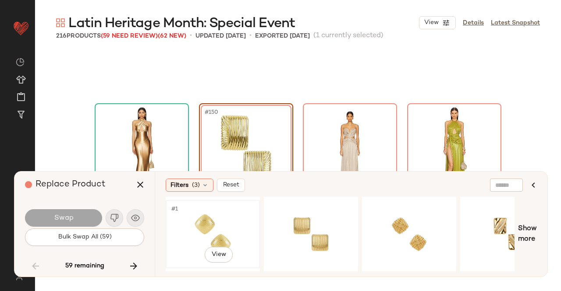
click at [230, 220] on div "#1 View" at bounding box center [213, 234] width 88 height 62
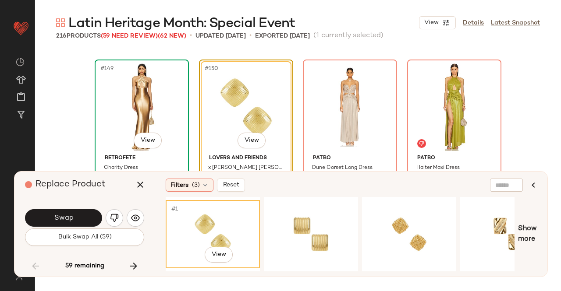
scroll to position [6300, 0]
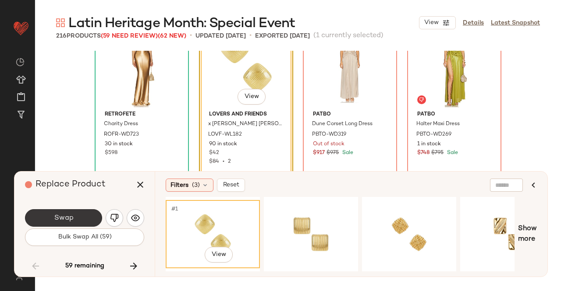
click at [84, 220] on button "Swap" at bounding box center [63, 218] width 77 height 18
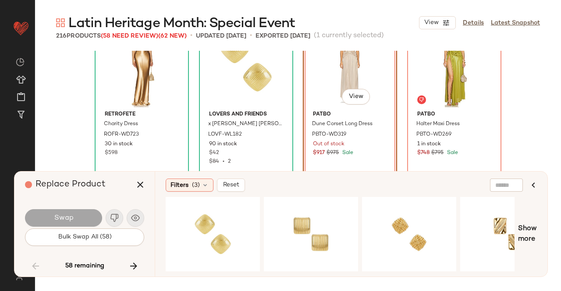
scroll to position [6256, 0]
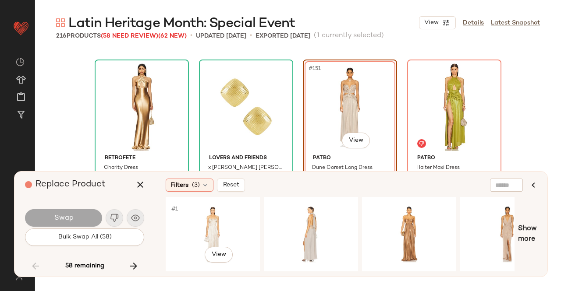
drag, startPoint x: 228, startPoint y: 239, endPoint x: 251, endPoint y: 191, distance: 53.1
click at [228, 236] on div "#1 View" at bounding box center [213, 234] width 88 height 62
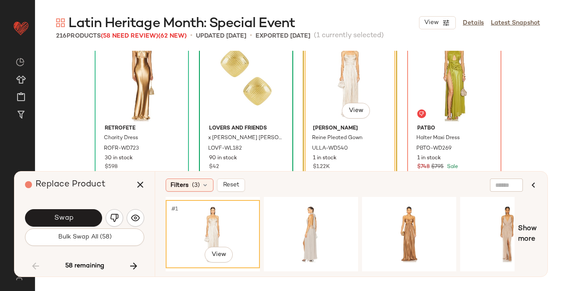
scroll to position [6300, 0]
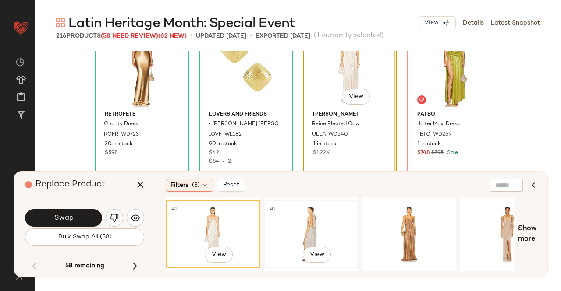
click at [274, 228] on div "#1 View" at bounding box center [311, 234] width 88 height 62
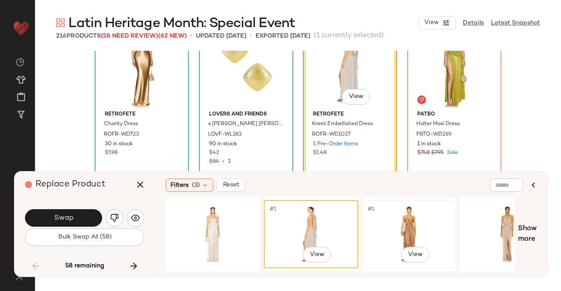
click at [442, 233] on div "#1 View" at bounding box center [409, 234] width 88 height 62
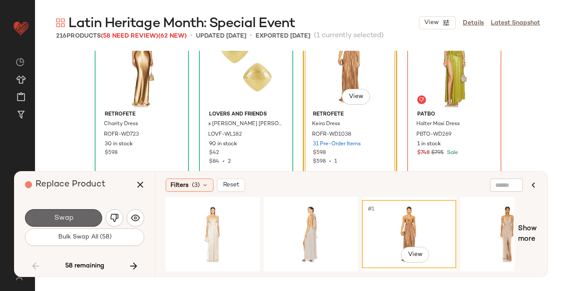
click at [69, 219] on span "Swap" at bounding box center [63, 218] width 20 height 8
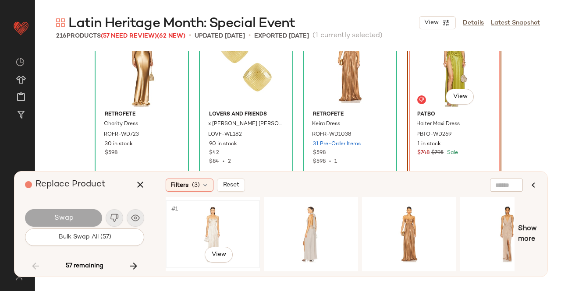
scroll to position [6256, 0]
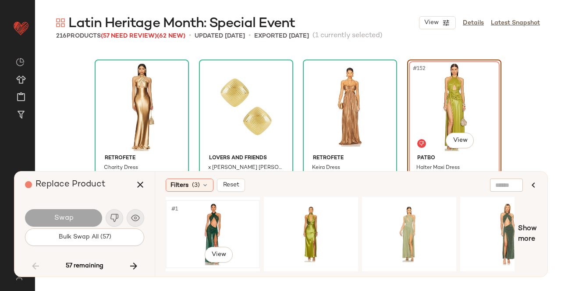
click at [229, 221] on div "#1 View" at bounding box center [213, 234] width 88 height 62
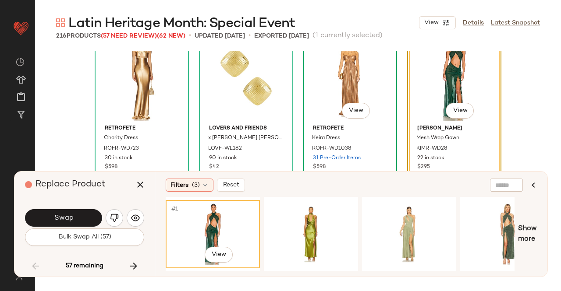
scroll to position [6300, 0]
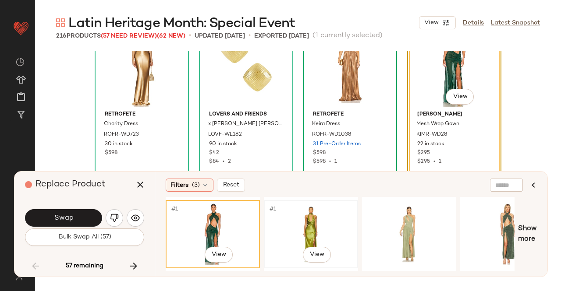
click at [306, 223] on div "#1 View" at bounding box center [311, 234] width 88 height 62
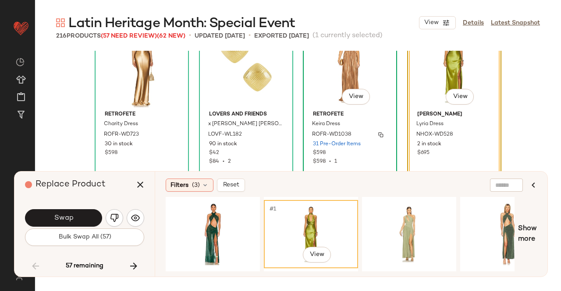
scroll to position [6256, 0]
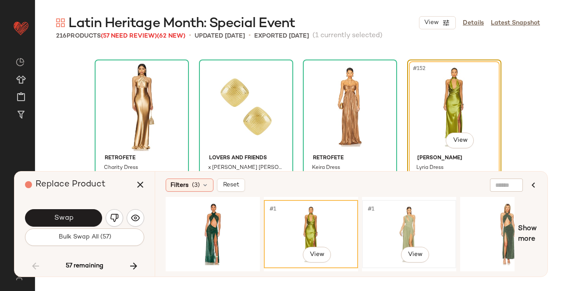
click at [374, 217] on div "#1 View" at bounding box center [409, 234] width 88 height 62
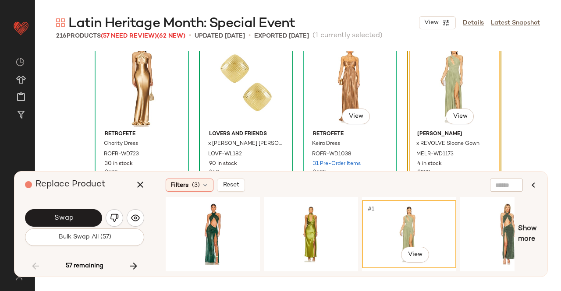
scroll to position [6300, 0]
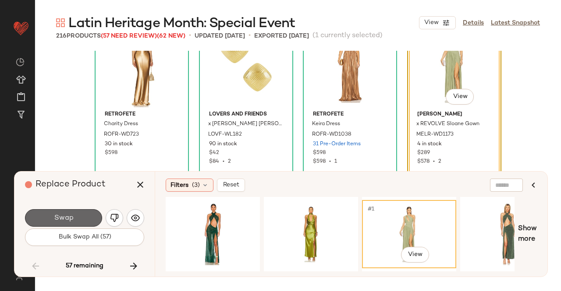
click at [67, 219] on span "Swap" at bounding box center [63, 218] width 20 height 8
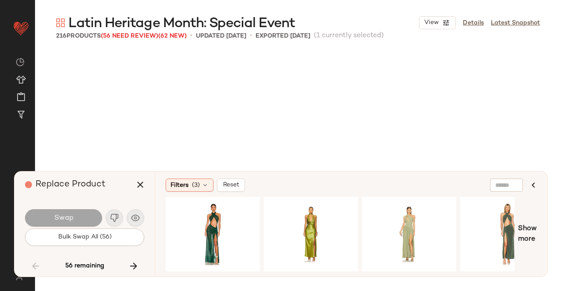
scroll to position [6425, 0]
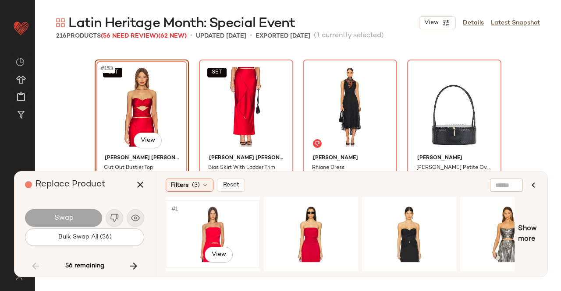
click at [221, 218] on div "#1 View" at bounding box center [213, 234] width 88 height 62
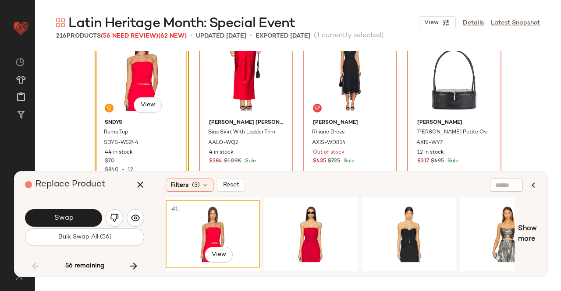
scroll to position [6469, 0]
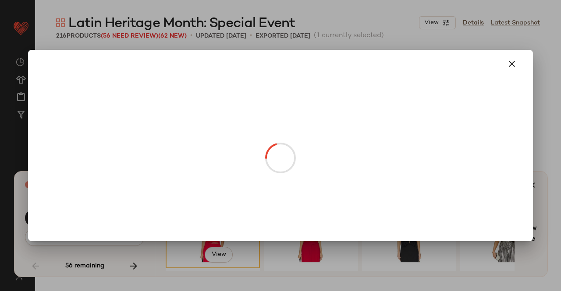
click at [145, 94] on body "Revolve ** Dashboard All Products Global Clipboards (23) Curations (511) [PERSO…" at bounding box center [280, 145] width 561 height 291
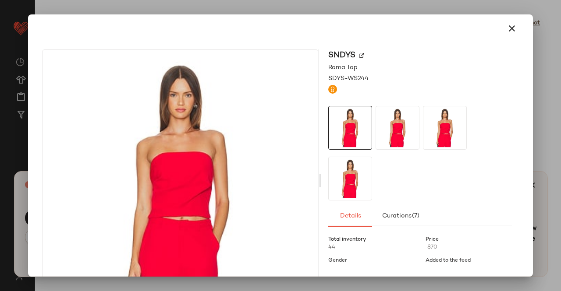
click at [354, 54] on div "SNDYS" at bounding box center [420, 55] width 184 height 12
click at [355, 54] on div "SNDYS" at bounding box center [420, 55] width 184 height 12
click at [359, 54] on img at bounding box center [361, 55] width 5 height 5
click at [506, 28] on icon "button" at bounding box center [511, 28] width 11 height 11
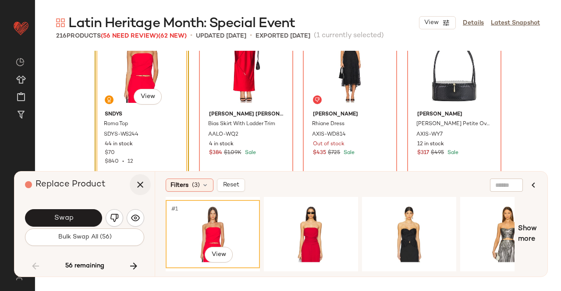
click at [133, 180] on button "button" at bounding box center [140, 184] width 21 height 21
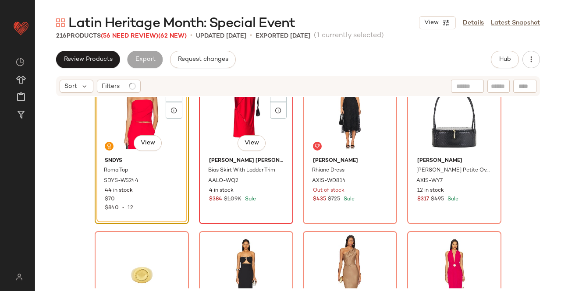
click at [230, 116] on div "SET #154 View" at bounding box center [246, 109] width 88 height 88
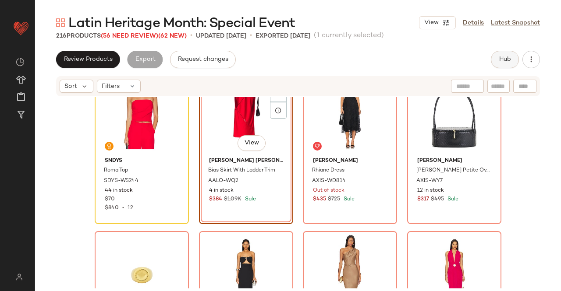
click at [501, 57] on span "Hub" at bounding box center [504, 59] width 12 height 7
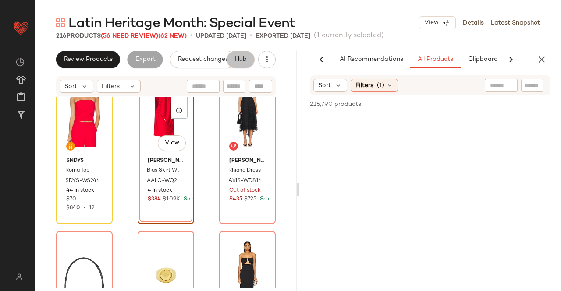
scroll to position [0, 55]
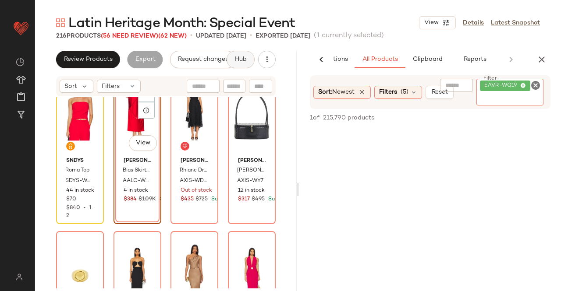
click at [522, 90] on span "EAVR-WQ19" at bounding box center [505, 86] width 50 height 11
paste input "*********"
type input "*********"
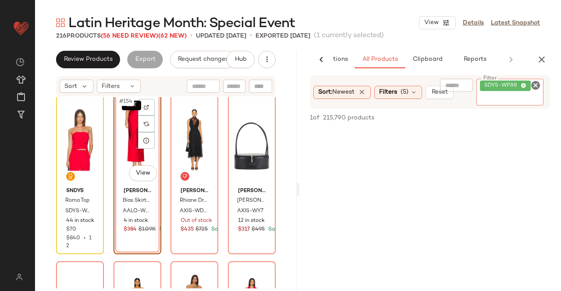
scroll to position [6425, 0]
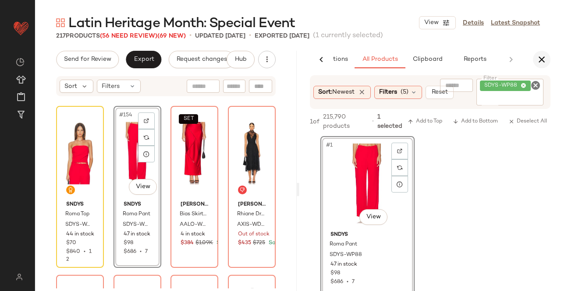
click at [548, 60] on button "button" at bounding box center [542, 60] width 18 height 18
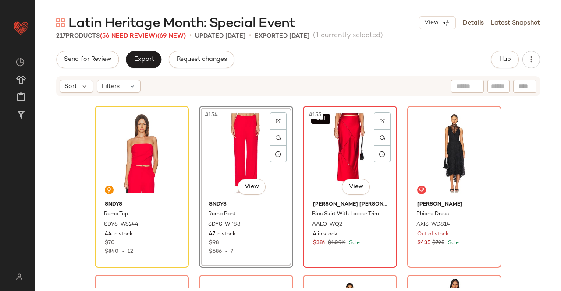
click at [346, 150] on div "SET #155 View" at bounding box center [350, 153] width 88 height 88
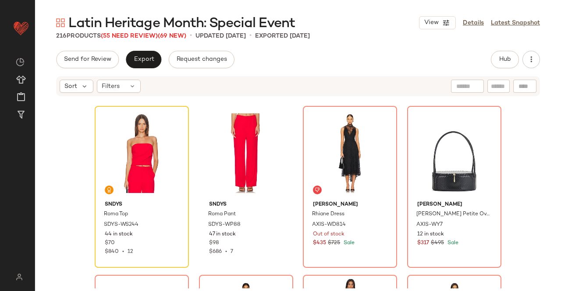
click at [134, 32] on span "Latin Heritage Month: Special Event" at bounding box center [181, 24] width 226 height 18
click at [137, 31] on span "Latin Heritage Month: Special Event" at bounding box center [181, 24] width 226 height 18
click at [136, 33] on span "(55 Need Review)" at bounding box center [129, 36] width 57 height 7
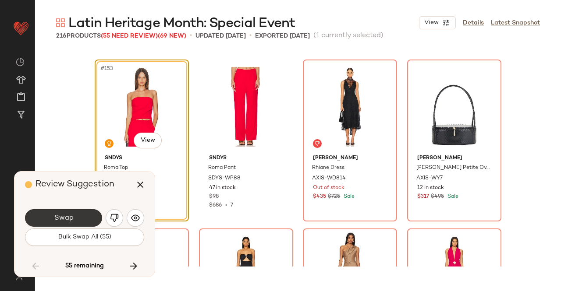
click at [66, 213] on button "Swap" at bounding box center [63, 218] width 77 height 18
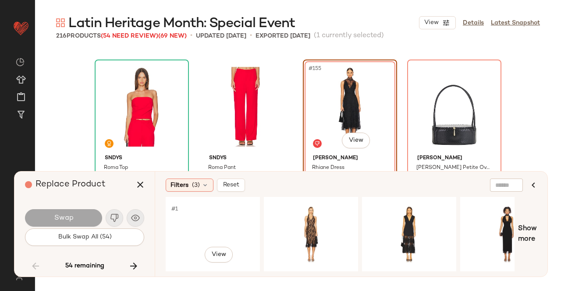
click at [208, 228] on div "#1 View" at bounding box center [213, 234] width 88 height 62
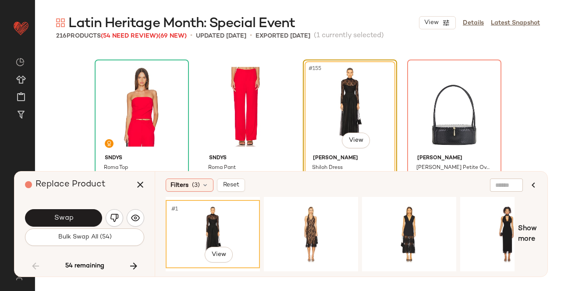
click at [75, 220] on button "Swap" at bounding box center [63, 218] width 77 height 18
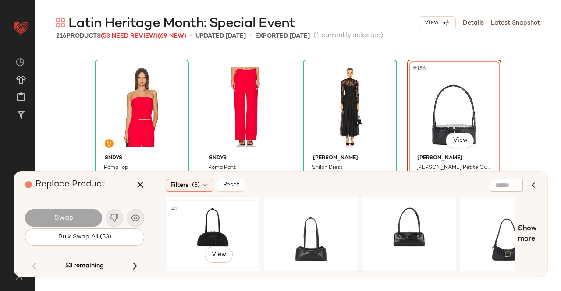
click at [203, 219] on div "#1 View" at bounding box center [213, 234] width 88 height 62
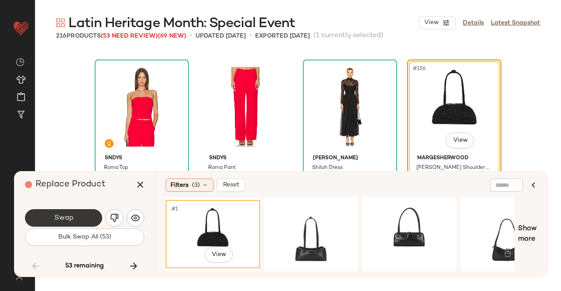
click at [87, 216] on button "Swap" at bounding box center [63, 218] width 77 height 18
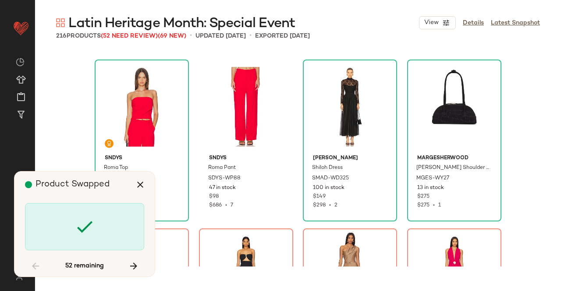
scroll to position [6594, 0]
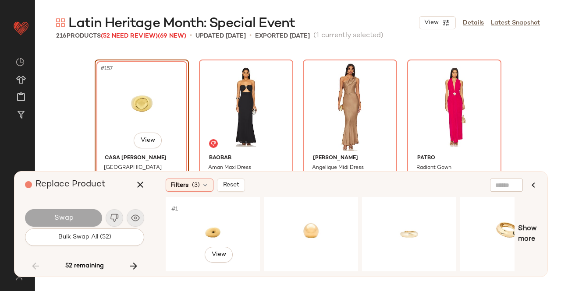
drag, startPoint x: 196, startPoint y: 219, endPoint x: 127, endPoint y: 213, distance: 69.8
click at [196, 219] on div "#1 View" at bounding box center [213, 234] width 88 height 62
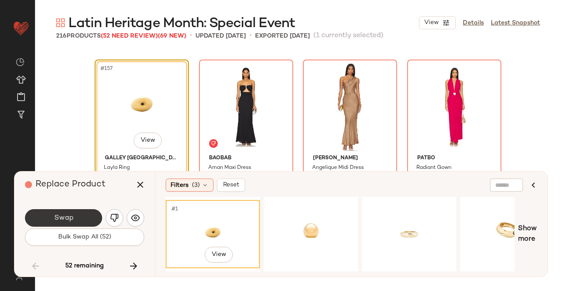
click at [60, 218] on span "Swap" at bounding box center [63, 218] width 20 height 8
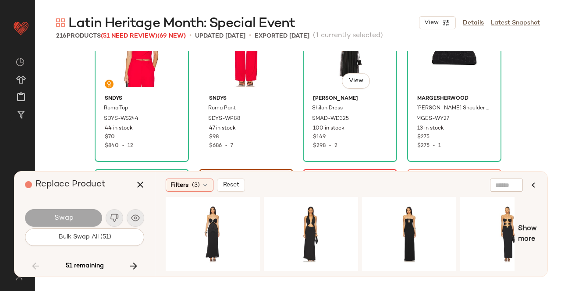
scroll to position [6375, 0]
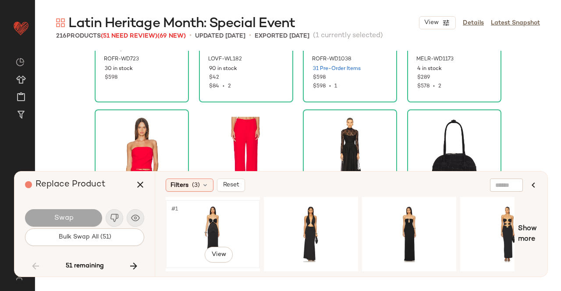
click at [219, 233] on div "#1 View" at bounding box center [213, 234] width 88 height 62
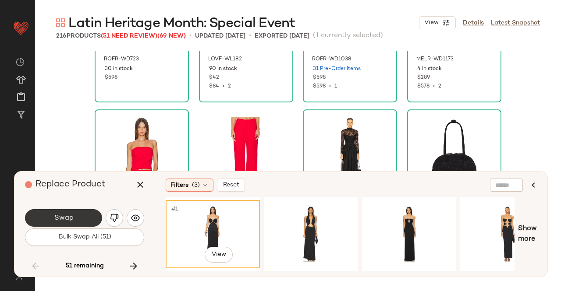
click at [79, 215] on button "Swap" at bounding box center [63, 218] width 77 height 18
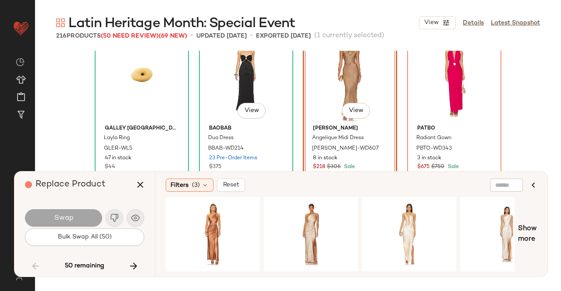
scroll to position [6638, 0]
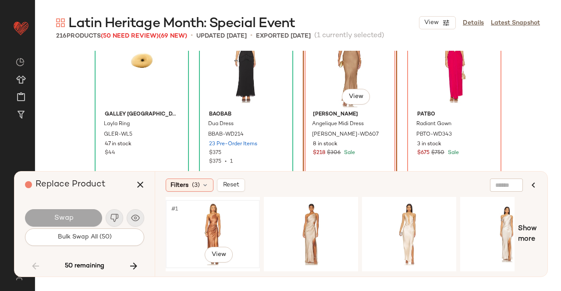
click at [224, 214] on div "#1 View" at bounding box center [213, 234] width 88 height 62
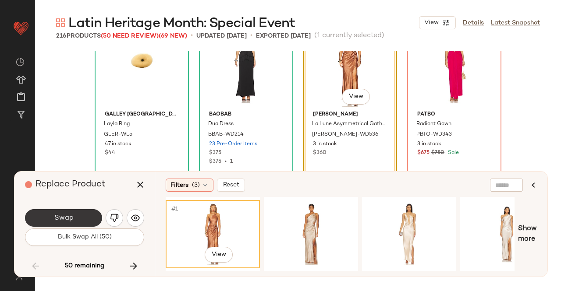
click at [70, 213] on button "Swap" at bounding box center [63, 218] width 77 height 18
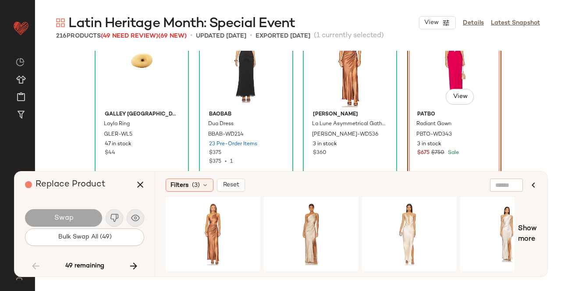
scroll to position [6594, 0]
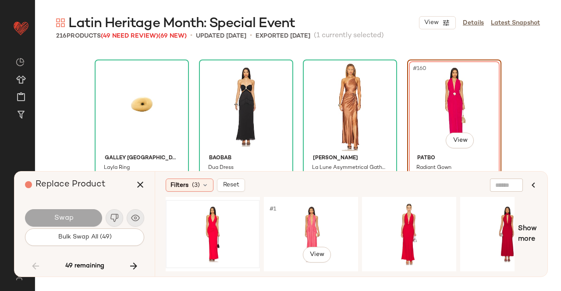
click at [200, 225] on div at bounding box center [213, 234] width 88 height 62
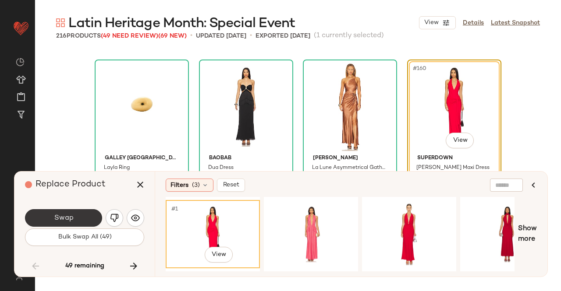
click at [89, 217] on button "Swap" at bounding box center [63, 218] width 77 height 18
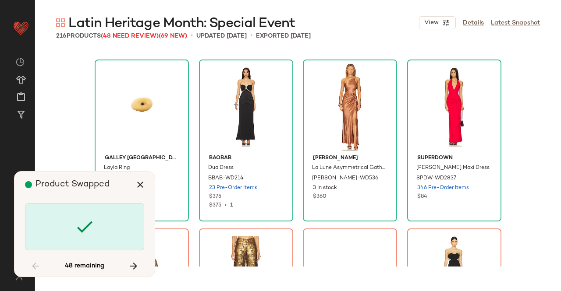
scroll to position [6763, 0]
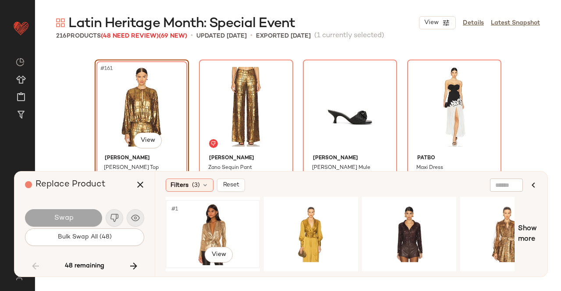
click at [222, 222] on div "#1 View" at bounding box center [213, 234] width 88 height 62
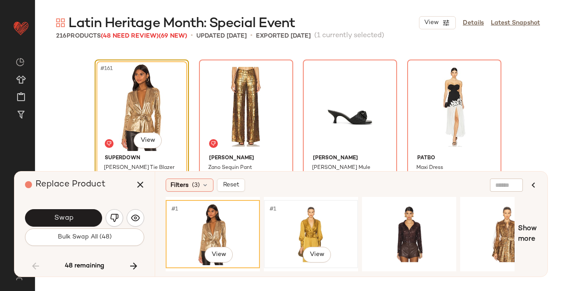
click at [294, 226] on div "#1 View" at bounding box center [311, 234] width 88 height 62
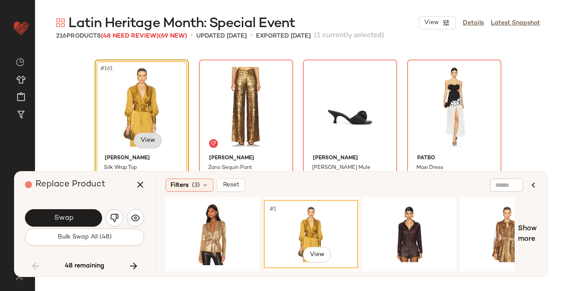
click at [145, 139] on body "Revolve ** Dashboard All Products Global Clipboards (23) Curations (511) [PERSO…" at bounding box center [280, 145] width 561 height 291
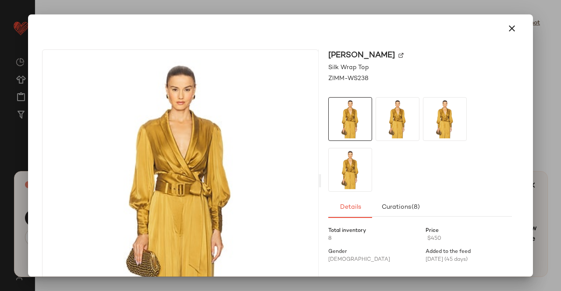
click at [398, 53] on img at bounding box center [400, 55] width 5 height 5
click at [508, 28] on icon "button" at bounding box center [511, 28] width 11 height 11
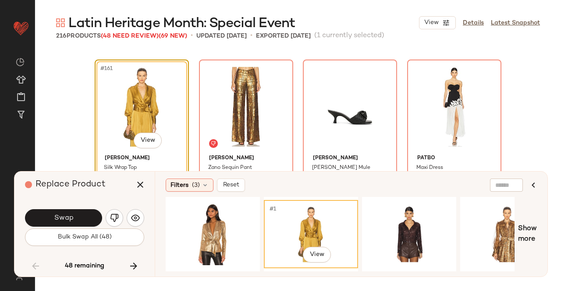
click at [141, 181] on icon "button" at bounding box center [140, 185] width 11 height 11
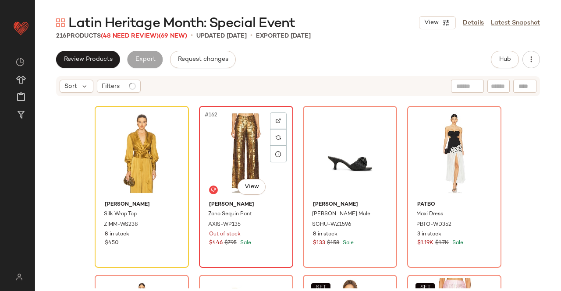
click at [250, 112] on div "#162 View" at bounding box center [246, 153] width 88 height 88
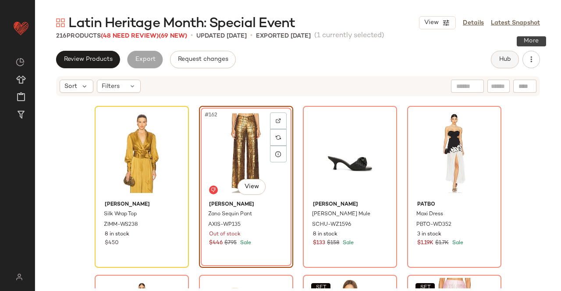
click at [503, 60] on span "Hub" at bounding box center [504, 59] width 12 height 7
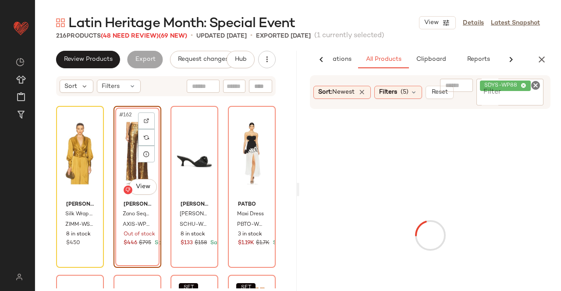
click at [514, 89] on span "SDYS-WP88" at bounding box center [502, 86] width 36 height 8
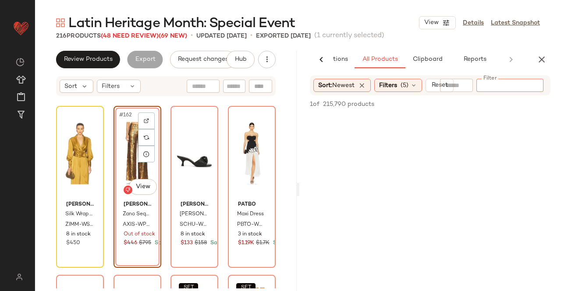
paste input "*********"
type input "*********"
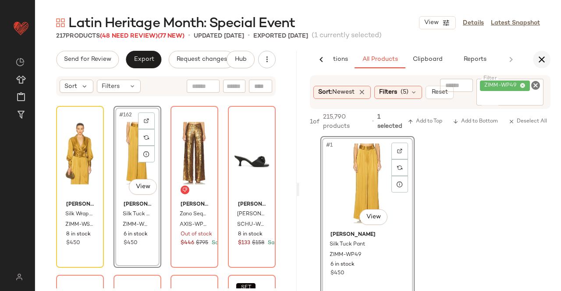
click at [540, 55] on icon "button" at bounding box center [541, 59] width 11 height 11
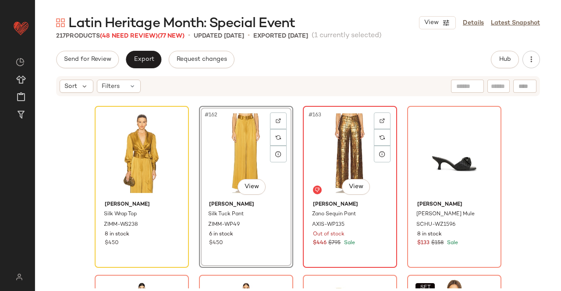
click at [321, 139] on div "#163 View" at bounding box center [350, 153] width 88 height 88
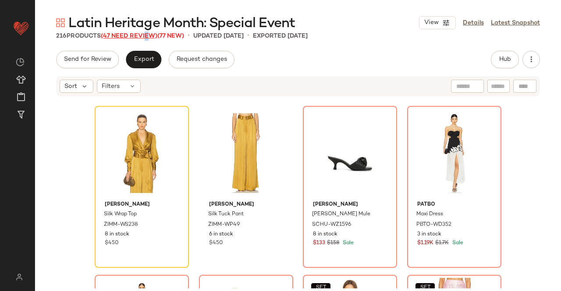
click at [146, 37] on span "(47 Need Review)" at bounding box center [129, 36] width 57 height 7
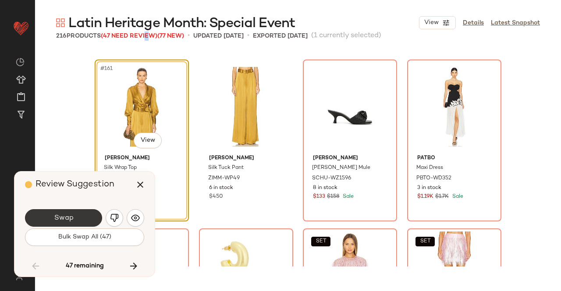
click at [85, 216] on button "Swap" at bounding box center [63, 218] width 77 height 18
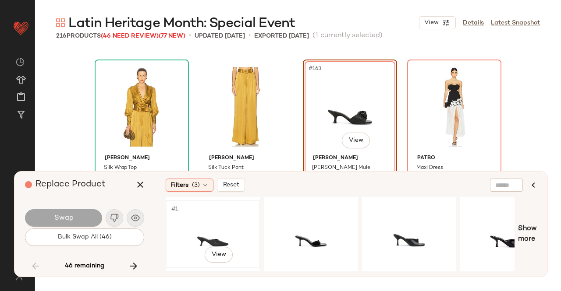
click at [215, 223] on div "#1 View" at bounding box center [213, 234] width 88 height 62
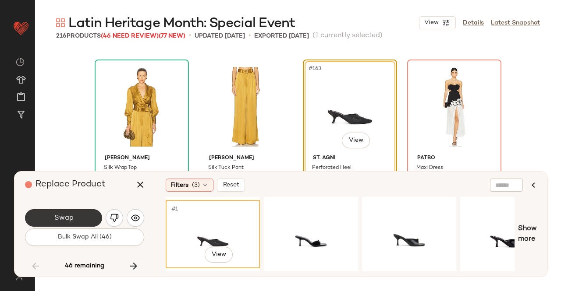
click at [41, 217] on button "Swap" at bounding box center [63, 218] width 77 height 18
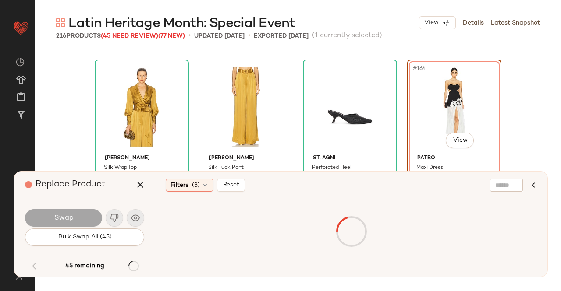
click at [219, 223] on div at bounding box center [350, 232] width 367 height 66
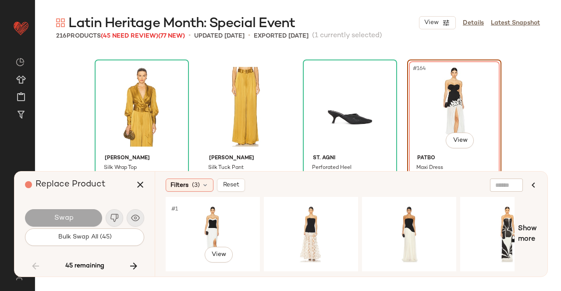
click at [219, 223] on div "#1 View" at bounding box center [213, 234] width 88 height 62
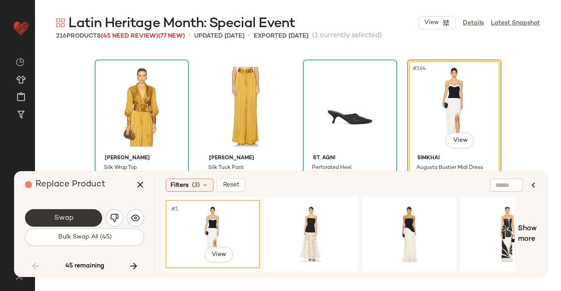
click at [64, 219] on span "Swap" at bounding box center [63, 218] width 20 height 8
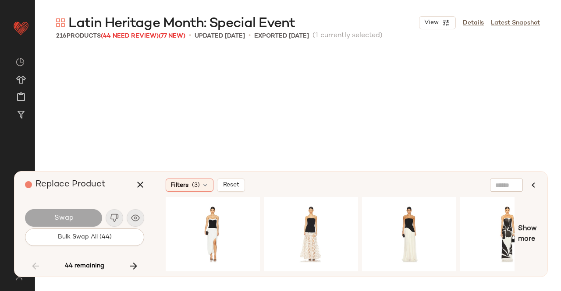
scroll to position [6932, 0]
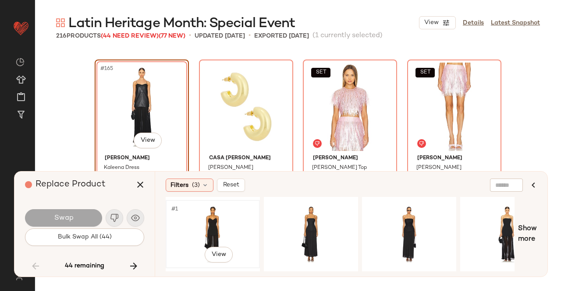
click at [219, 215] on div "#1 View" at bounding box center [213, 234] width 88 height 62
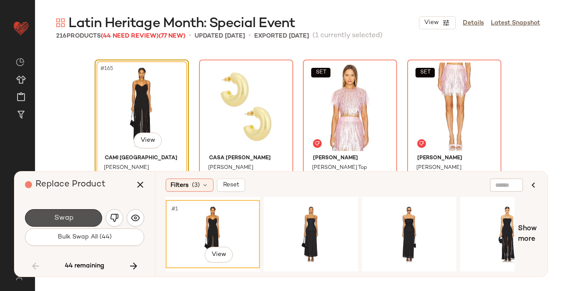
click at [52, 219] on button "Swap" at bounding box center [63, 218] width 77 height 18
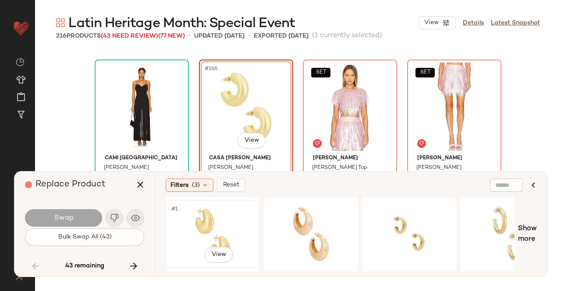
click at [220, 223] on div "#1 View" at bounding box center [213, 234] width 88 height 62
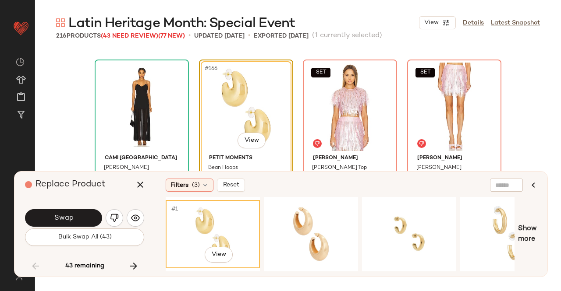
click at [74, 221] on button "Swap" at bounding box center [63, 218] width 77 height 18
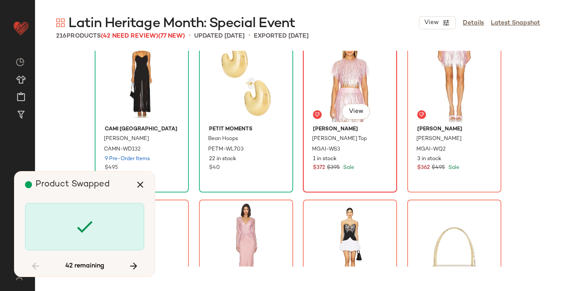
scroll to position [6888, 0]
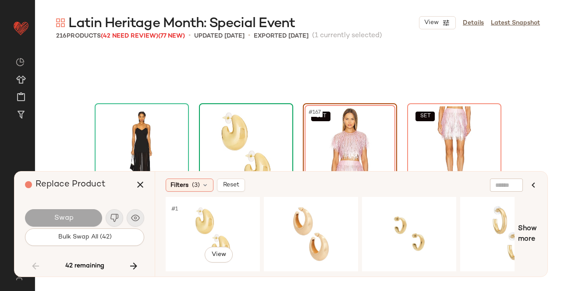
scroll to position [6932, 0]
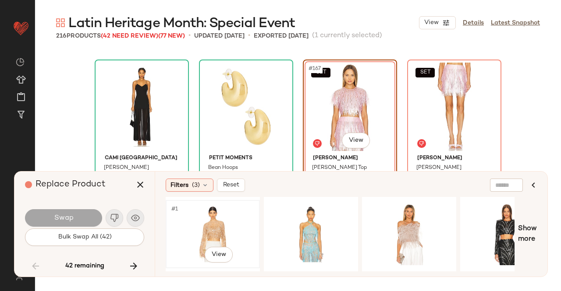
click at [241, 221] on div "#1 View" at bounding box center [213, 234] width 88 height 62
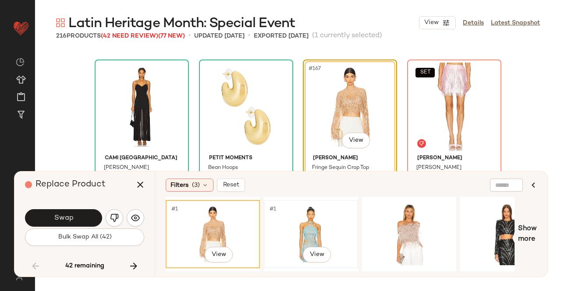
click at [314, 225] on div "#1 View" at bounding box center [311, 234] width 88 height 62
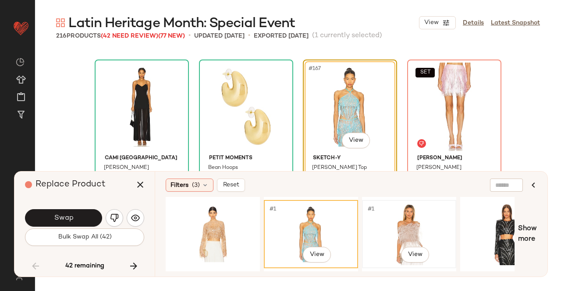
click at [399, 227] on div "#1 View" at bounding box center [409, 234] width 88 height 62
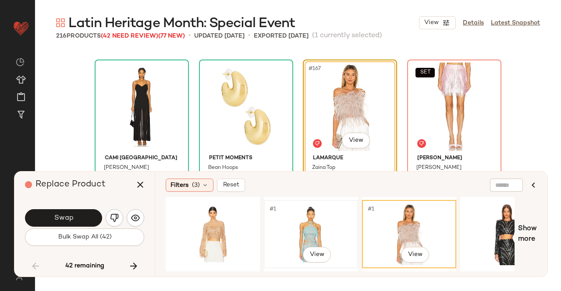
click at [322, 219] on div "#1 View" at bounding box center [311, 234] width 88 height 62
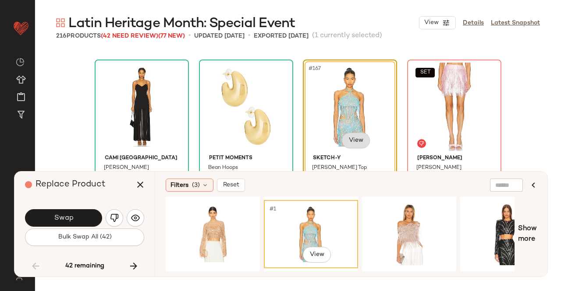
click at [346, 148] on body "Revolve ** Dashboard All Products Global Clipboards (23) Curations (511) [PERSO…" at bounding box center [280, 145] width 561 height 291
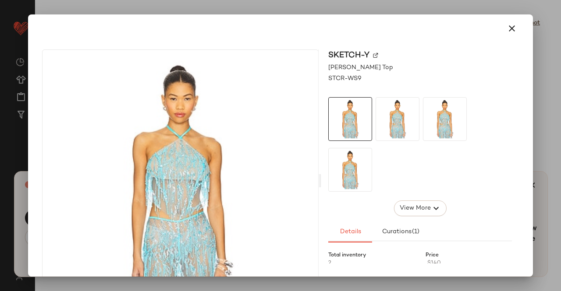
click at [375, 53] on div "Sketch-Y" at bounding box center [420, 55] width 184 height 12
click at [375, 55] on div "Sketch-Y" at bounding box center [420, 55] width 184 height 12
click at [373, 55] on img at bounding box center [375, 55] width 5 height 5
drag, startPoint x: 507, startPoint y: 29, endPoint x: 463, endPoint y: 73, distance: 61.6
click at [506, 29] on icon "button" at bounding box center [511, 28] width 11 height 11
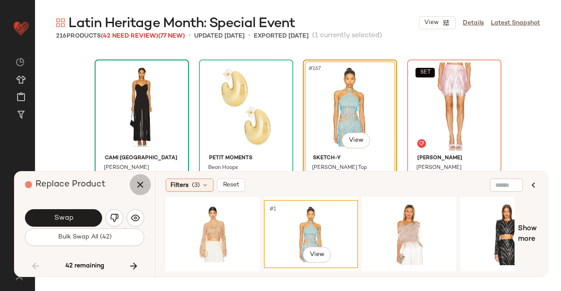
drag, startPoint x: 135, startPoint y: 194, endPoint x: 175, endPoint y: 172, distance: 45.3
click at [136, 193] on button "button" at bounding box center [140, 184] width 21 height 21
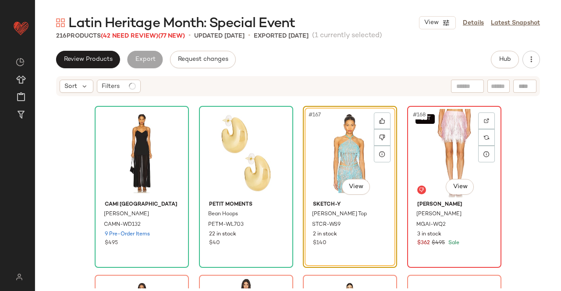
drag, startPoint x: 419, startPoint y: 155, endPoint x: 429, endPoint y: 110, distance: 46.8
click at [419, 155] on div "SET #168 View" at bounding box center [454, 153] width 88 height 88
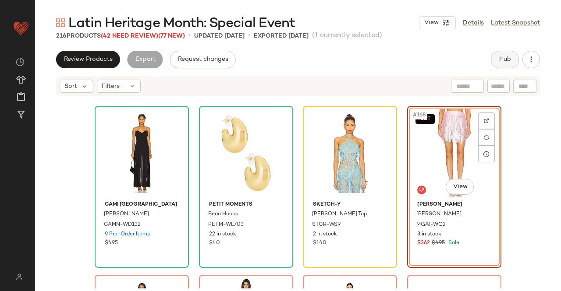
click at [496, 60] on button "Hub" at bounding box center [505, 60] width 28 height 18
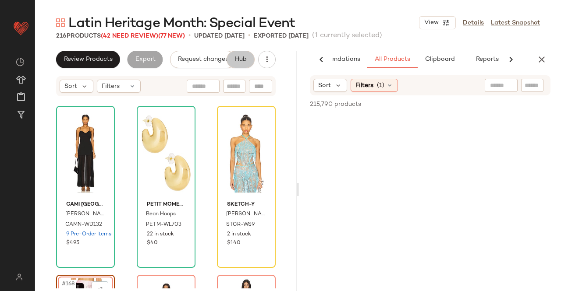
scroll to position [0, 55]
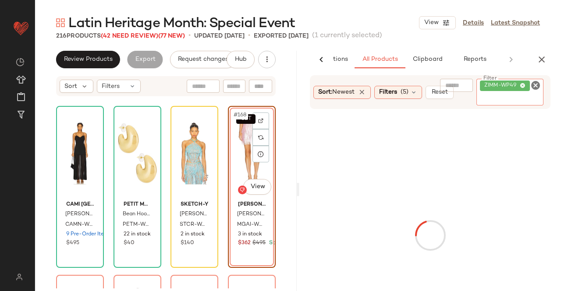
click at [519, 86] on span "ZIMM-WP49" at bounding box center [501, 86] width 35 height 8
paste input "********"
type input "********"
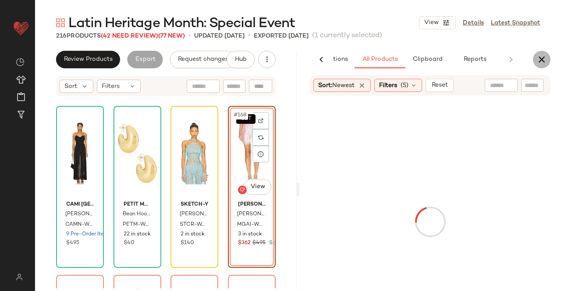
click at [542, 62] on icon "button" at bounding box center [541, 59] width 11 height 11
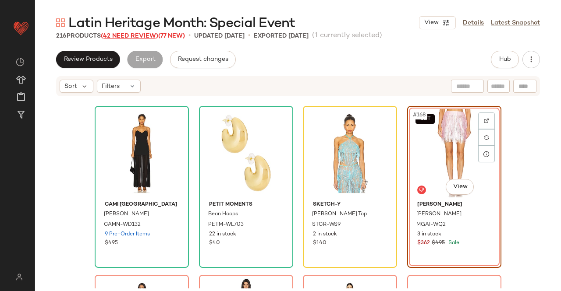
click at [137, 37] on span "(42 Need Review)" at bounding box center [129, 36] width 57 height 7
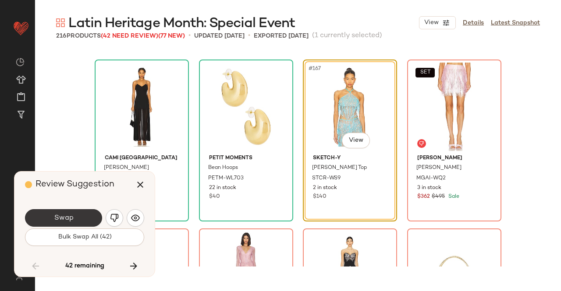
click at [79, 216] on button "Swap" at bounding box center [63, 218] width 77 height 18
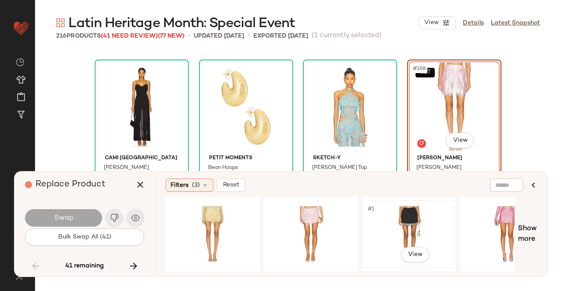
click at [399, 218] on div "#1 View" at bounding box center [409, 234] width 88 height 62
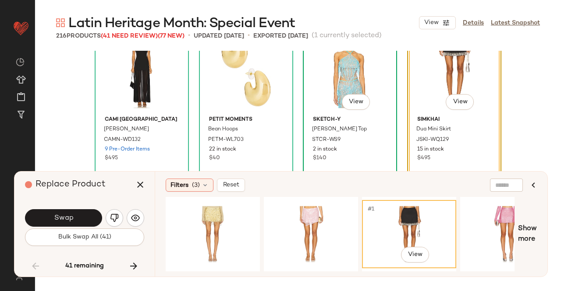
scroll to position [6932, 0]
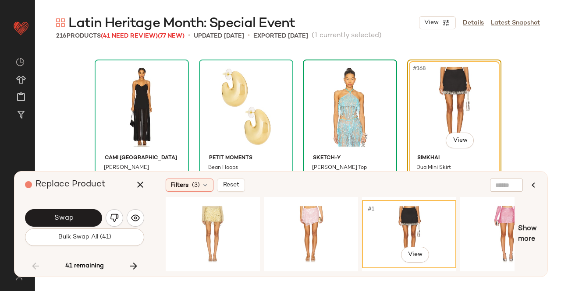
click at [60, 211] on button "Swap" at bounding box center [63, 218] width 77 height 18
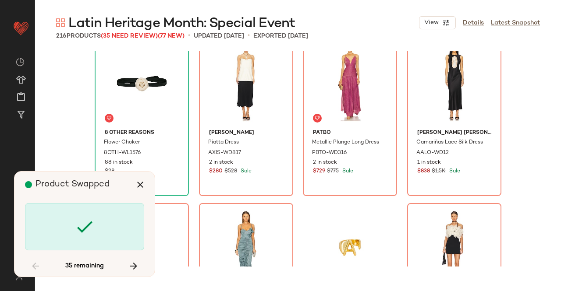
scroll to position [7314, 0]
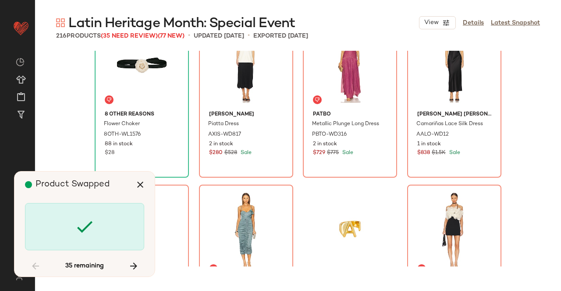
scroll to position [7270, 0]
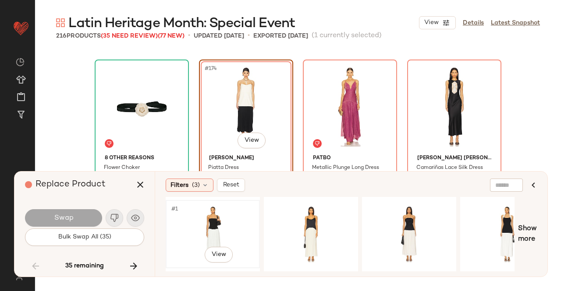
click at [230, 223] on div "#1 View" at bounding box center [213, 234] width 88 height 62
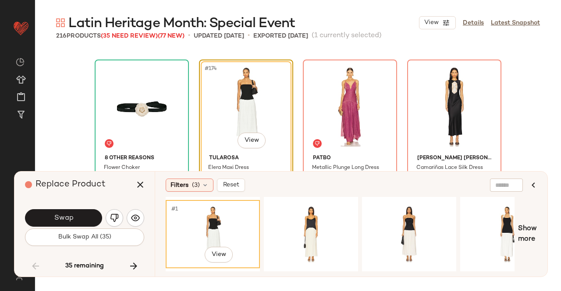
scroll to position [7314, 0]
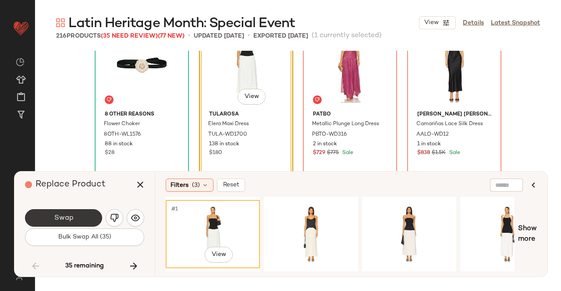
click at [83, 223] on button "Swap" at bounding box center [63, 218] width 77 height 18
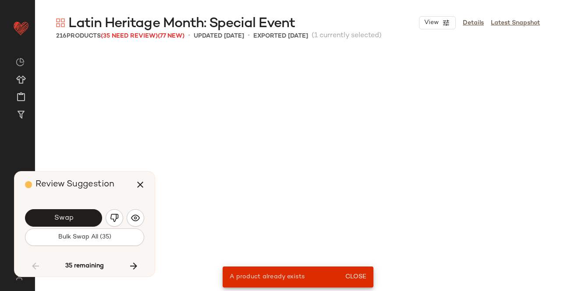
scroll to position [5580, 0]
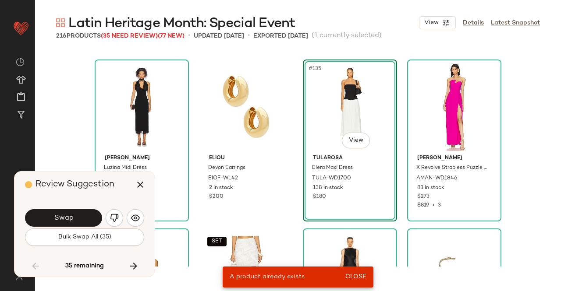
click at [113, 220] on img "button" at bounding box center [114, 218] width 9 height 9
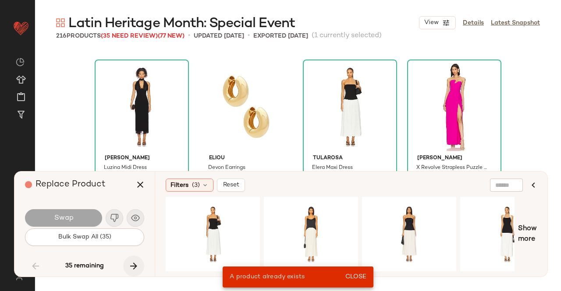
click at [130, 269] on icon "button" at bounding box center [133, 266] width 11 height 11
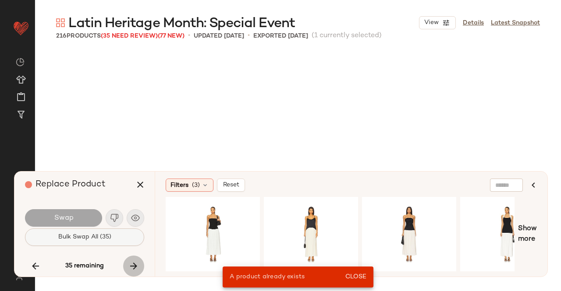
scroll to position [7270, 0]
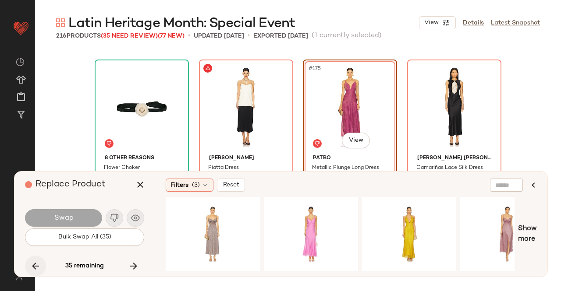
click at [35, 265] on icon "button" at bounding box center [35, 266] width 11 height 11
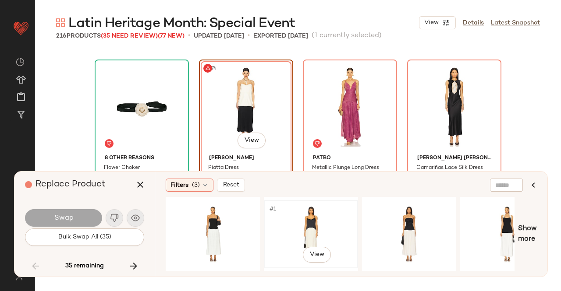
click at [322, 233] on div "#1 View" at bounding box center [311, 234] width 88 height 62
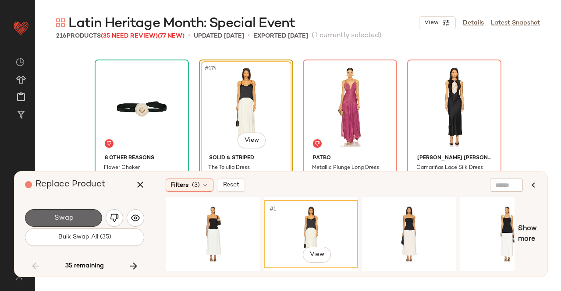
click at [78, 221] on button "Swap" at bounding box center [63, 218] width 77 height 18
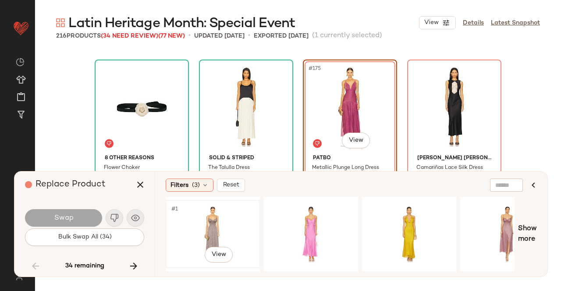
click at [232, 230] on div "#1 View" at bounding box center [213, 234] width 88 height 62
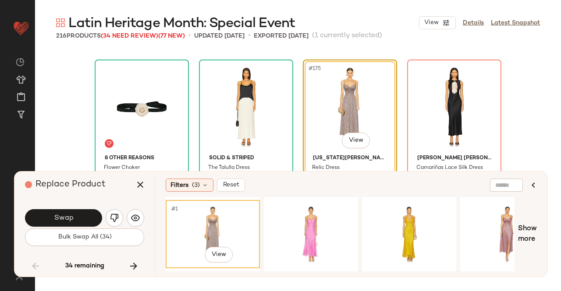
scroll to position [7314, 0]
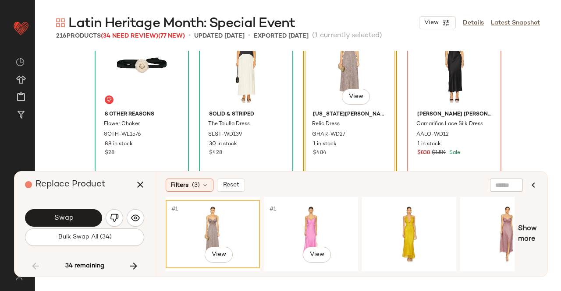
drag, startPoint x: 314, startPoint y: 228, endPoint x: 240, endPoint y: 226, distance: 73.6
click at [314, 229] on div "#1 View" at bounding box center [311, 234] width 88 height 62
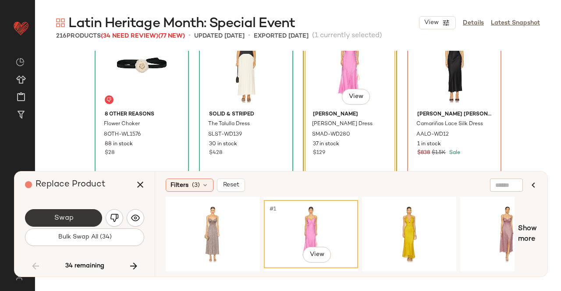
click at [86, 222] on button "Swap" at bounding box center [63, 218] width 77 height 18
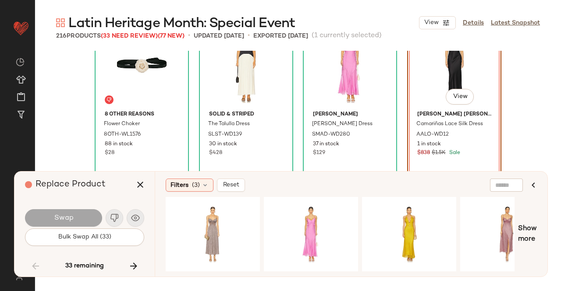
scroll to position [7270, 0]
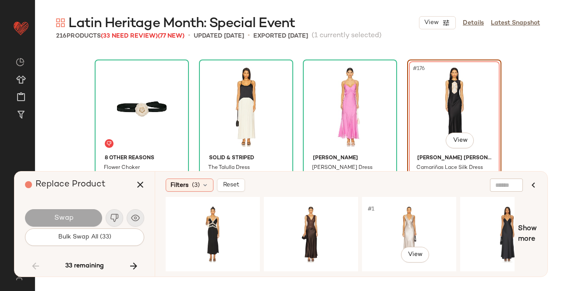
drag, startPoint x: 384, startPoint y: 244, endPoint x: 376, endPoint y: 175, distance: 69.7
click at [385, 243] on div "#1 View" at bounding box center [409, 234] width 88 height 62
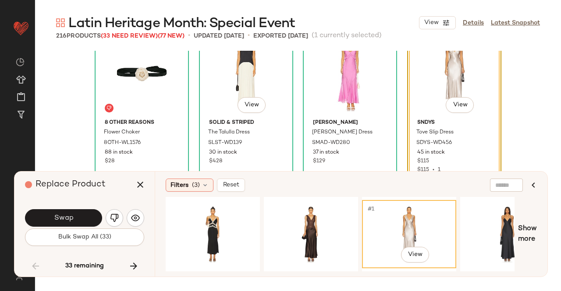
scroll to position [7314, 0]
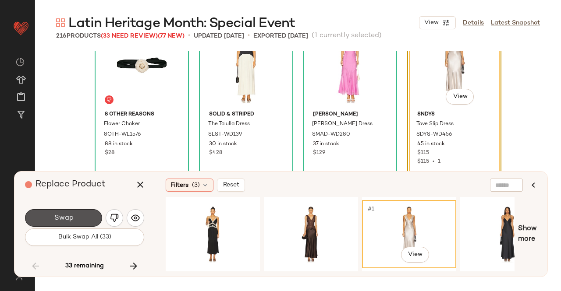
click at [46, 220] on button "Swap" at bounding box center [63, 218] width 77 height 18
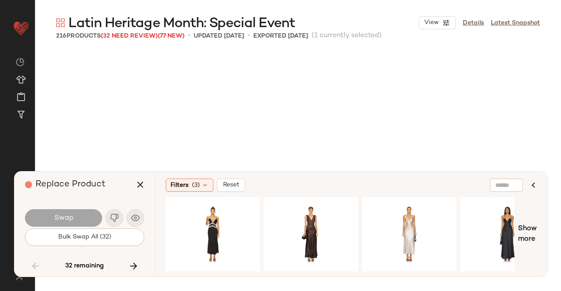
scroll to position [7439, 0]
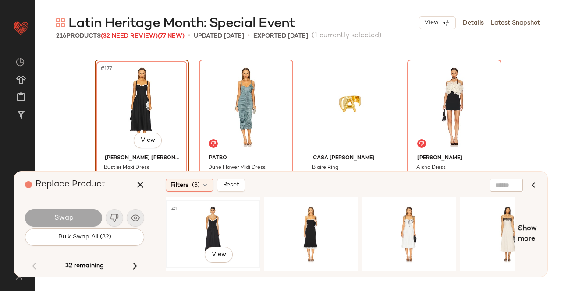
click at [227, 226] on div "#1 View" at bounding box center [213, 234] width 88 height 62
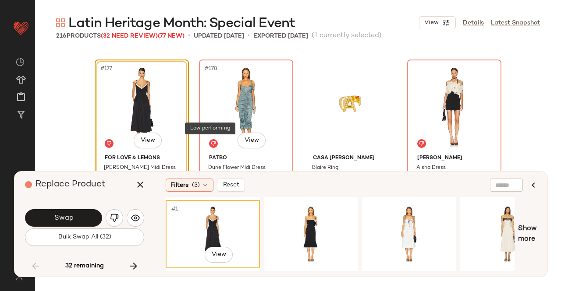
scroll to position [7483, 0]
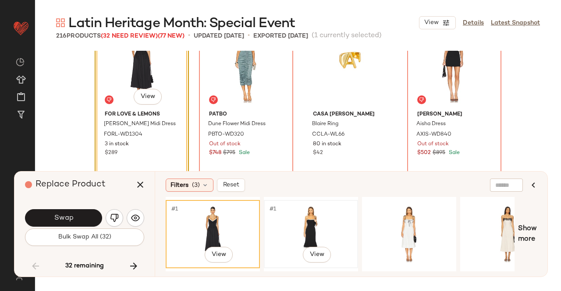
drag, startPoint x: 317, startPoint y: 229, endPoint x: 300, endPoint y: 227, distance: 16.7
click at [317, 229] on div "#1 View" at bounding box center [311, 234] width 88 height 62
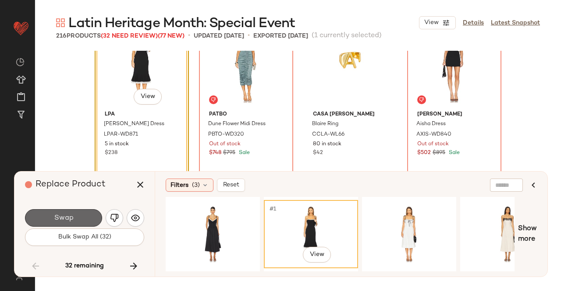
click at [60, 213] on button "Swap" at bounding box center [63, 218] width 77 height 18
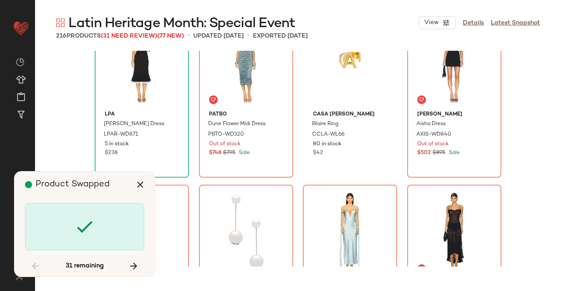
scroll to position [7439, 0]
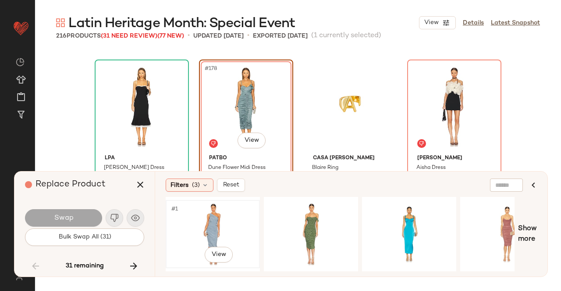
click at [228, 226] on div "#1 View" at bounding box center [213, 234] width 88 height 62
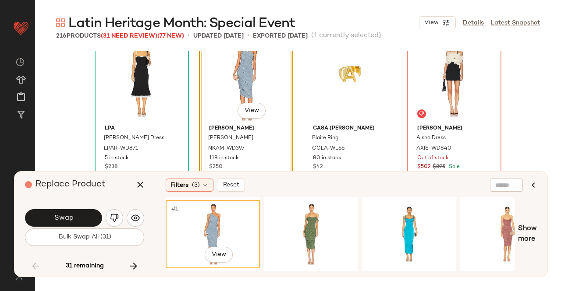
scroll to position [7483, 0]
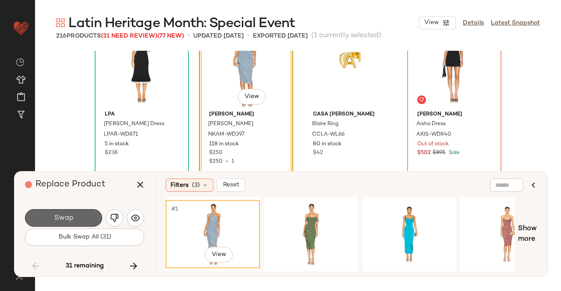
click at [85, 219] on button "Swap" at bounding box center [63, 218] width 77 height 18
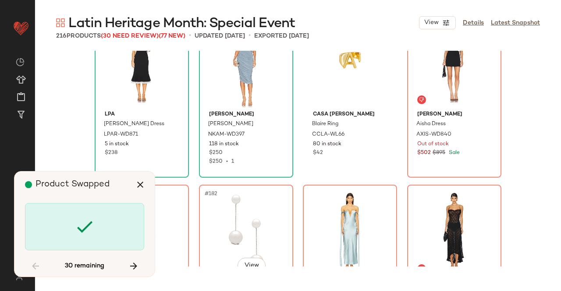
scroll to position [7439, 0]
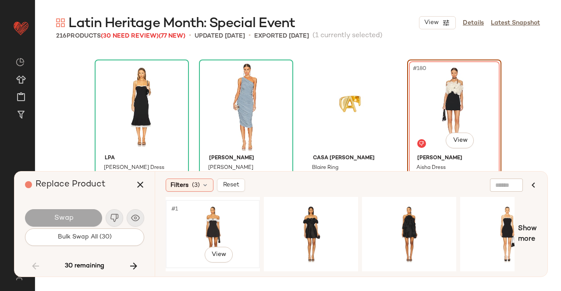
click at [209, 223] on div "#1 View" at bounding box center [213, 234] width 88 height 62
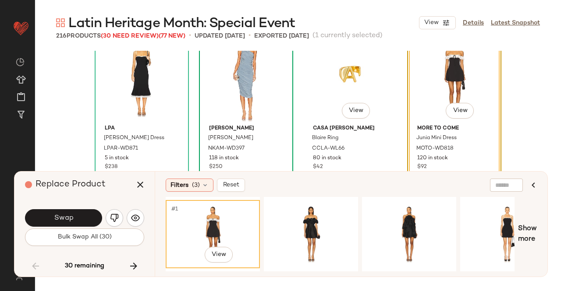
scroll to position [7483, 0]
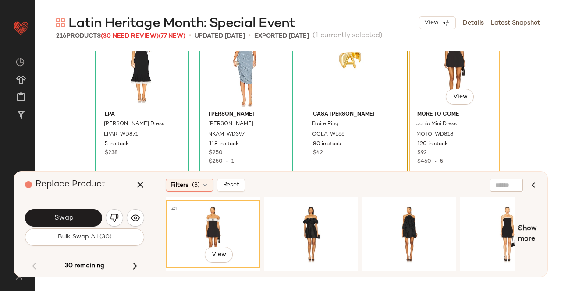
click at [87, 215] on button "Swap" at bounding box center [63, 218] width 77 height 18
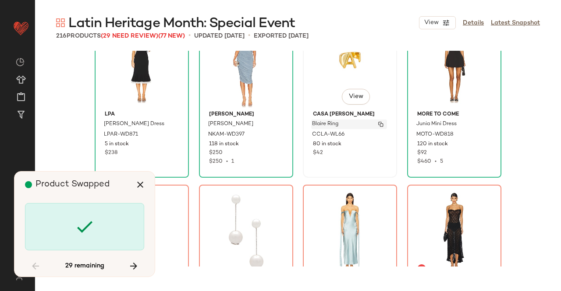
scroll to position [7608, 0]
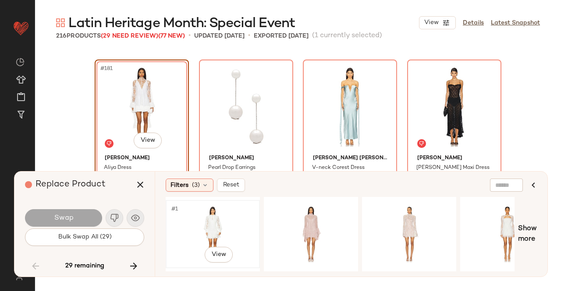
click at [215, 223] on div "#1 View" at bounding box center [213, 234] width 88 height 62
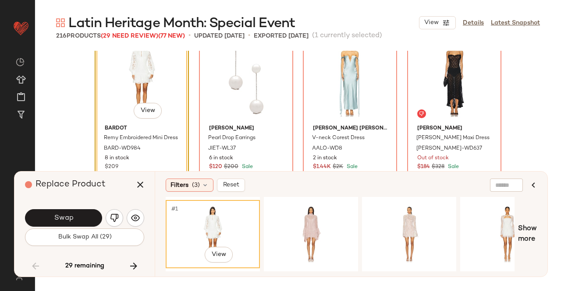
scroll to position [7652, 0]
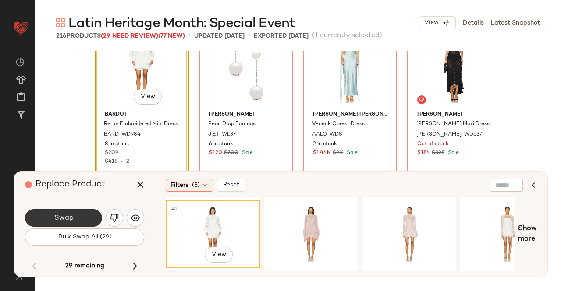
click at [72, 218] on span "Swap" at bounding box center [63, 218] width 20 height 8
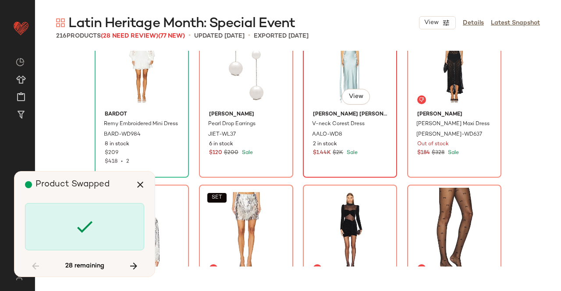
scroll to position [7608, 0]
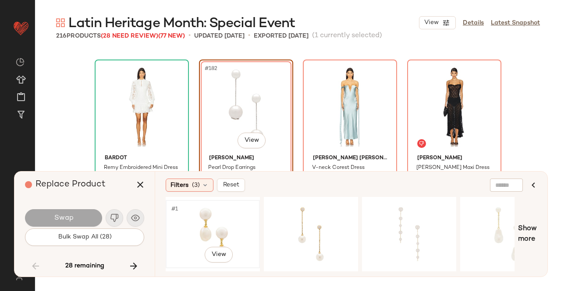
click at [227, 217] on div "#1 View" at bounding box center [213, 234] width 88 height 62
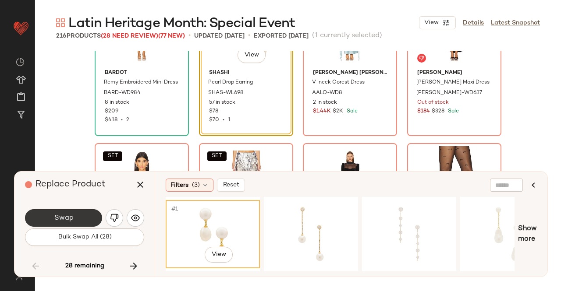
scroll to position [7696, 0]
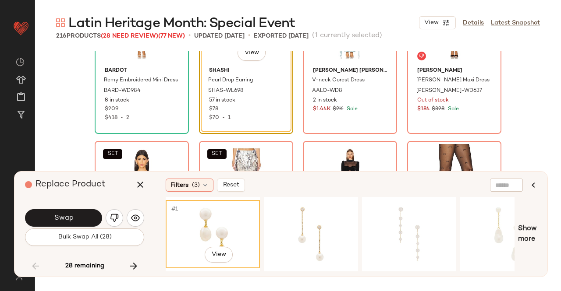
click at [65, 213] on button "Swap" at bounding box center [63, 218] width 77 height 18
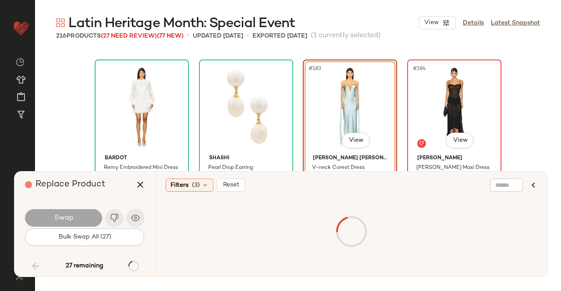
scroll to position [7521, 0]
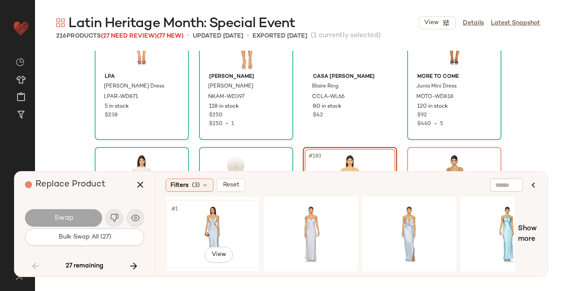
click at [226, 226] on div "#1 View" at bounding box center [213, 234] width 88 height 62
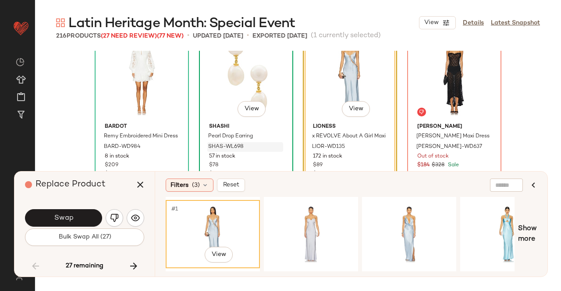
scroll to position [7652, 0]
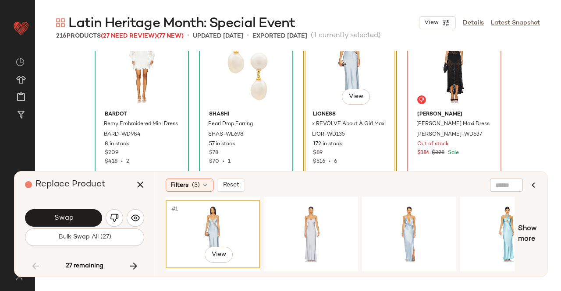
click at [46, 217] on button "Swap" at bounding box center [63, 218] width 77 height 18
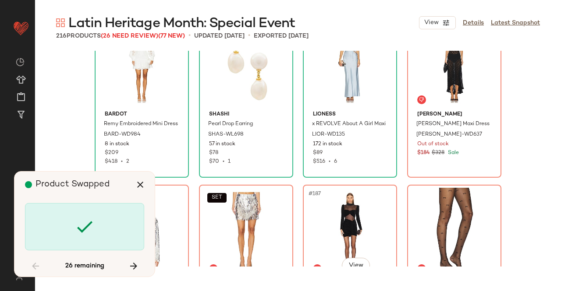
scroll to position [7608, 0]
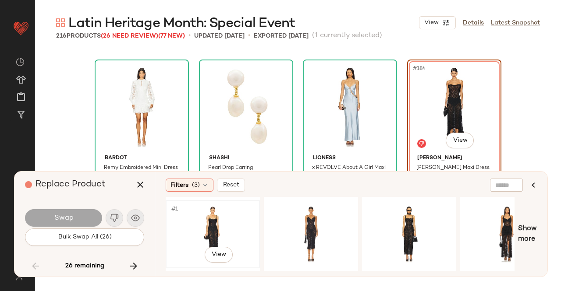
click at [228, 222] on div "#1 View" at bounding box center [213, 234] width 88 height 62
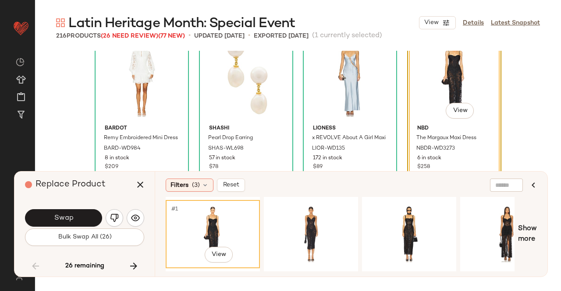
scroll to position [7652, 0]
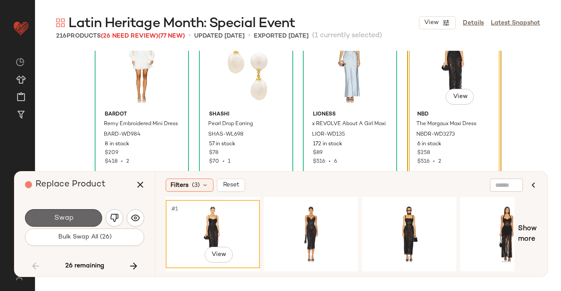
click at [74, 212] on button "Swap" at bounding box center [63, 218] width 77 height 18
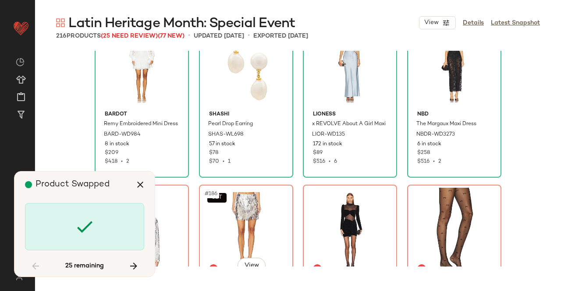
scroll to position [7777, 0]
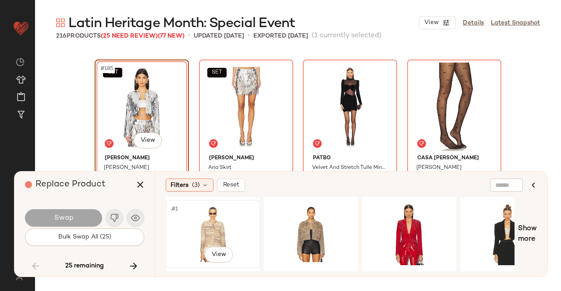
click at [223, 231] on div "#1 View" at bounding box center [213, 234] width 88 height 62
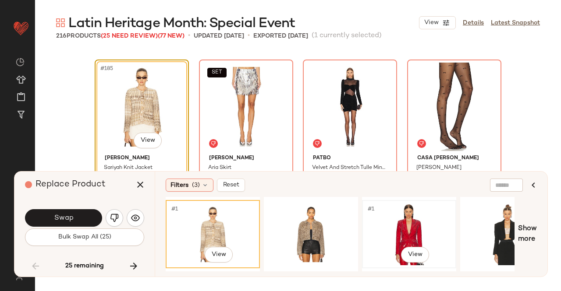
drag, startPoint x: 413, startPoint y: 226, endPoint x: 208, endPoint y: 146, distance: 219.5
click at [413, 226] on div "#1 View" at bounding box center [409, 234] width 88 height 62
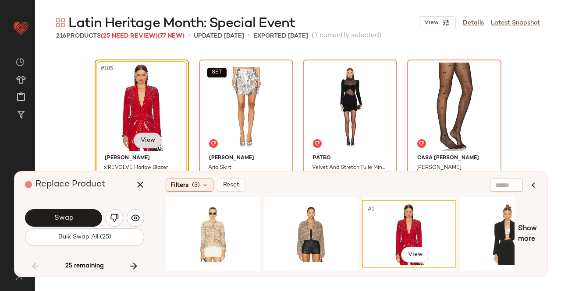
click at [138, 139] on body "Revolve ** Dashboard All Products Global Clipboards (23) Curations (511) Kriste…" at bounding box center [280, 145] width 561 height 291
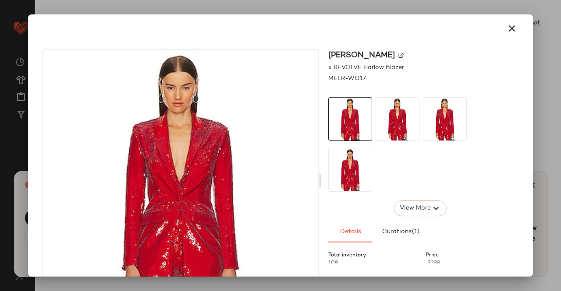
click at [409, 53] on div "[PERSON_NAME]" at bounding box center [420, 55] width 184 height 12
click at [403, 53] on img at bounding box center [400, 55] width 5 height 5
click at [511, 28] on icon "button" at bounding box center [511, 28] width 11 height 11
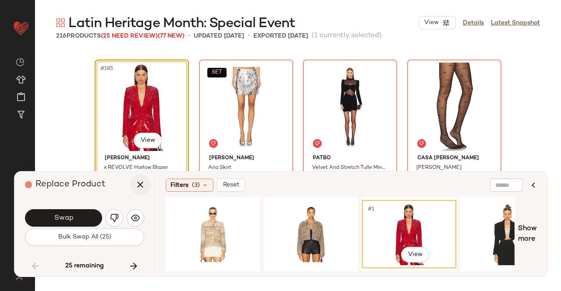
click at [132, 187] on button "button" at bounding box center [140, 184] width 21 height 21
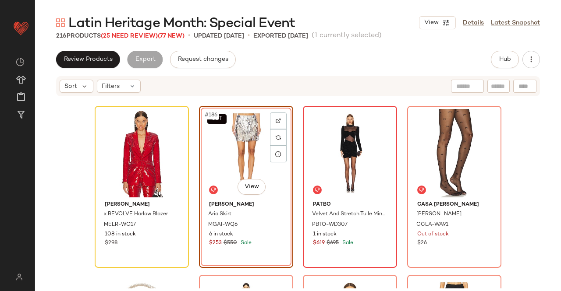
scroll to position [7777, 0]
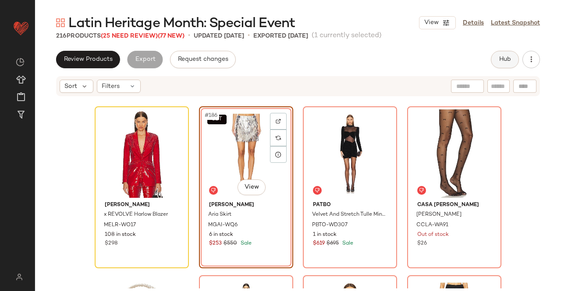
click at [505, 54] on button "Hub" at bounding box center [505, 60] width 28 height 18
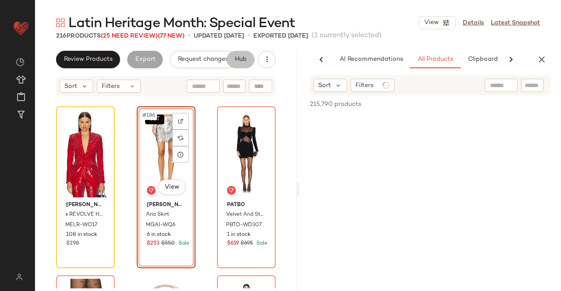
scroll to position [0, 55]
drag, startPoint x: 505, startPoint y: 54, endPoint x: 526, endPoint y: 88, distance: 39.7
click at [527, 87] on input "text" at bounding box center [531, 85] width 15 height 9
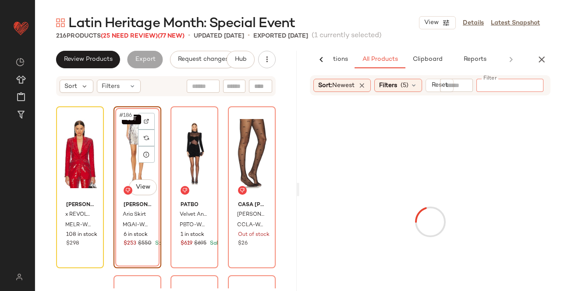
paste input "*********"
type input "*********"
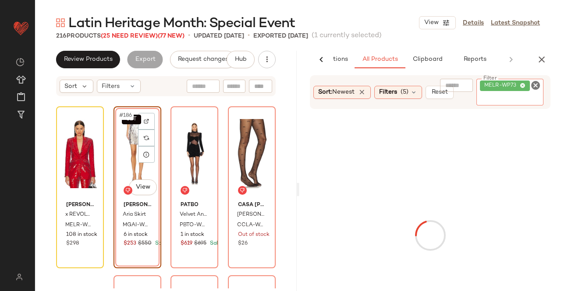
click at [130, 169] on div "SET #186 View" at bounding box center [138, 154] width 42 height 88
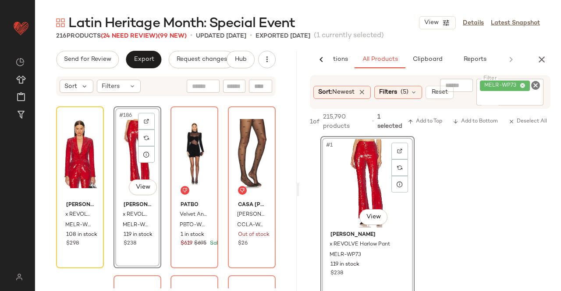
click at [543, 60] on icon "button" at bounding box center [541, 59] width 11 height 11
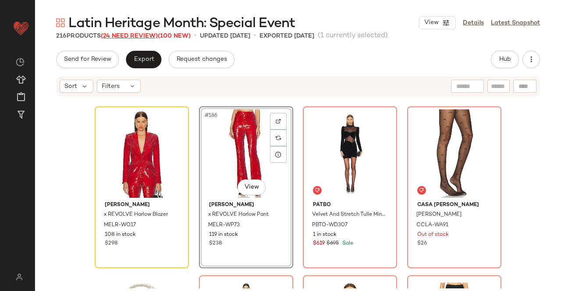
click at [127, 33] on span "(24 Need Review)" at bounding box center [129, 36] width 57 height 7
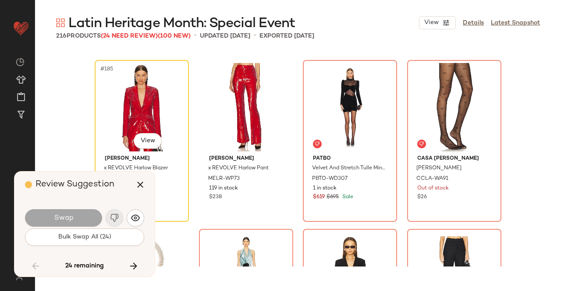
scroll to position [7777, 0]
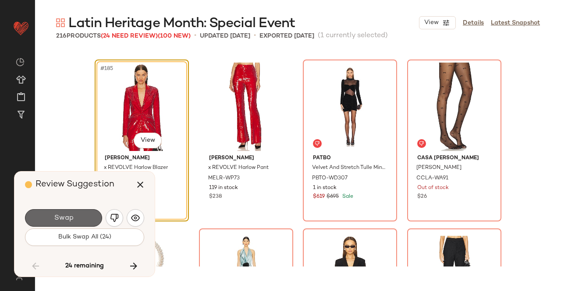
click at [73, 214] on button "Swap" at bounding box center [63, 218] width 77 height 18
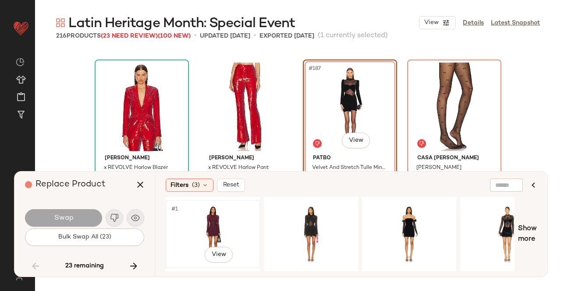
click at [220, 220] on div "#1 View" at bounding box center [213, 234] width 88 height 62
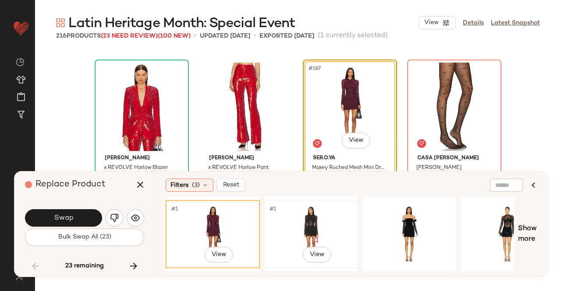
click at [315, 216] on div "#1 View" at bounding box center [311, 234] width 88 height 62
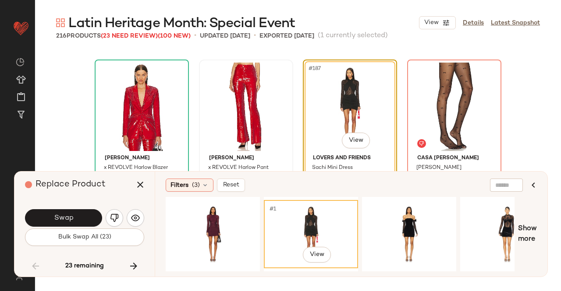
scroll to position [7821, 0]
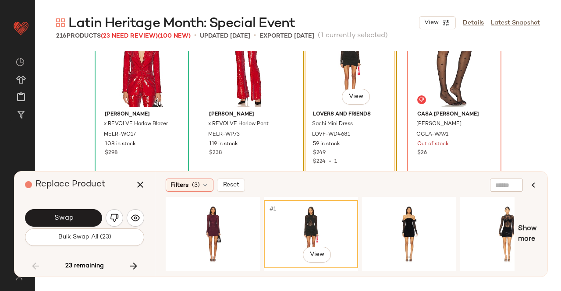
click at [71, 213] on button "Swap" at bounding box center [63, 218] width 77 height 18
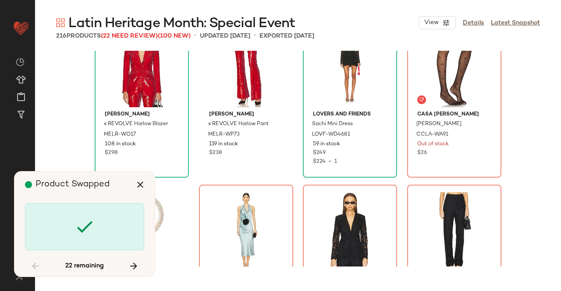
scroll to position [7777, 0]
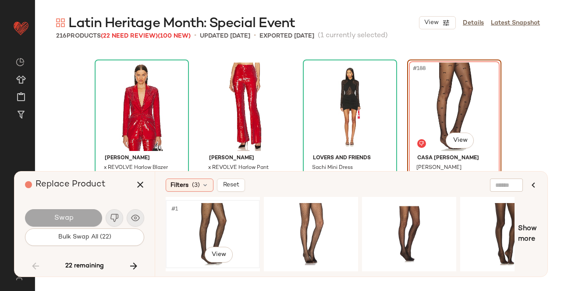
click at [246, 226] on div "#1 View" at bounding box center [213, 234] width 88 height 62
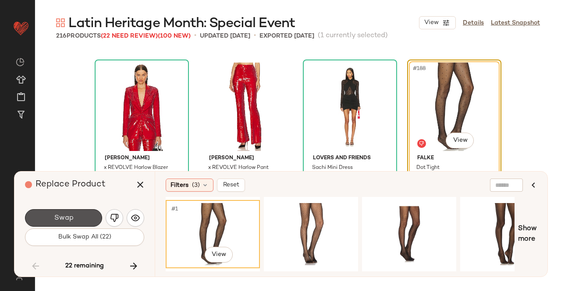
click at [46, 219] on button "Swap" at bounding box center [63, 218] width 77 height 18
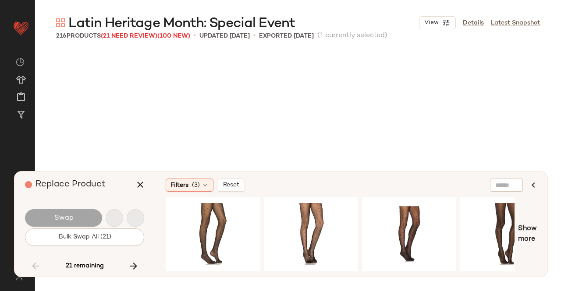
scroll to position [7947, 0]
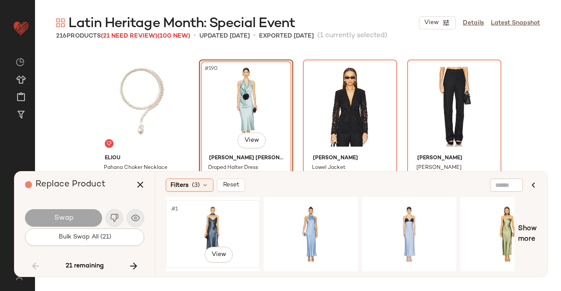
click at [214, 230] on div "#1 View" at bounding box center [213, 234] width 88 height 62
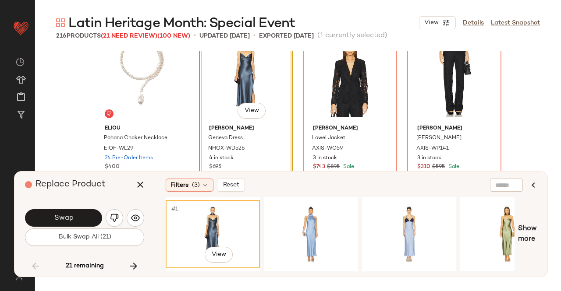
scroll to position [7990, 0]
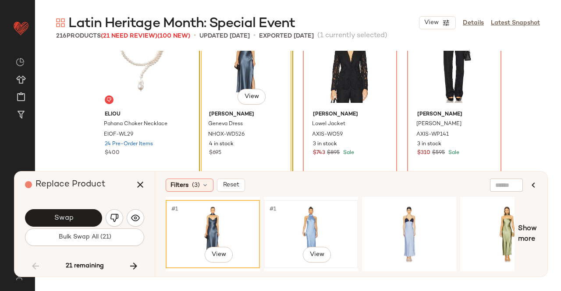
click at [326, 231] on div "#1 View" at bounding box center [311, 234] width 88 height 62
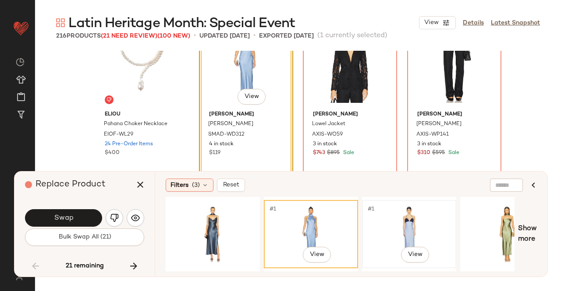
click at [409, 223] on div "#1 View" at bounding box center [409, 234] width 88 height 62
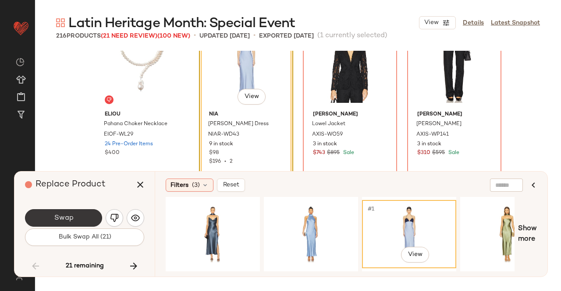
click at [83, 216] on button "Swap" at bounding box center [63, 218] width 77 height 18
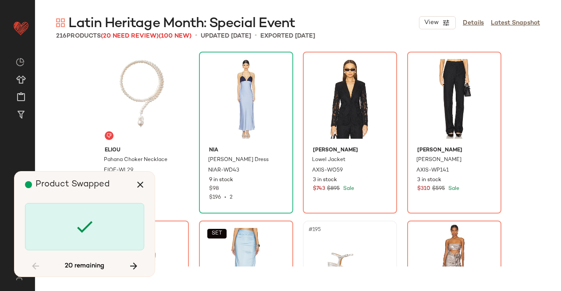
scroll to position [7947, 0]
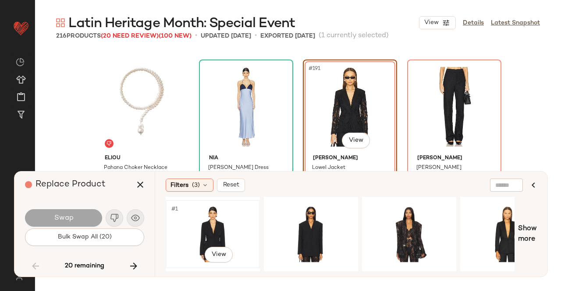
click at [224, 219] on div "#1 View" at bounding box center [213, 234] width 88 height 62
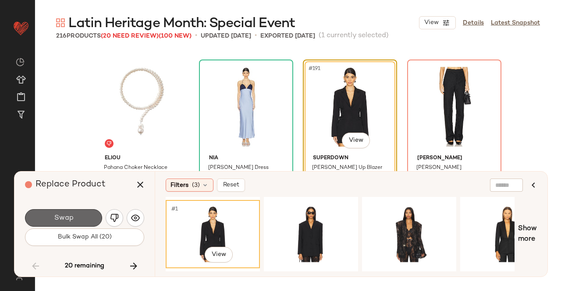
click at [71, 218] on span "Swap" at bounding box center [63, 218] width 20 height 8
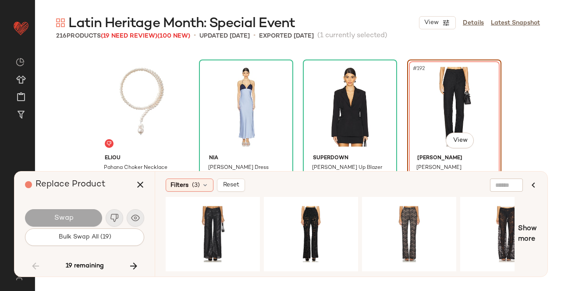
drag, startPoint x: 230, startPoint y: 266, endPoint x: 303, endPoint y: 272, distance: 73.3
click at [303, 272] on div at bounding box center [340, 234] width 349 height 74
click at [283, 273] on div "Filters (3) Reset Show more" at bounding box center [351, 224] width 392 height 105
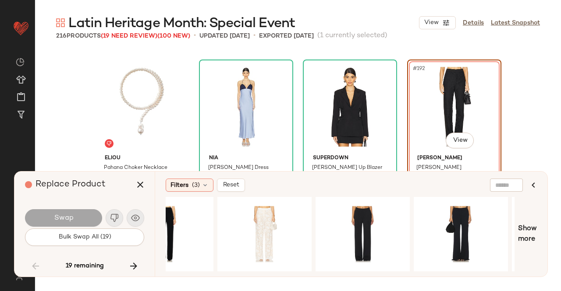
scroll to position [0, 391]
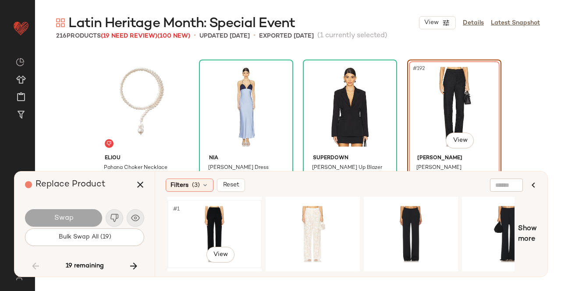
drag, startPoint x: 213, startPoint y: 224, endPoint x: 220, endPoint y: 218, distance: 9.0
click at [213, 223] on div "#1 View" at bounding box center [214, 234] width 88 height 62
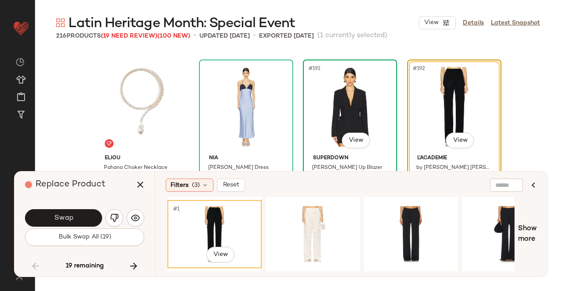
scroll to position [7990, 0]
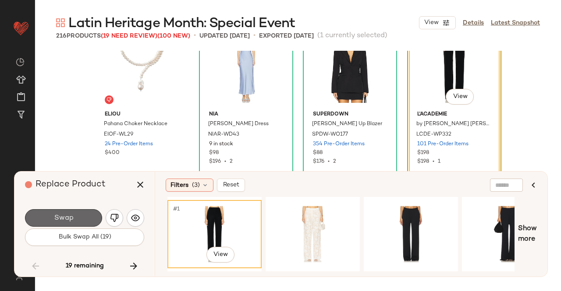
click at [87, 220] on button "Swap" at bounding box center [63, 218] width 77 height 18
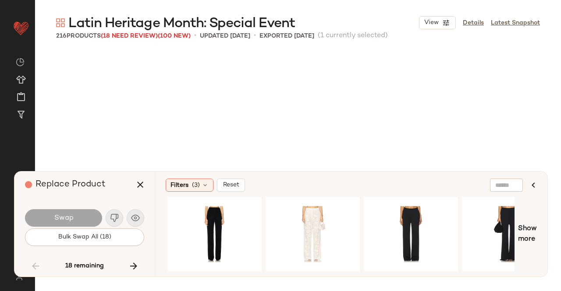
scroll to position [8116, 0]
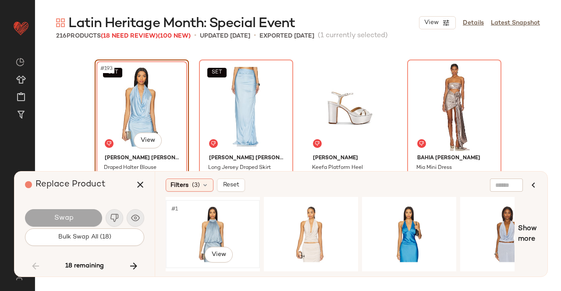
click at [226, 235] on div "#1 View" at bounding box center [213, 234] width 88 height 62
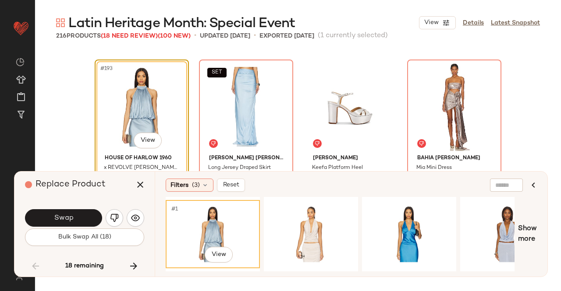
scroll to position [8159, 0]
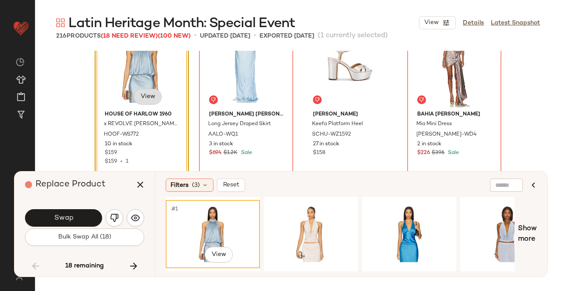
click at [144, 98] on body "Revolve ** Dashboard All Products Global Clipboards (23) Curations (511) Kriste…" at bounding box center [280, 145] width 561 height 291
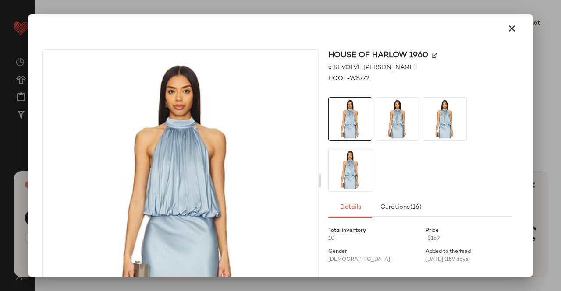
click at [431, 55] on img at bounding box center [433, 55] width 5 height 5
click at [501, 35] on button "button" at bounding box center [511, 28] width 21 height 21
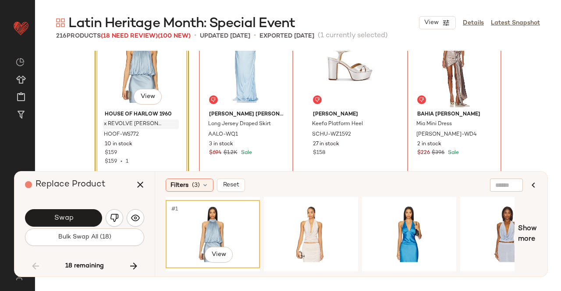
click at [138, 185] on icon "button" at bounding box center [140, 185] width 11 height 11
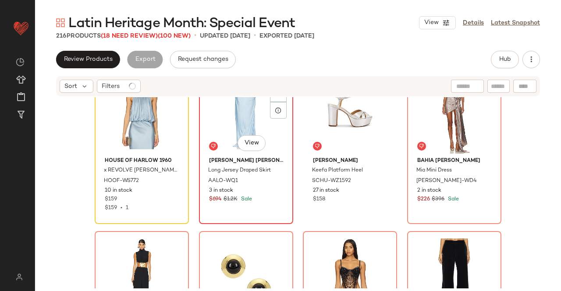
click at [215, 121] on div "SET #194 View" at bounding box center [246, 109] width 88 height 88
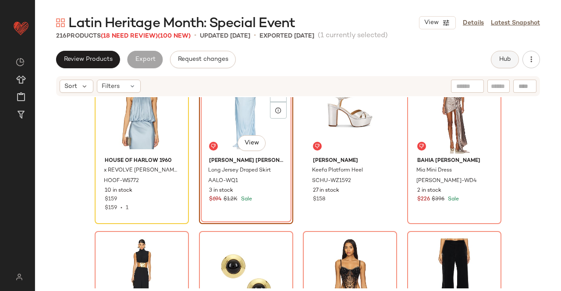
click at [502, 57] on span "Hub" at bounding box center [504, 59] width 12 height 7
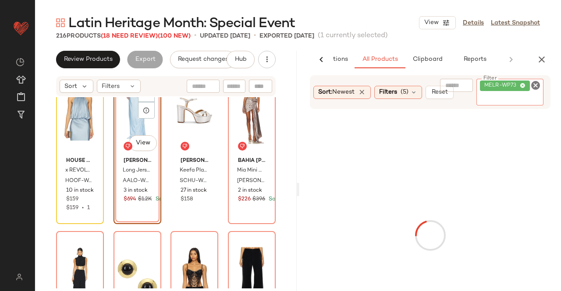
scroll to position [0, 55]
paste input "**********"
type input "**********"
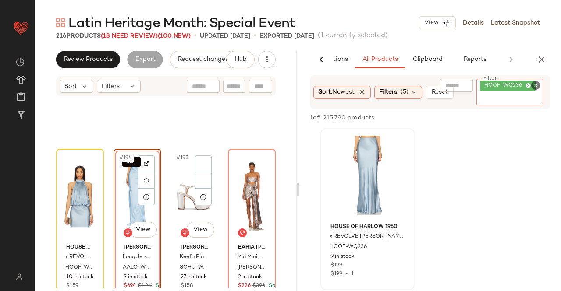
scroll to position [8072, 0]
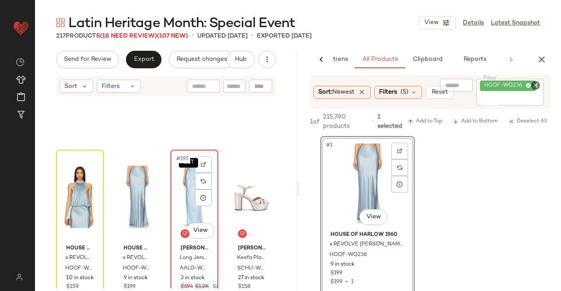
click at [185, 193] on div "SET #195 View" at bounding box center [194, 197] width 42 height 88
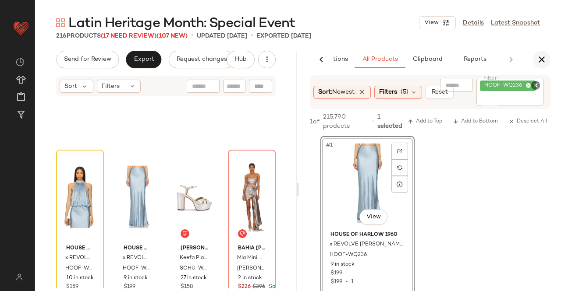
click at [534, 57] on button "button" at bounding box center [542, 60] width 18 height 18
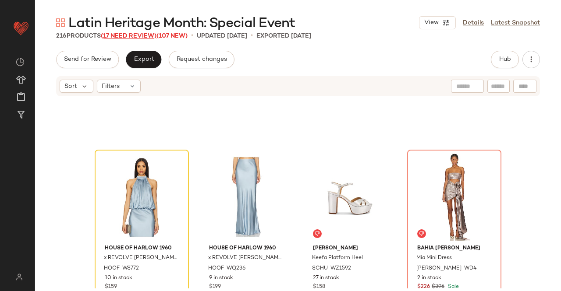
click at [132, 36] on span "(17 Need Review)" at bounding box center [129, 36] width 56 height 7
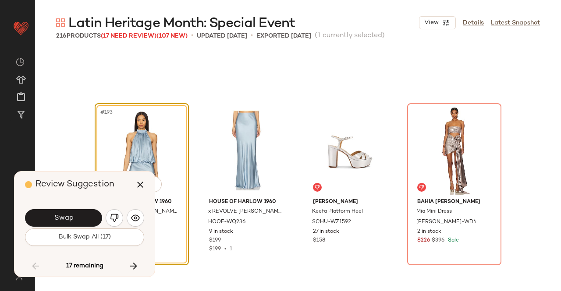
scroll to position [8116, 0]
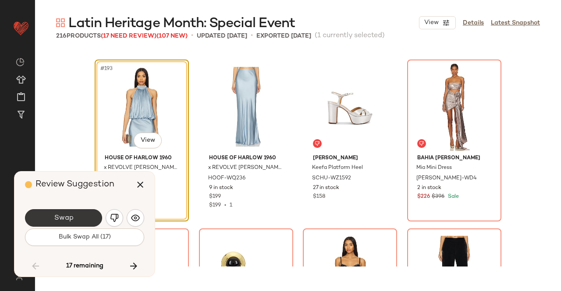
click at [77, 218] on button "Swap" at bounding box center [63, 218] width 77 height 18
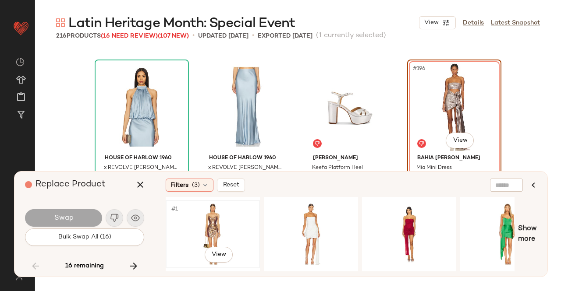
click at [206, 232] on div "#1 View" at bounding box center [213, 234] width 88 height 62
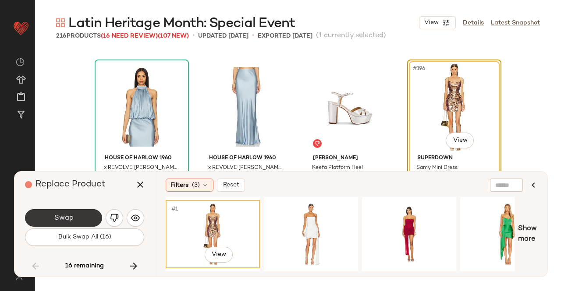
click at [81, 218] on button "Swap" at bounding box center [63, 218] width 77 height 18
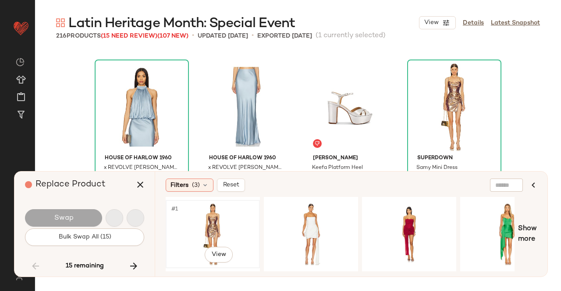
scroll to position [8285, 0]
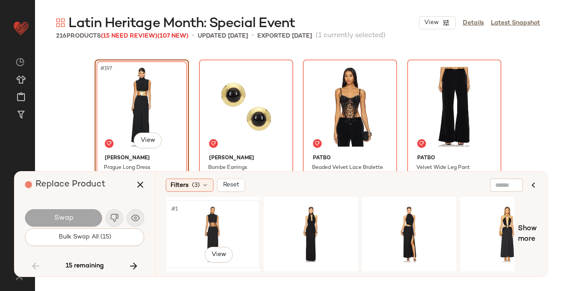
click at [220, 227] on div "#1 View" at bounding box center [213, 234] width 88 height 62
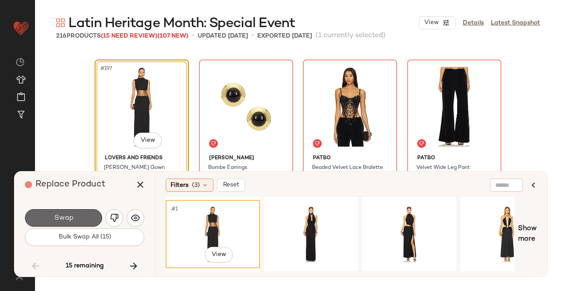
click at [81, 215] on button "Swap" at bounding box center [63, 218] width 77 height 18
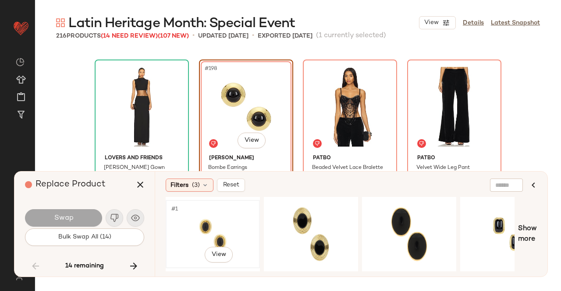
click at [223, 228] on div "#1 View" at bounding box center [213, 234] width 88 height 62
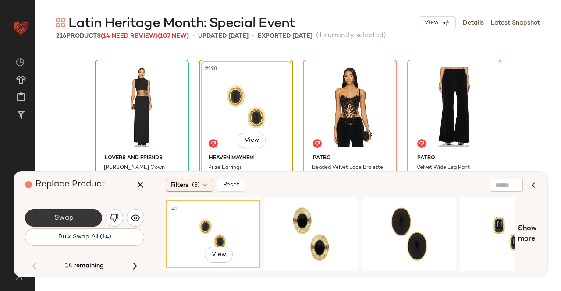
click at [84, 219] on button "Swap" at bounding box center [63, 218] width 77 height 18
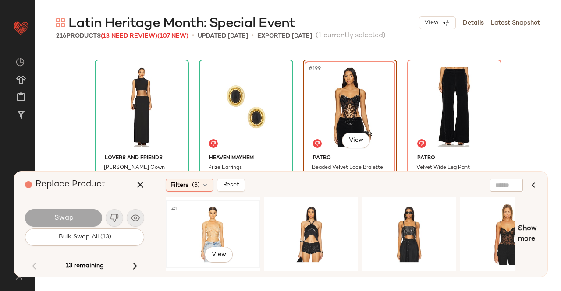
click at [221, 237] on div "#1 View" at bounding box center [213, 234] width 88 height 62
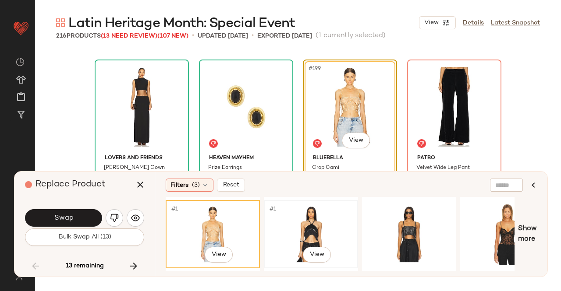
click at [315, 226] on div "#1 View" at bounding box center [311, 234] width 88 height 62
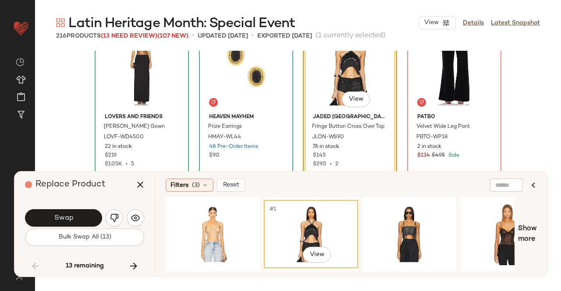
scroll to position [8372, 0]
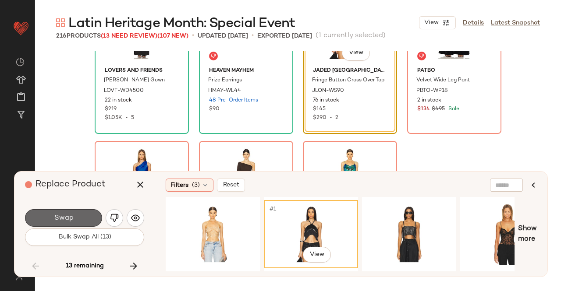
click at [87, 218] on button "Swap" at bounding box center [63, 218] width 77 height 18
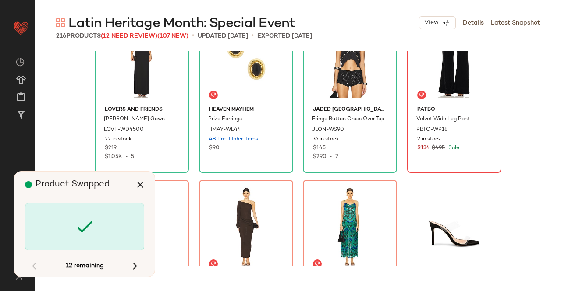
scroll to position [8285, 0]
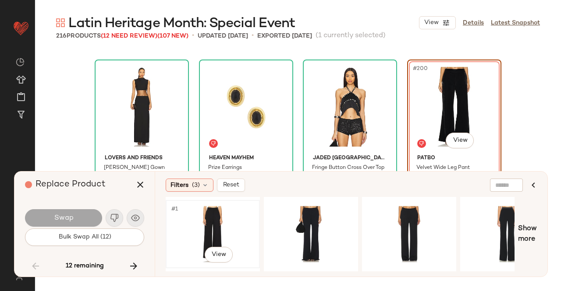
click at [228, 234] on div "#1 View" at bounding box center [213, 234] width 88 height 62
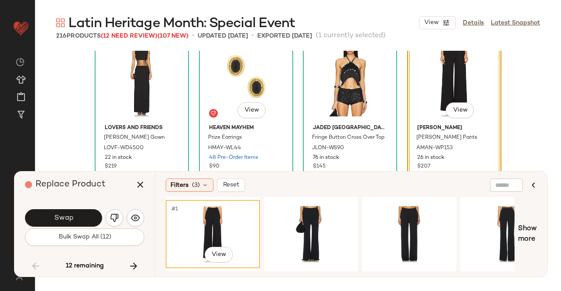
scroll to position [8329, 0]
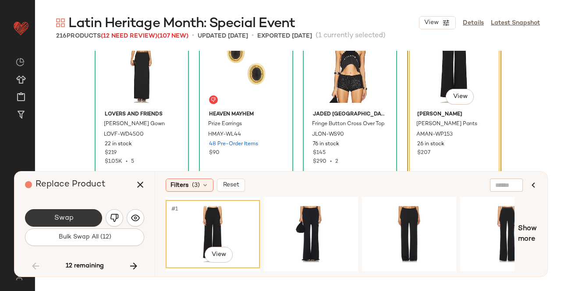
click at [71, 221] on span "Swap" at bounding box center [63, 218] width 20 height 8
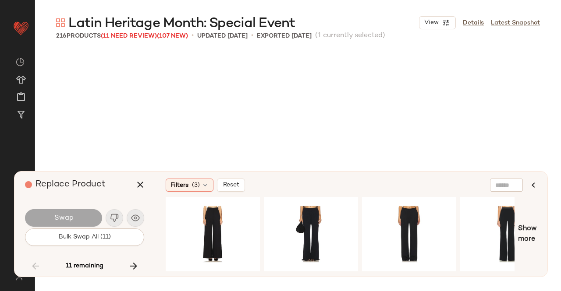
scroll to position [8454, 0]
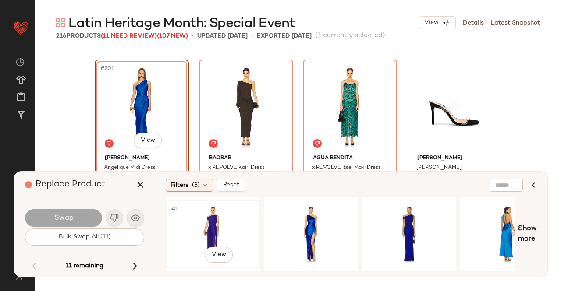
click at [233, 224] on div "#1 View" at bounding box center [213, 234] width 88 height 62
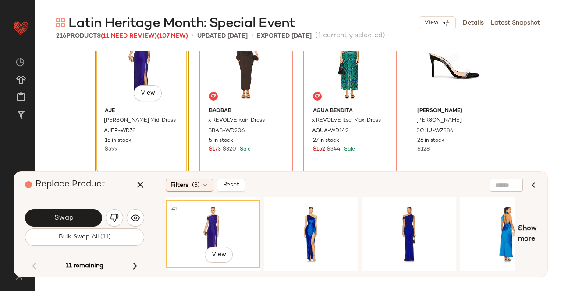
scroll to position [8541, 0]
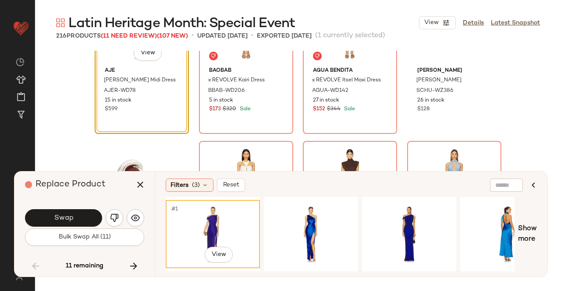
click at [75, 224] on button "Swap" at bounding box center [63, 218] width 77 height 18
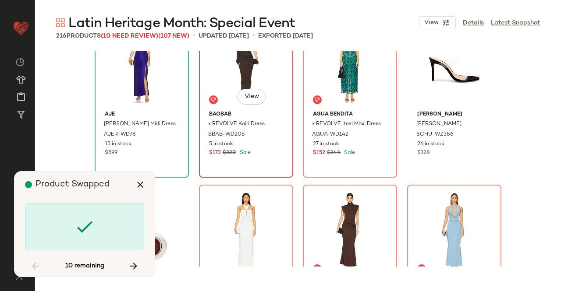
scroll to position [8454, 0]
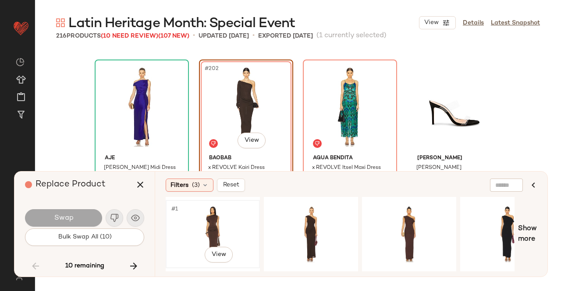
click at [231, 220] on div "#1 View" at bounding box center [213, 234] width 88 height 62
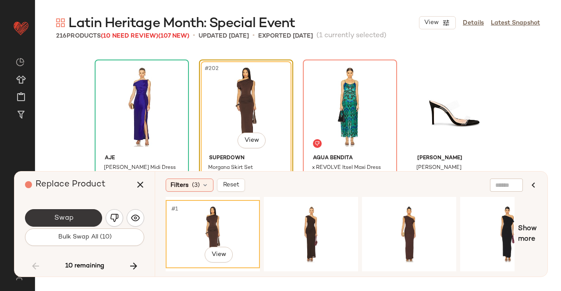
click at [75, 216] on button "Swap" at bounding box center [63, 218] width 77 height 18
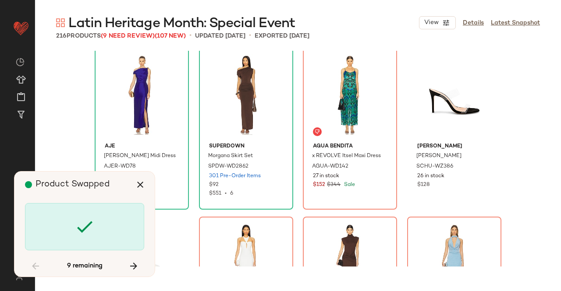
scroll to position [8454, 0]
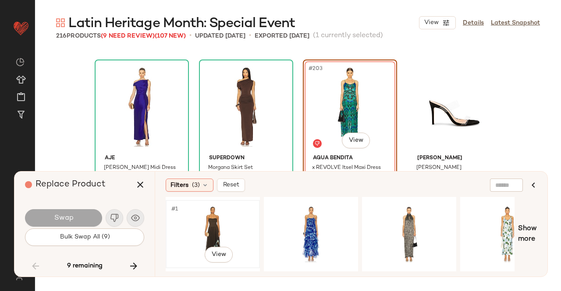
click at [219, 226] on div "#1 View" at bounding box center [213, 234] width 88 height 62
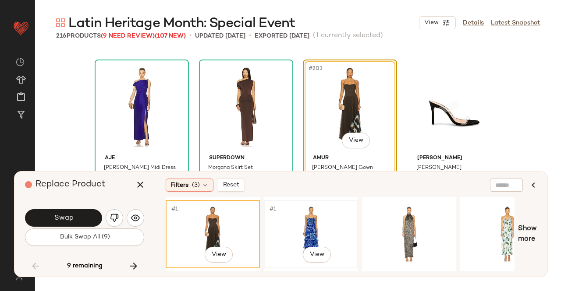
click at [293, 226] on div "#1 View" at bounding box center [311, 234] width 88 height 62
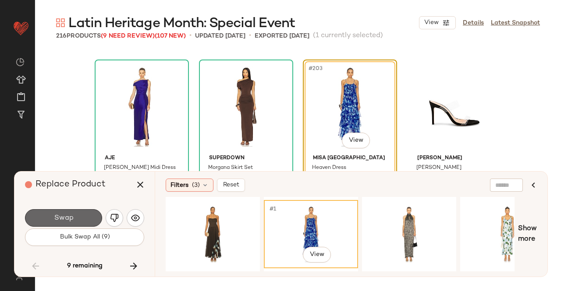
click at [61, 213] on button "Swap" at bounding box center [63, 218] width 77 height 18
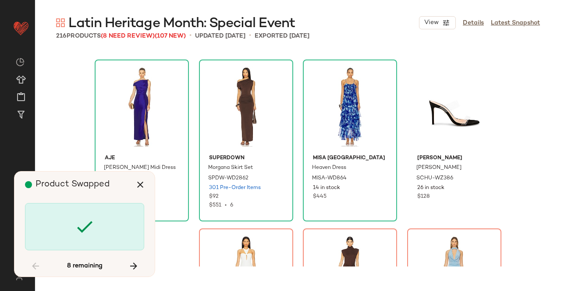
scroll to position [8623, 0]
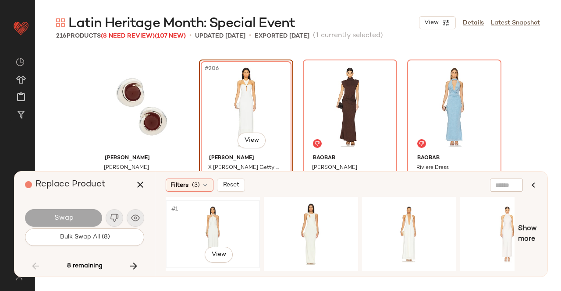
click at [254, 221] on div "#1 View" at bounding box center [213, 234] width 88 height 62
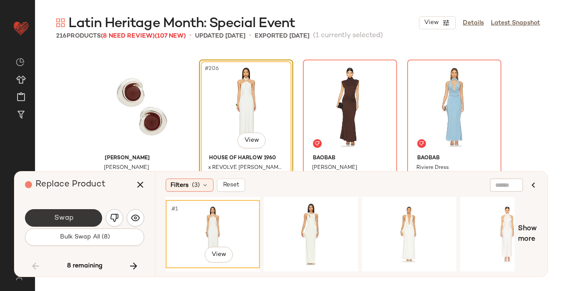
click at [83, 213] on button "Swap" at bounding box center [63, 218] width 77 height 18
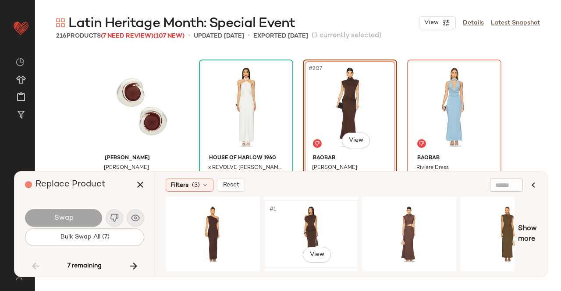
drag, startPoint x: 295, startPoint y: 230, endPoint x: 287, endPoint y: 229, distance: 7.5
click at [295, 229] on div "#1 View" at bounding box center [311, 234] width 88 height 62
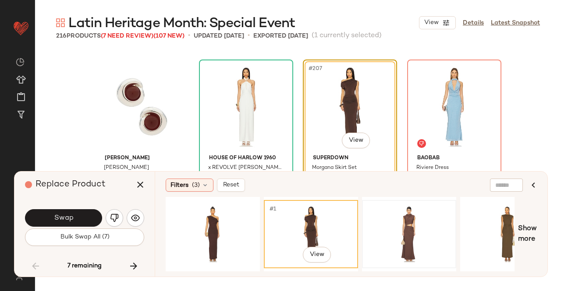
drag, startPoint x: 457, startPoint y: 224, endPoint x: 427, endPoint y: 225, distance: 30.7
click at [456, 225] on div "#1 View" at bounding box center [340, 234] width 349 height 74
click at [397, 230] on div "#1 View" at bounding box center [409, 234] width 88 height 62
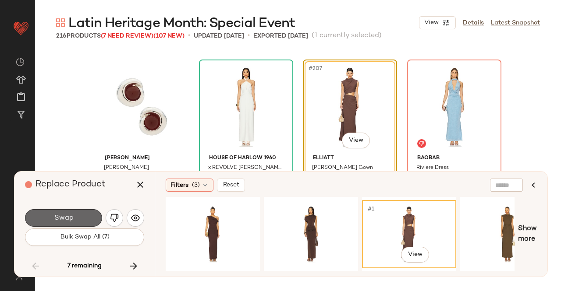
click at [53, 215] on button "Swap" at bounding box center [63, 218] width 77 height 18
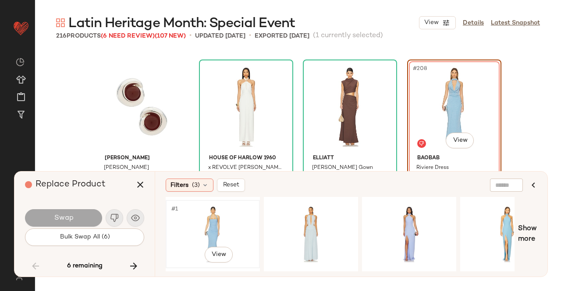
click at [237, 231] on div "#1 View" at bounding box center [213, 234] width 88 height 62
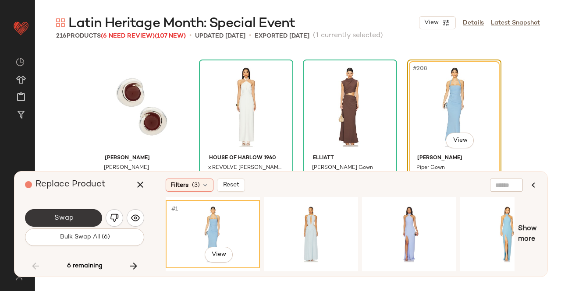
click at [86, 222] on button "Swap" at bounding box center [63, 218] width 77 height 18
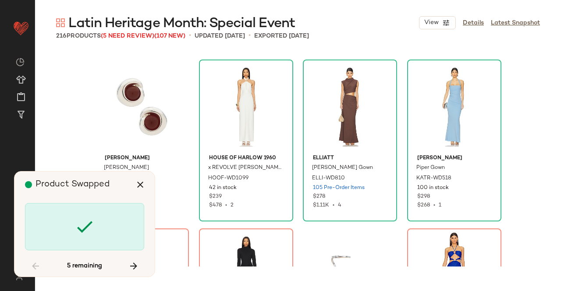
scroll to position [8792, 0]
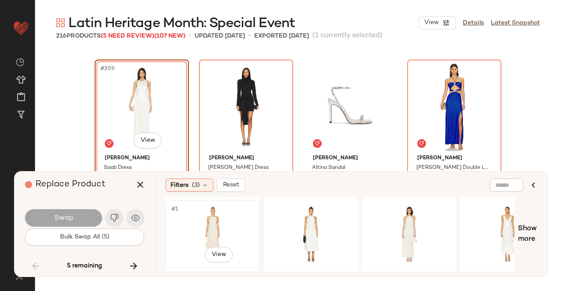
click at [195, 223] on div "#1 View" at bounding box center [213, 234] width 88 height 62
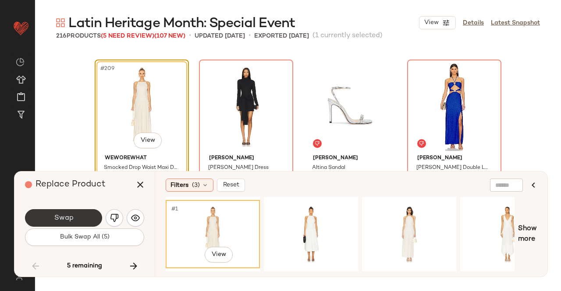
click at [63, 220] on span "Swap" at bounding box center [63, 218] width 20 height 8
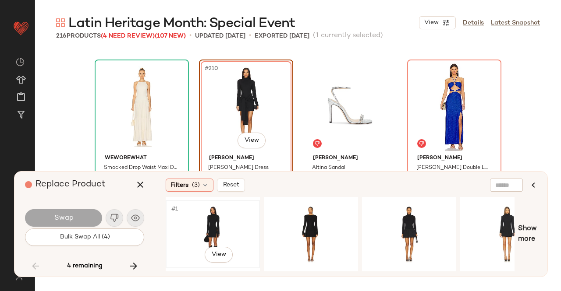
click at [230, 227] on div "#1 View" at bounding box center [213, 234] width 88 height 62
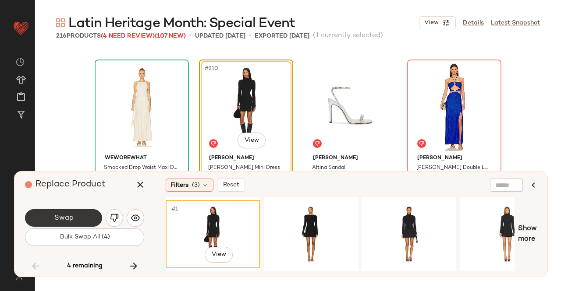
click at [71, 219] on span "Swap" at bounding box center [63, 218] width 20 height 8
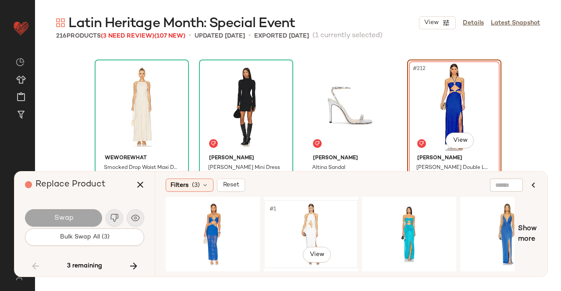
click at [293, 223] on div "#1 View" at bounding box center [311, 234] width 88 height 62
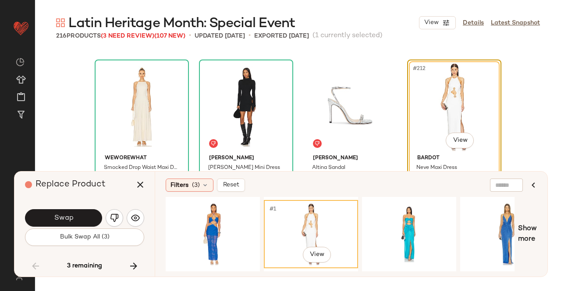
click at [76, 222] on button "Swap" at bounding box center [63, 218] width 77 height 18
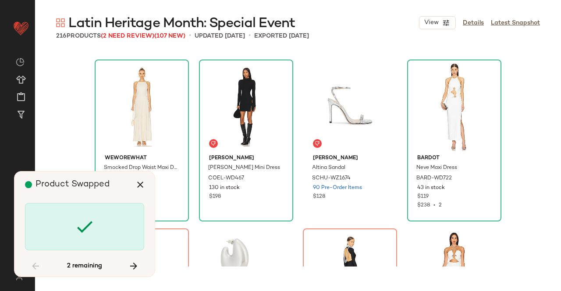
scroll to position [8915, 0]
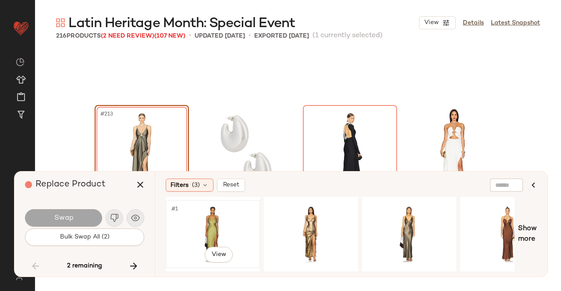
click at [223, 223] on div "#1 View" at bounding box center [213, 234] width 88 height 62
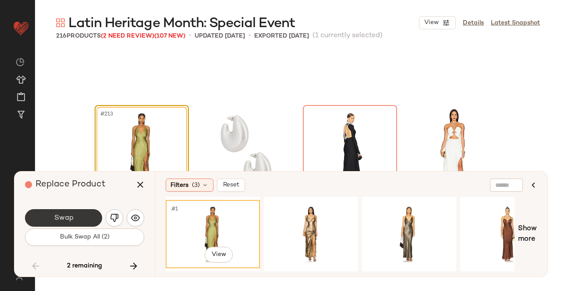
click at [50, 213] on button "Swap" at bounding box center [63, 218] width 77 height 18
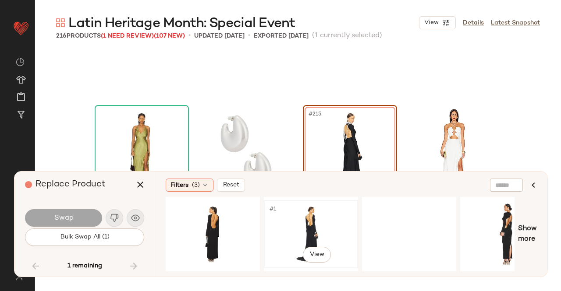
click at [311, 231] on div "#1 View" at bounding box center [311, 234] width 88 height 62
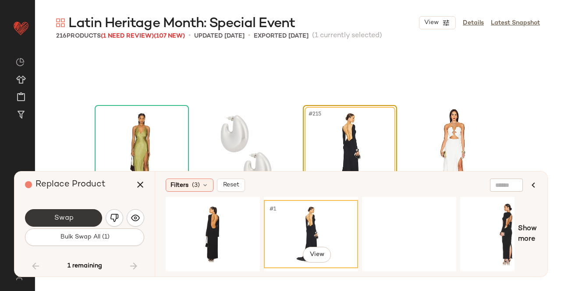
click at [81, 218] on button "Swap" at bounding box center [63, 218] width 77 height 18
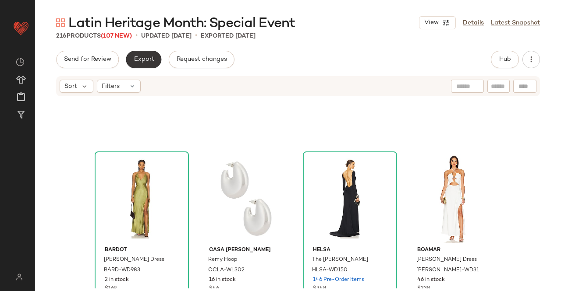
click at [148, 67] on button "Export" at bounding box center [143, 60] width 35 height 18
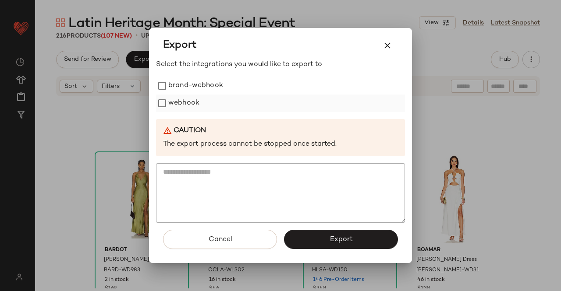
click at [195, 104] on label "webhook" at bounding box center [183, 104] width 31 height 18
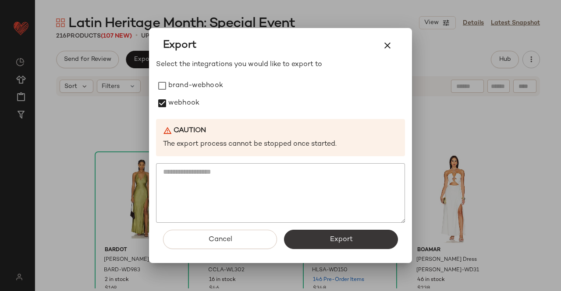
click at [313, 240] on button "Export" at bounding box center [341, 239] width 114 height 19
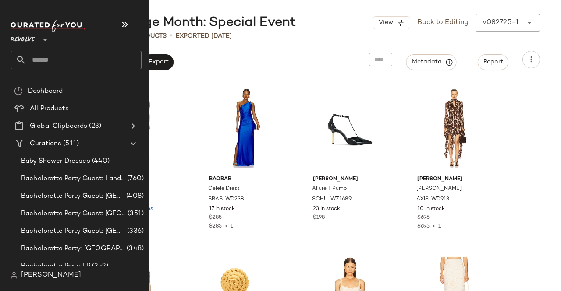
click at [64, 60] on input "text" at bounding box center [83, 60] width 115 height 18
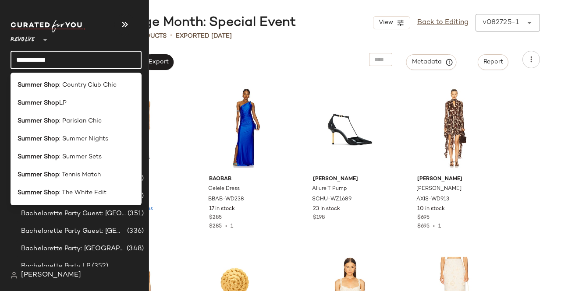
type input "**********"
click at [72, 141] on span ": Summer Nights" at bounding box center [83, 138] width 49 height 9
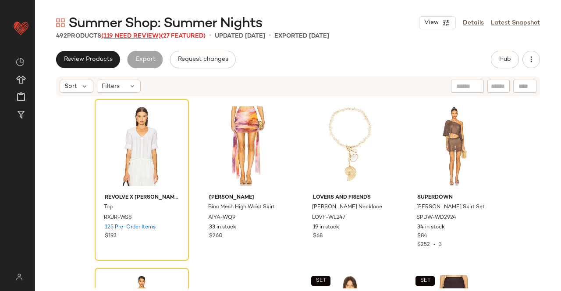
click at [145, 39] on span "(119 Need Review)" at bounding box center [131, 36] width 60 height 7
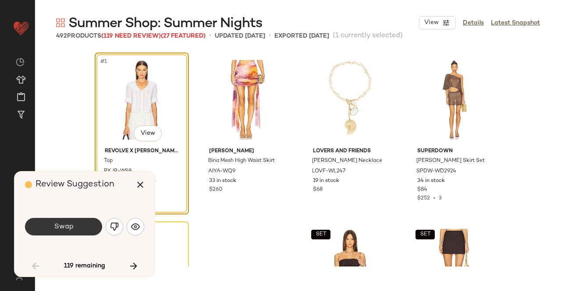
click at [74, 228] on button "Swap" at bounding box center [63, 227] width 77 height 18
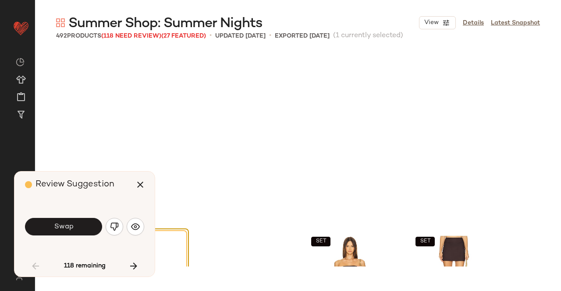
scroll to position [176, 0]
